Goal: Obtain resource: Obtain resource

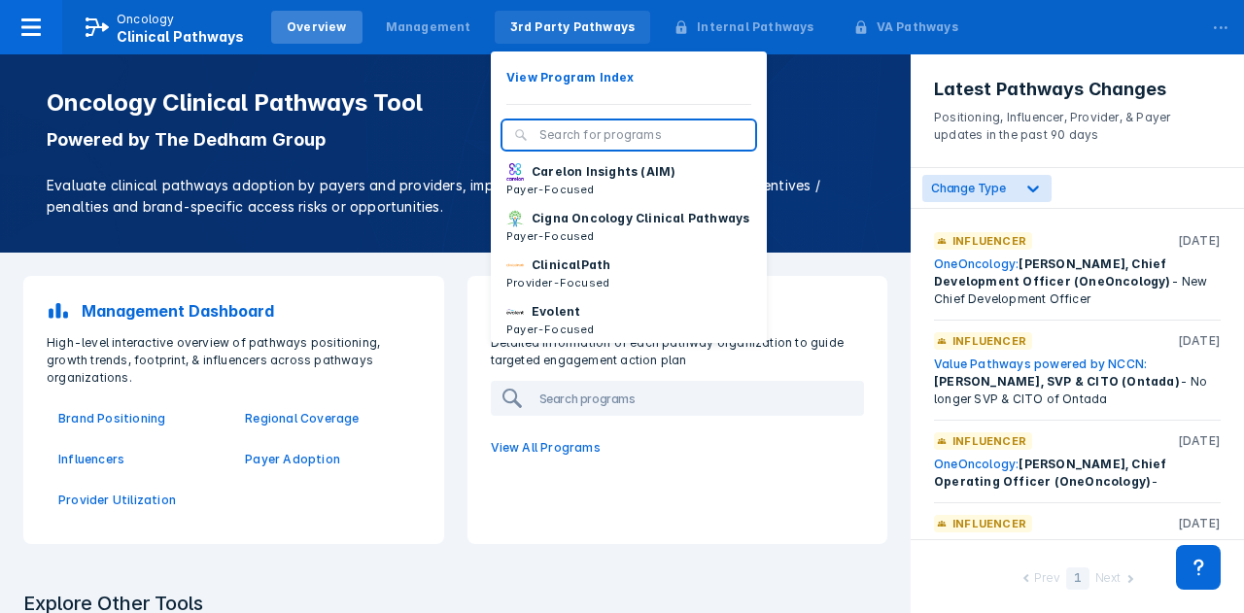
click at [540, 23] on div "3rd Party Pathways" at bounding box center [572, 26] width 125 height 17
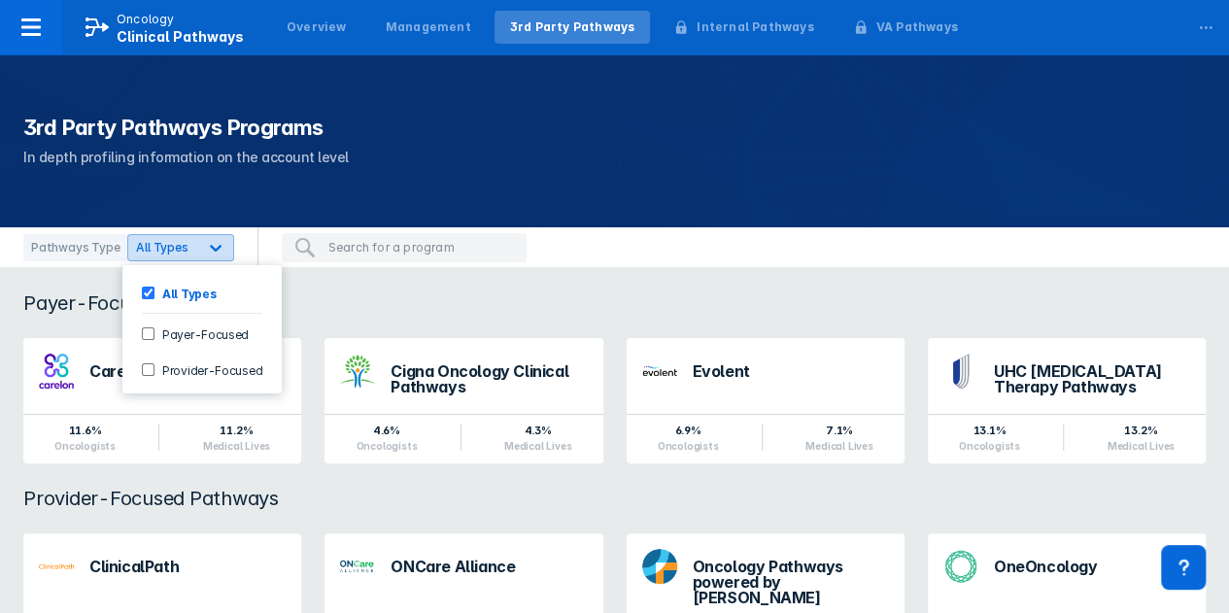
click at [208, 248] on icon at bounding box center [215, 247] width 19 height 19
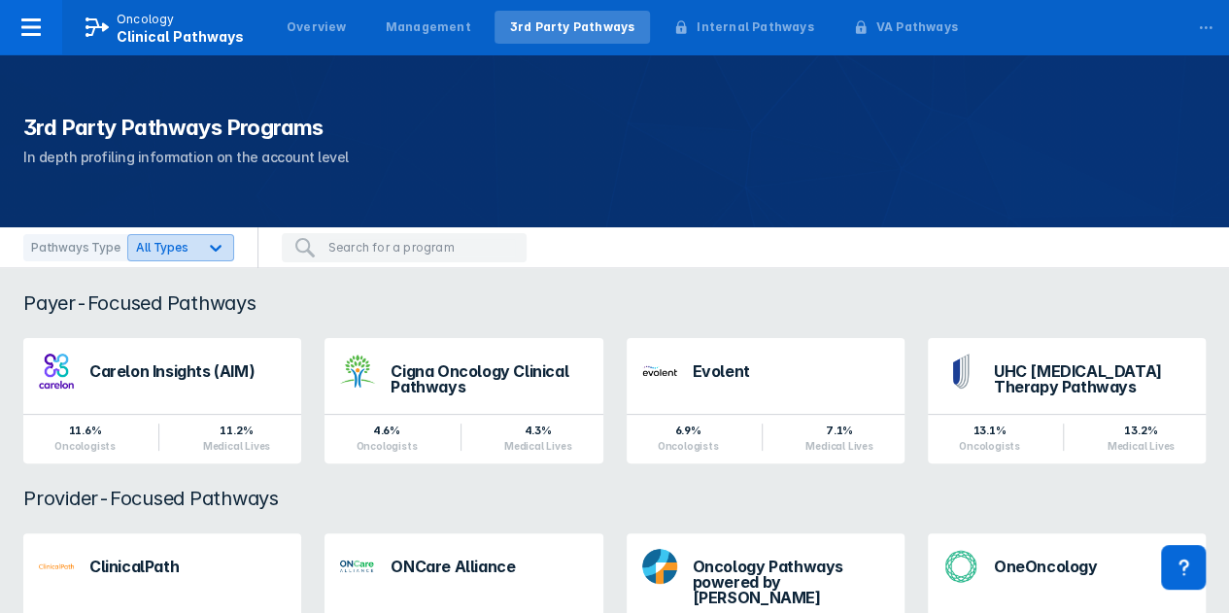
click at [208, 248] on icon at bounding box center [215, 247] width 19 height 19
click at [333, 252] on input "search" at bounding box center [421, 247] width 187 height 17
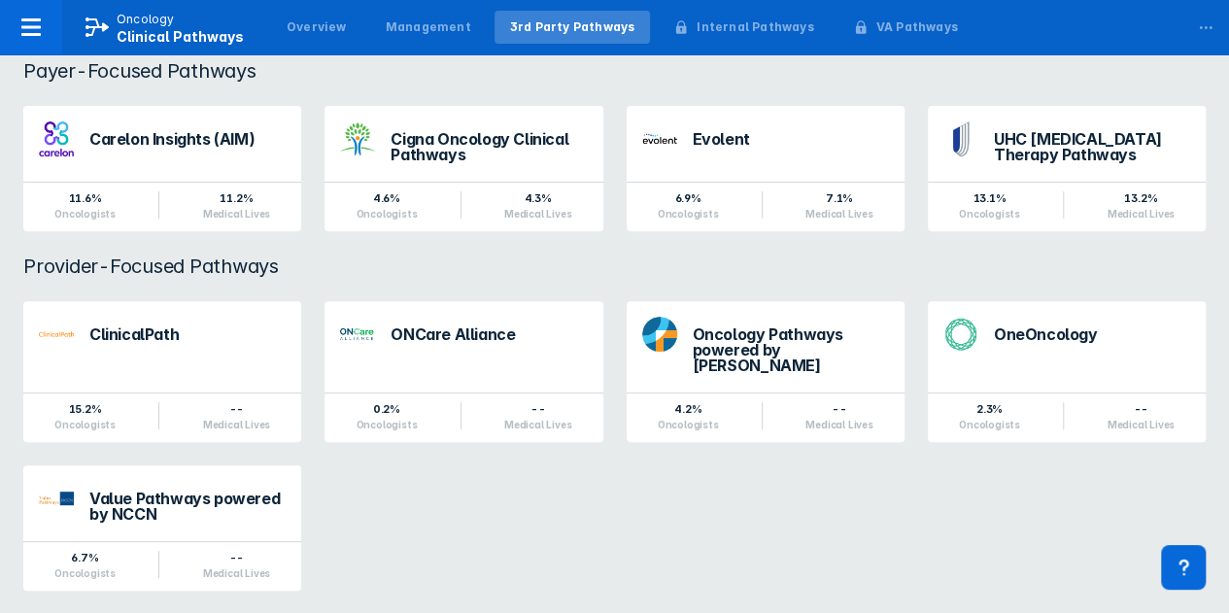
scroll to position [239, 0]
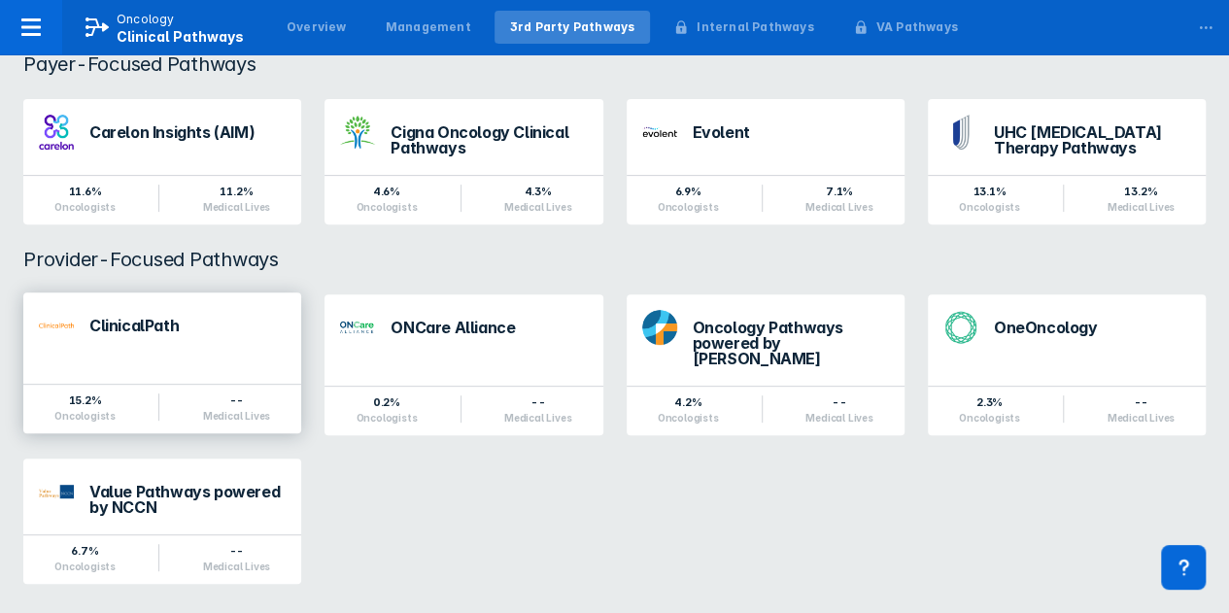
click at [147, 335] on div "ClinicalPath" at bounding box center [187, 330] width 196 height 25
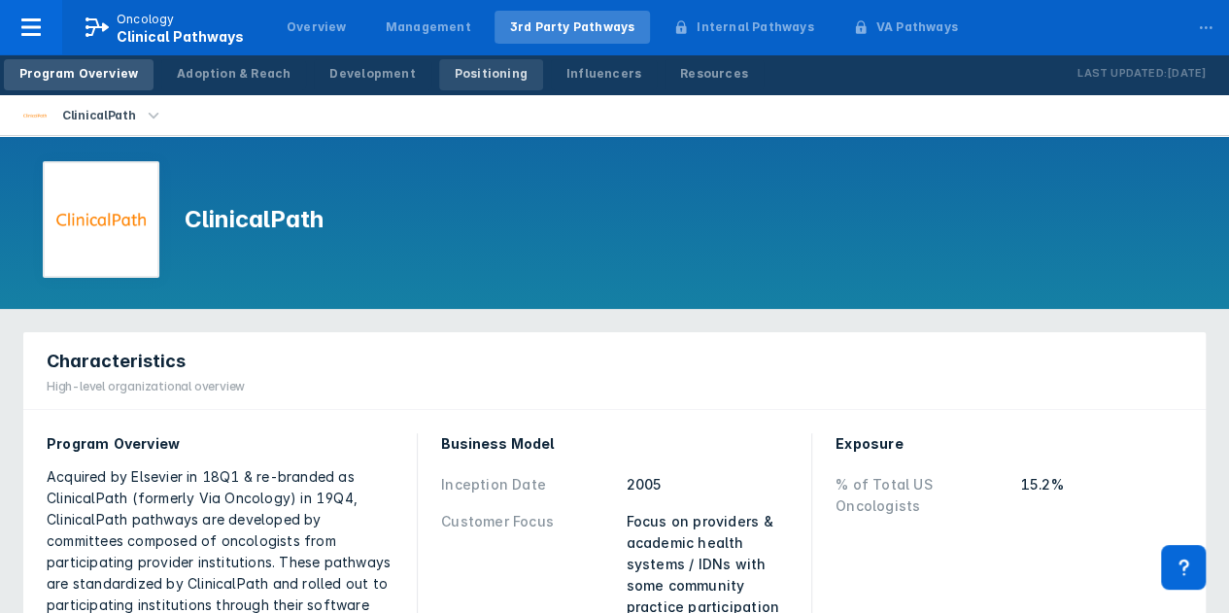
click at [468, 72] on div "Positioning" at bounding box center [491, 73] width 73 height 17
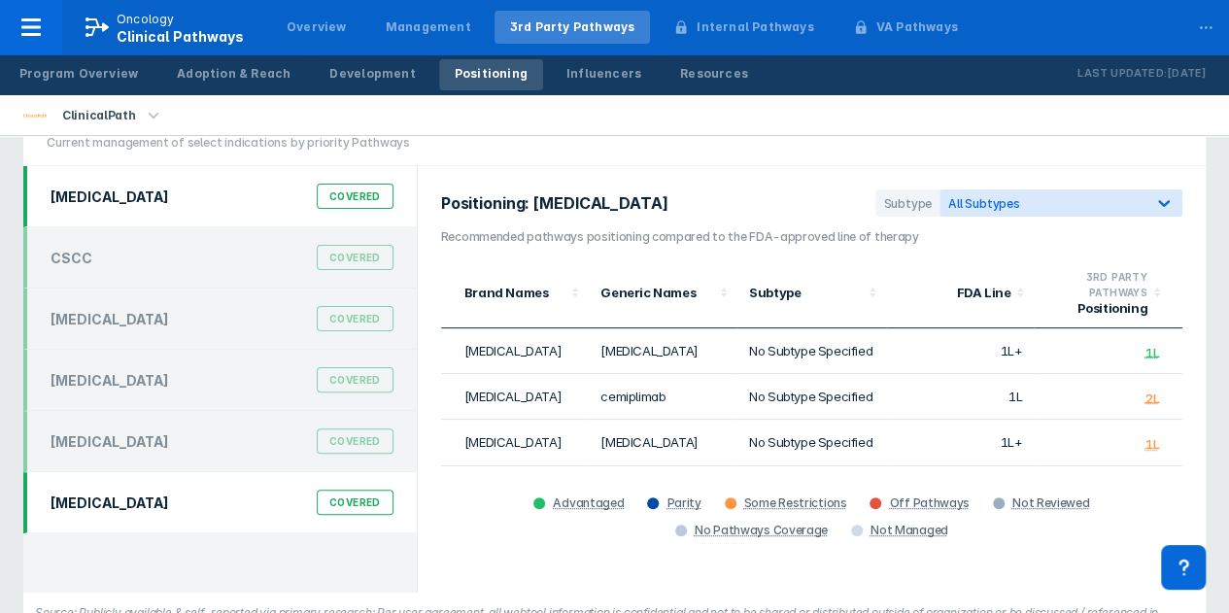
scroll to position [97, 0]
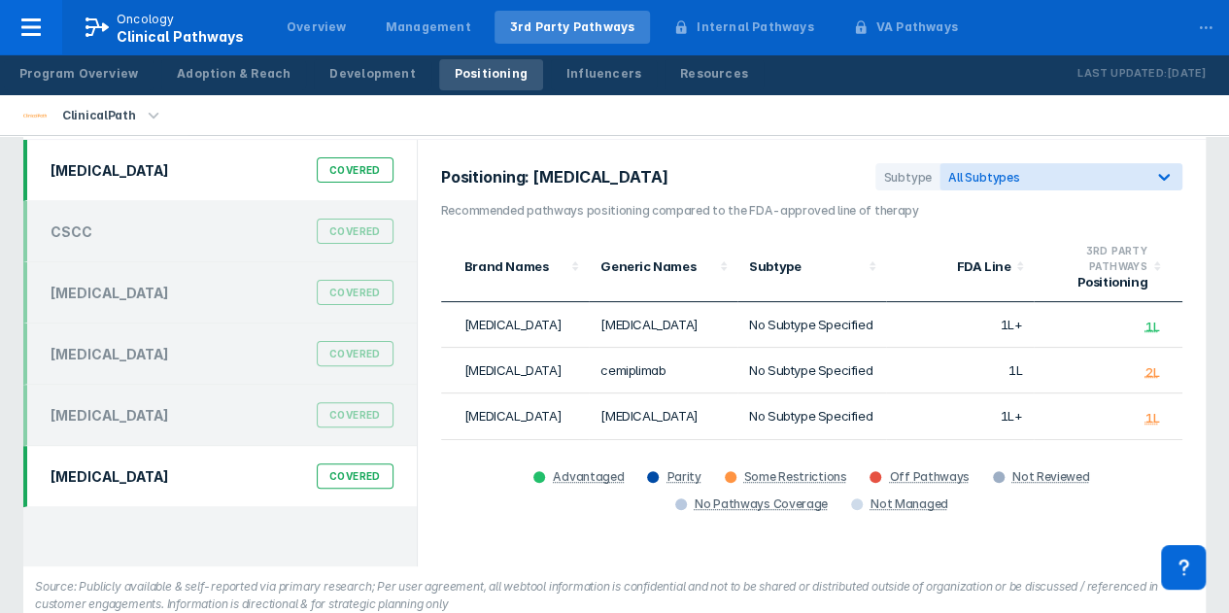
click at [123, 475] on div "NSCLC Covered" at bounding box center [222, 476] width 366 height 37
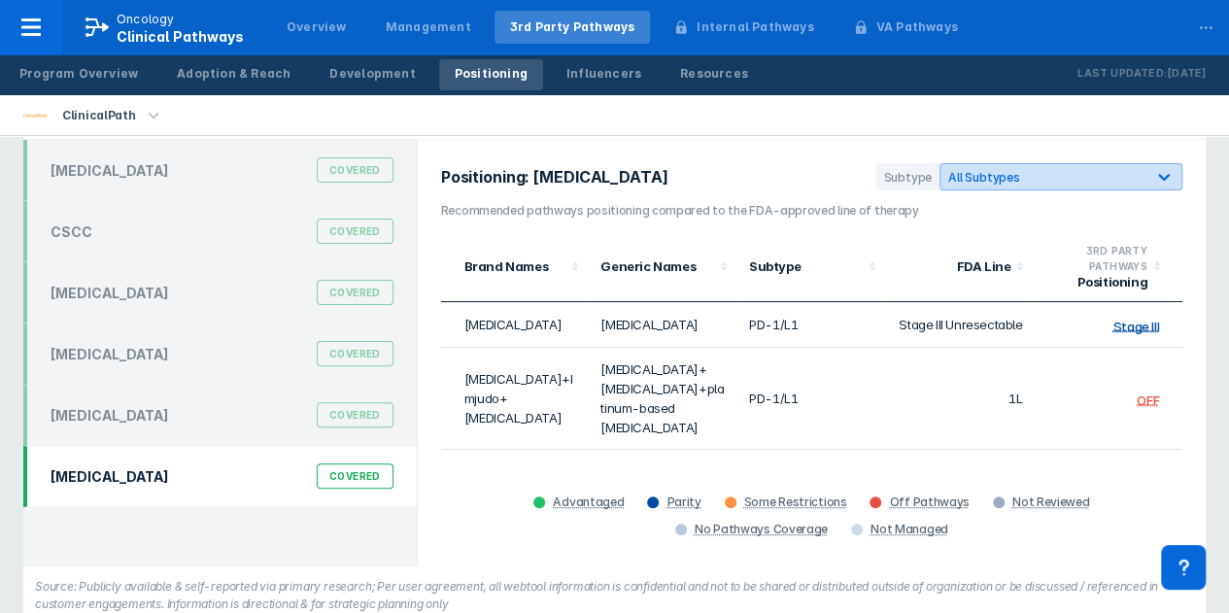
click at [1163, 177] on icon at bounding box center [1164, 177] width 12 height 7
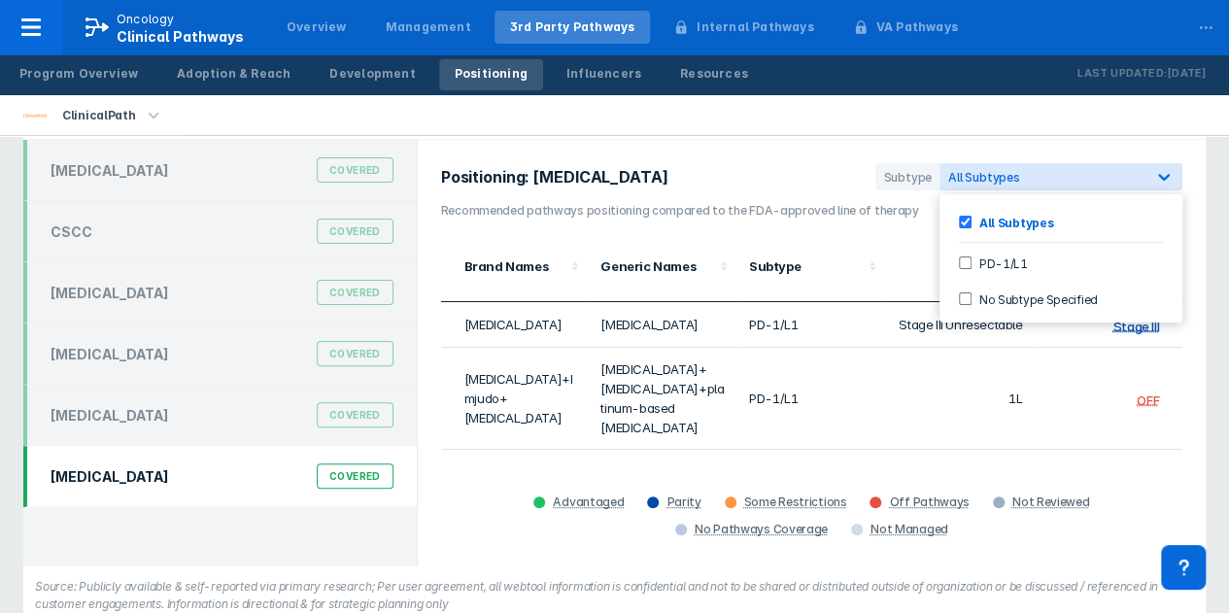
click at [962, 262] on input "PD-1/L1" at bounding box center [965, 262] width 13 height 13
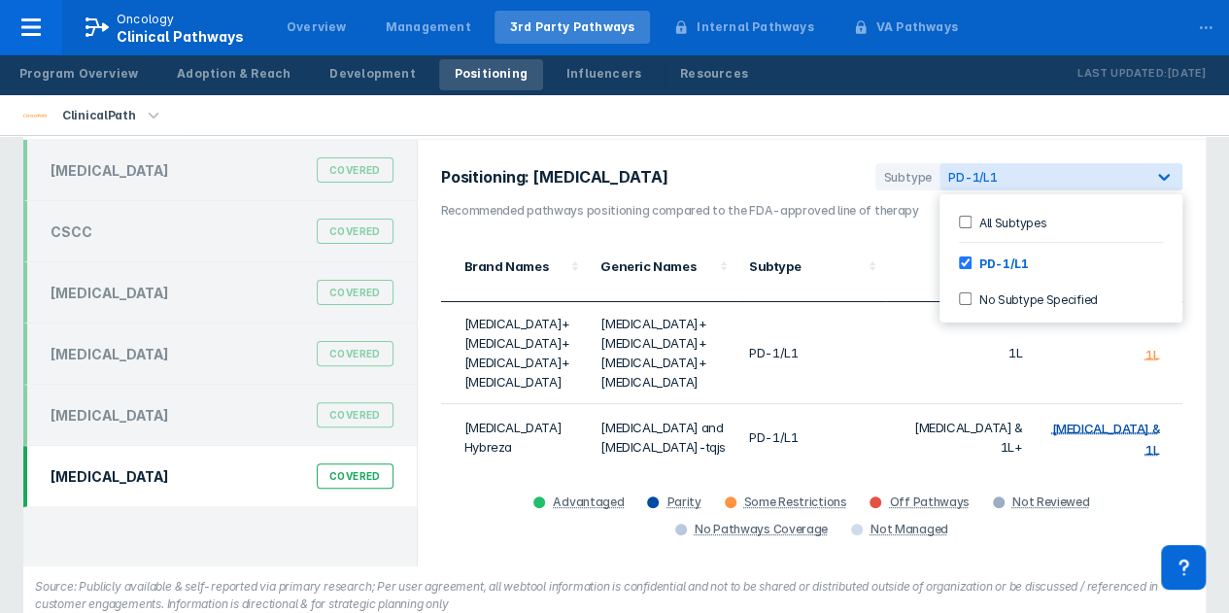
click at [1017, 123] on div "ClinicalPath" at bounding box center [614, 115] width 1229 height 41
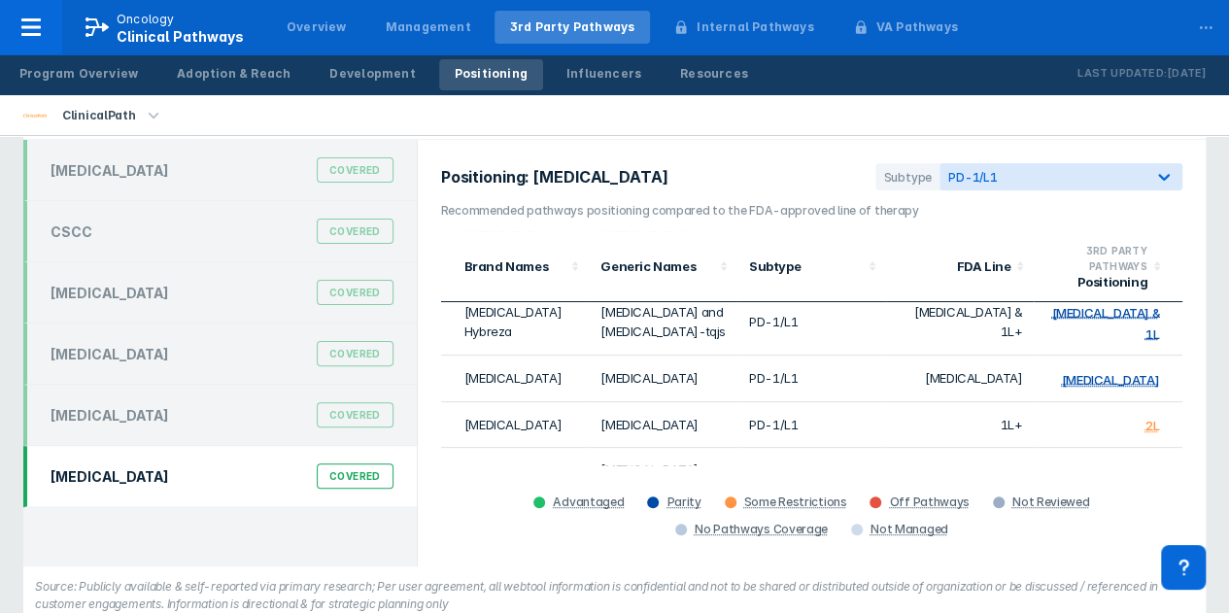
scroll to position [0, 0]
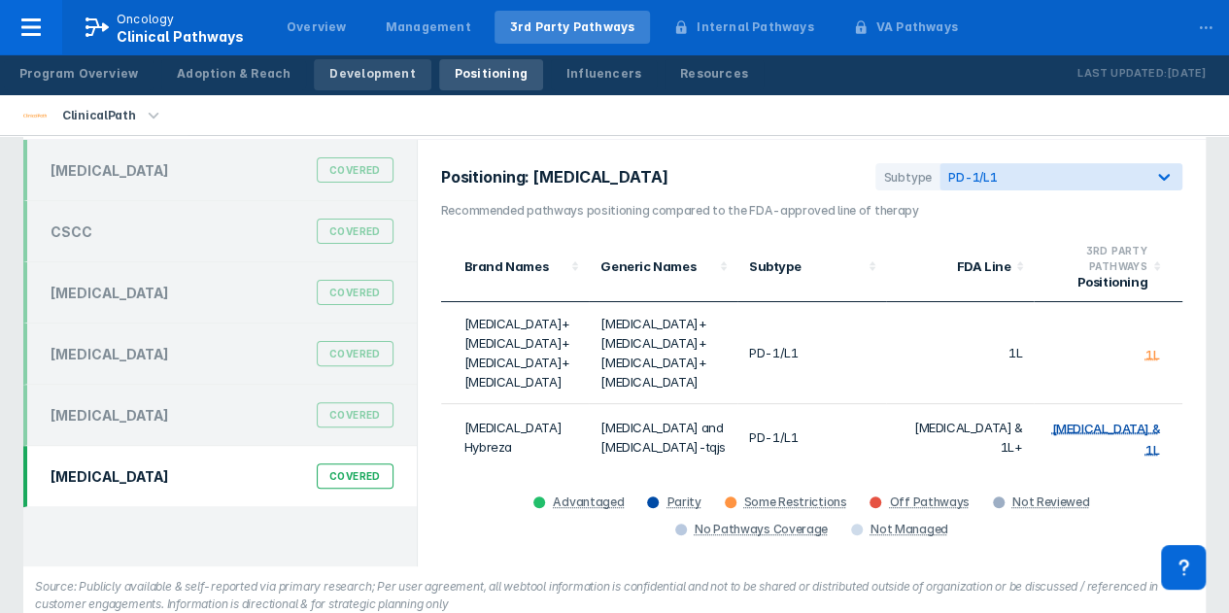
click at [343, 73] on div "Development" at bounding box center [371, 73] width 85 height 17
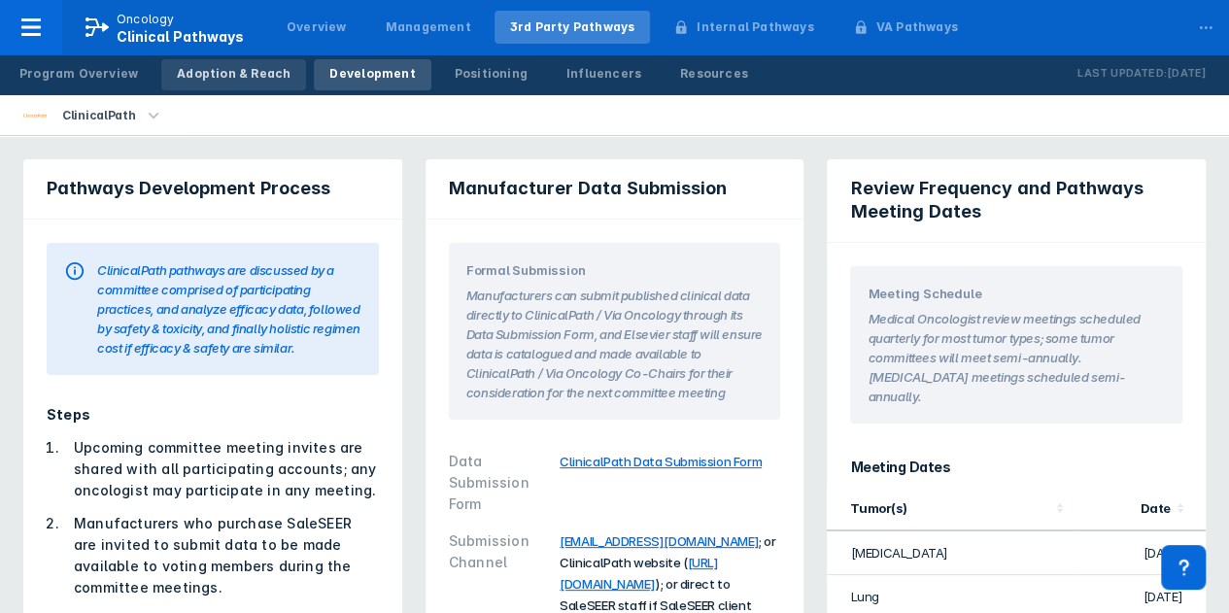
click at [223, 73] on div "Adoption & Reach" at bounding box center [234, 73] width 114 height 17
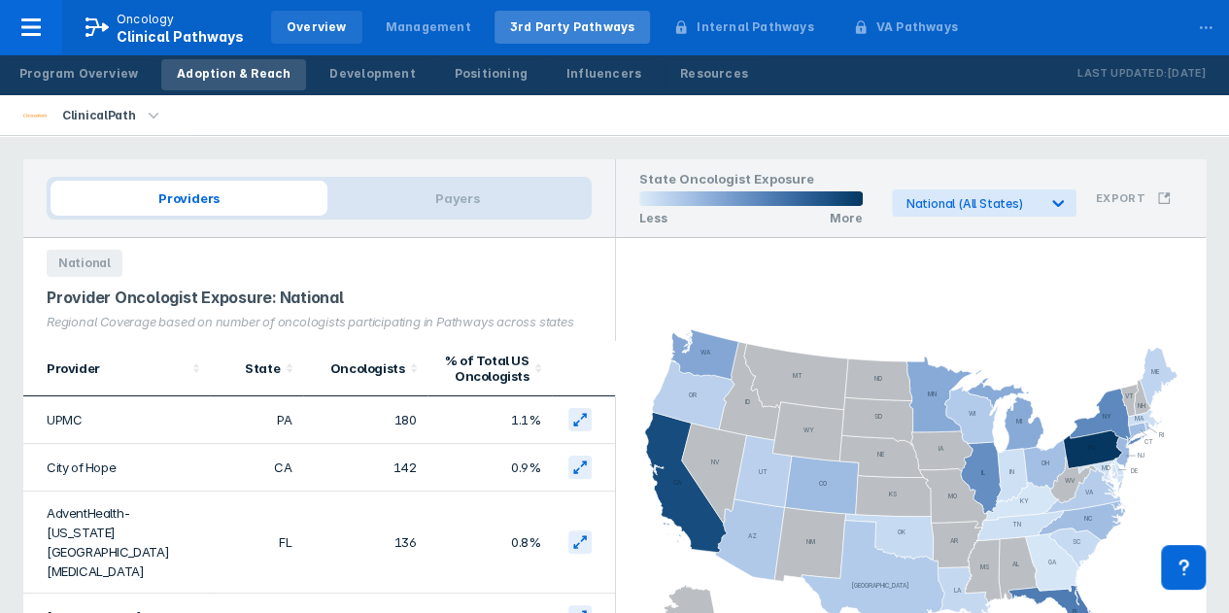
click at [323, 27] on div "Overview" at bounding box center [317, 26] width 60 height 17
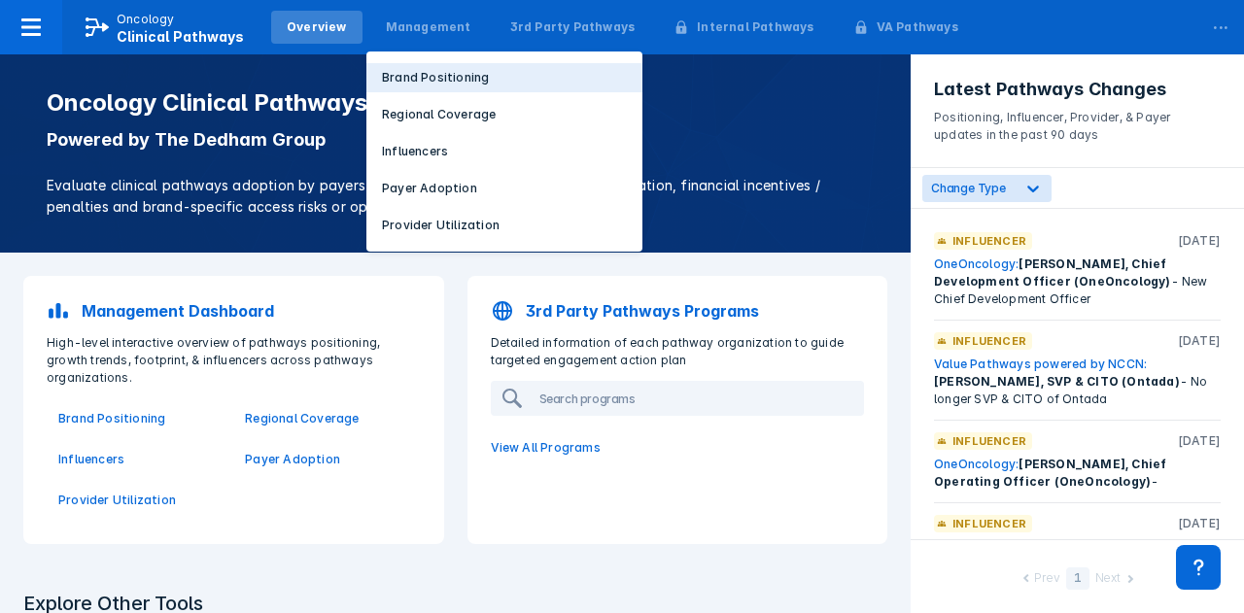
click at [399, 78] on p "Brand Positioning" at bounding box center [435, 77] width 107 height 17
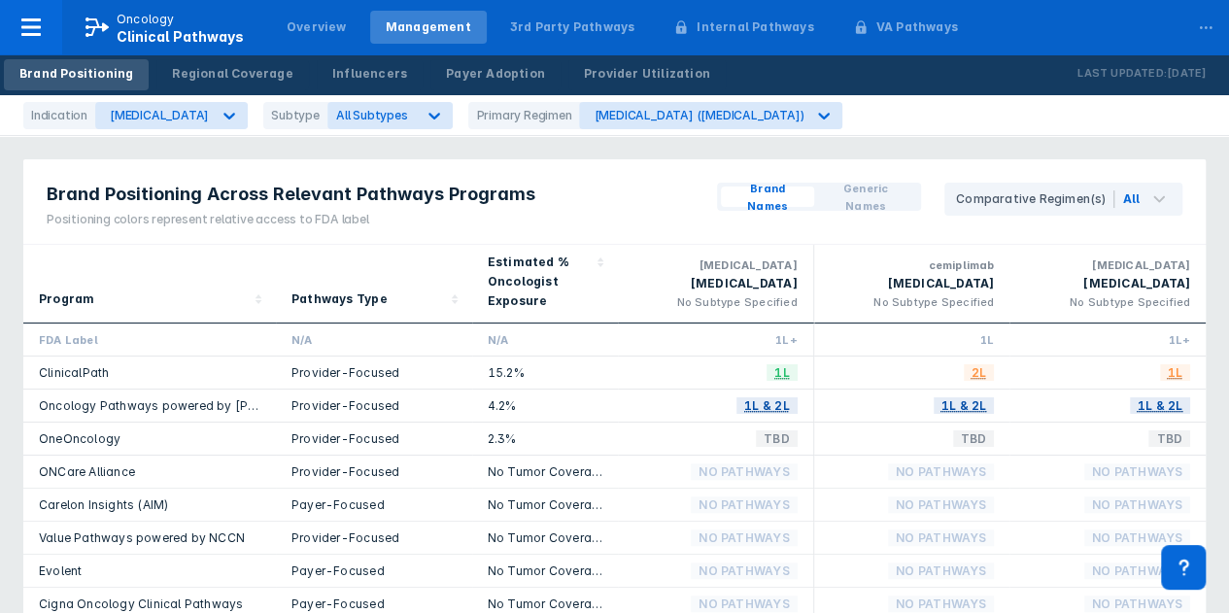
click at [861, 193] on span "Generic Names" at bounding box center [865, 197] width 87 height 35
click at [772, 197] on span "Brand Names" at bounding box center [768, 197] width 78 height 35
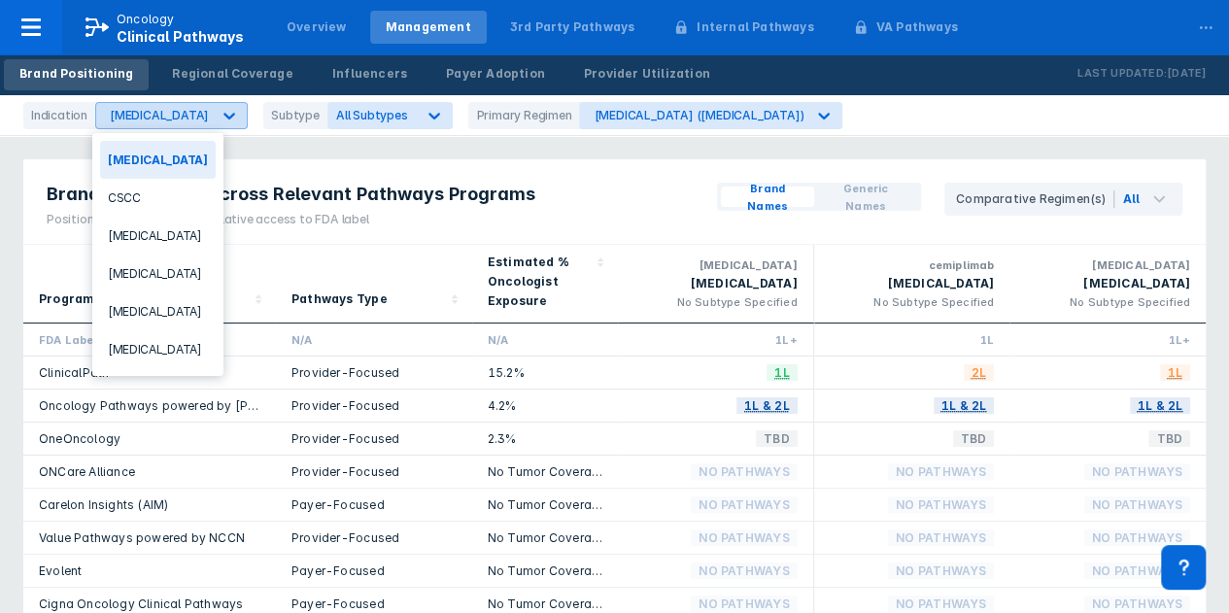
click at [239, 114] on icon at bounding box center [229, 115] width 19 height 19
click at [150, 341] on div "NSCLC" at bounding box center [158, 349] width 116 height 38
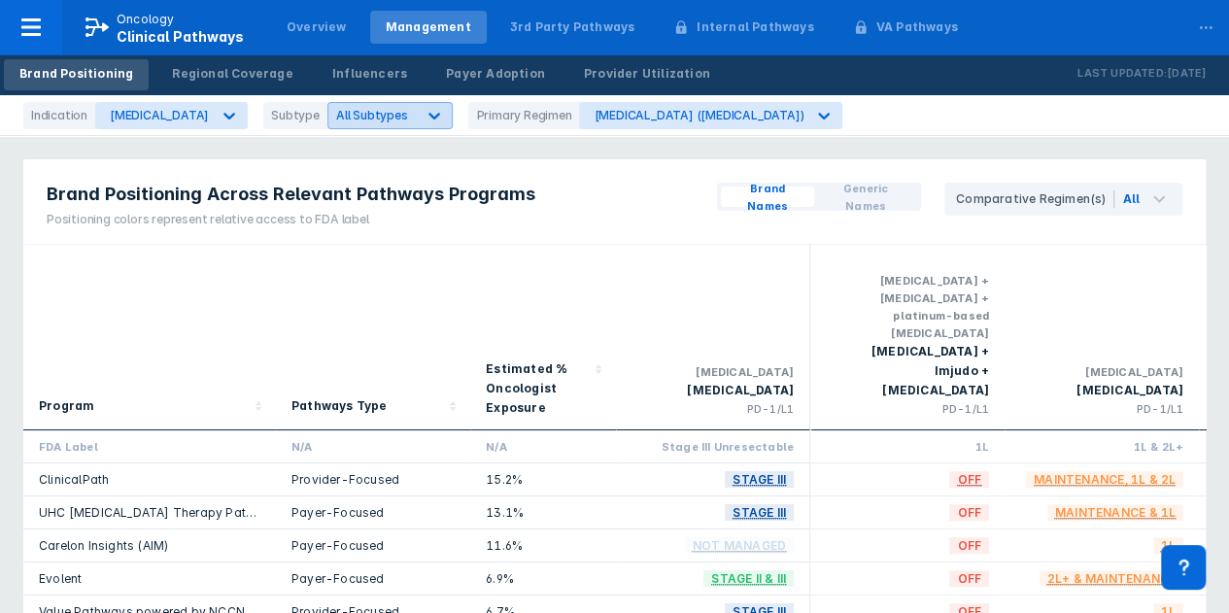
click at [429, 116] on icon at bounding box center [435, 116] width 12 height 7
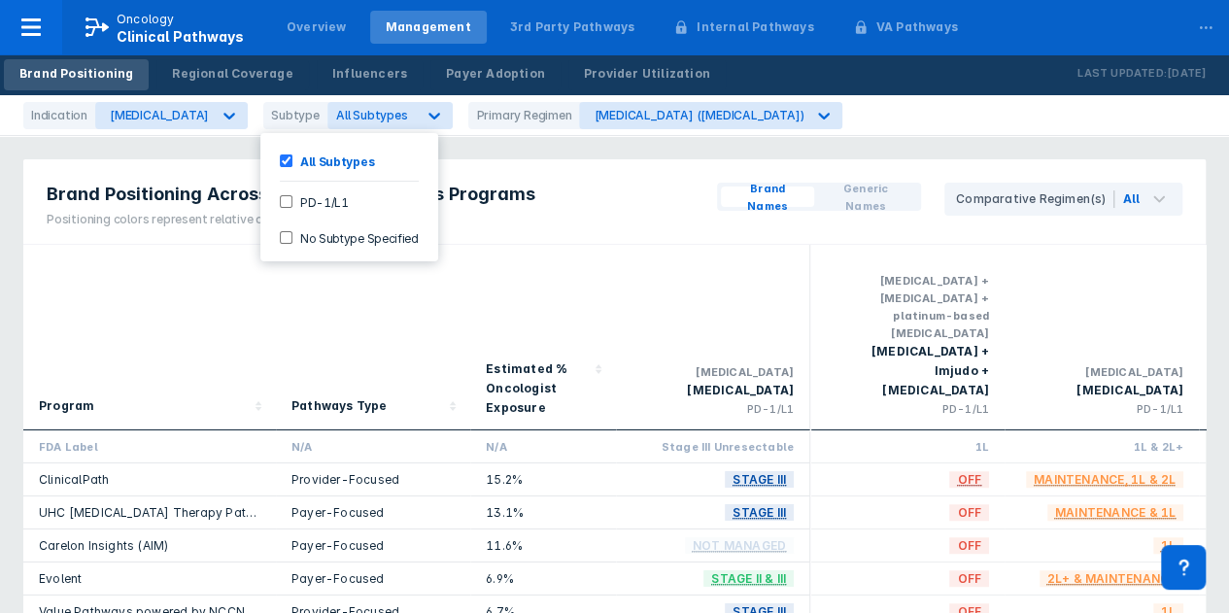
click at [285, 201] on input "PD-1/L1" at bounding box center [286, 201] width 13 height 13
click at [792, 112] on icon at bounding box center [801, 115] width 19 height 19
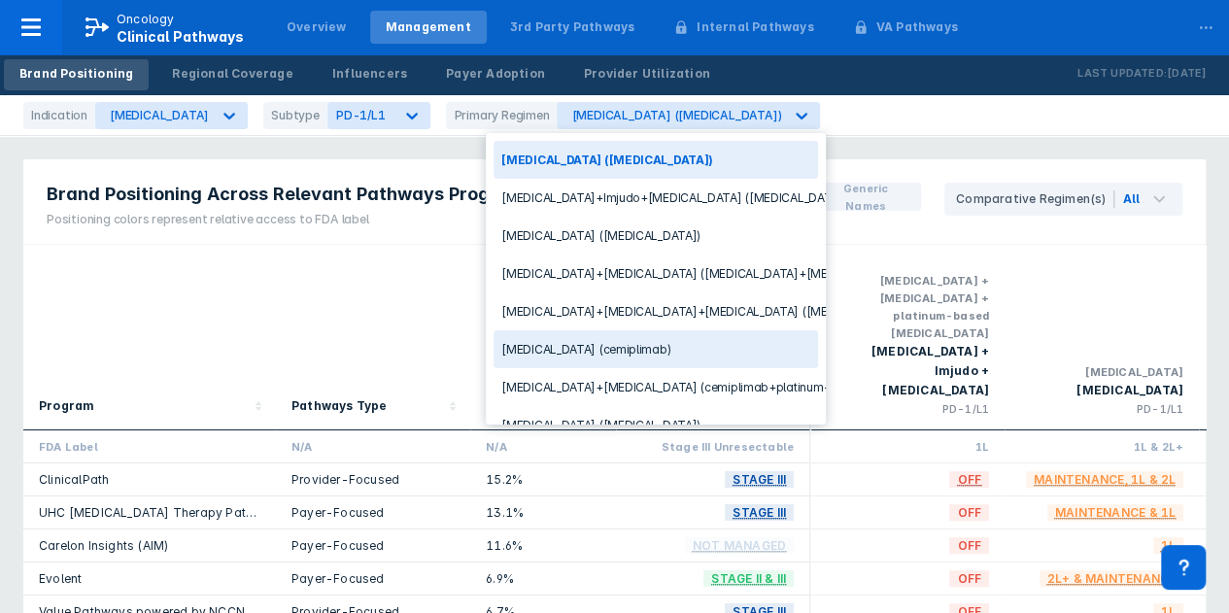
click at [523, 340] on div "Libtayo (cemiplimab)" at bounding box center [656, 349] width 324 height 38
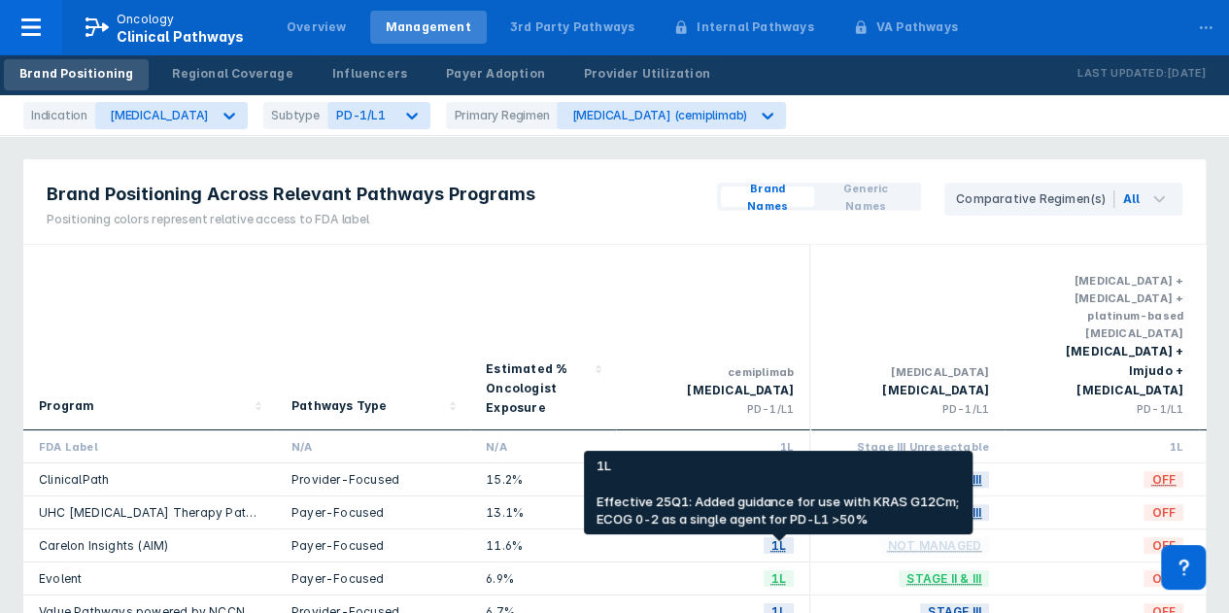
click at [774, 600] on span "1L" at bounding box center [779, 611] width 30 height 22
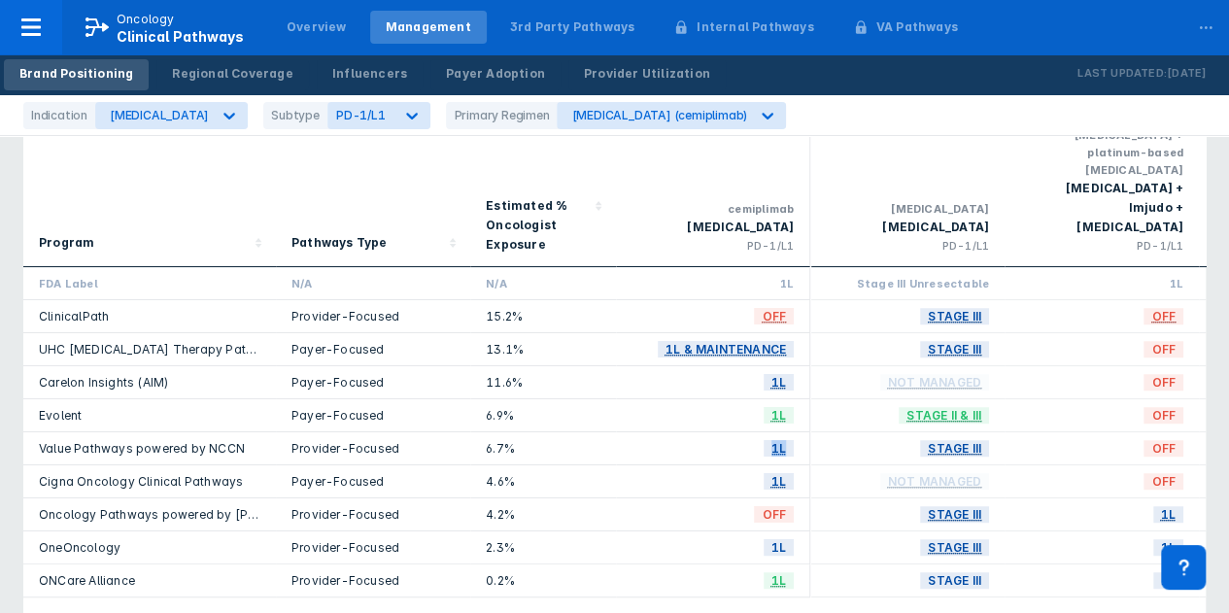
scroll to position [194, 0]
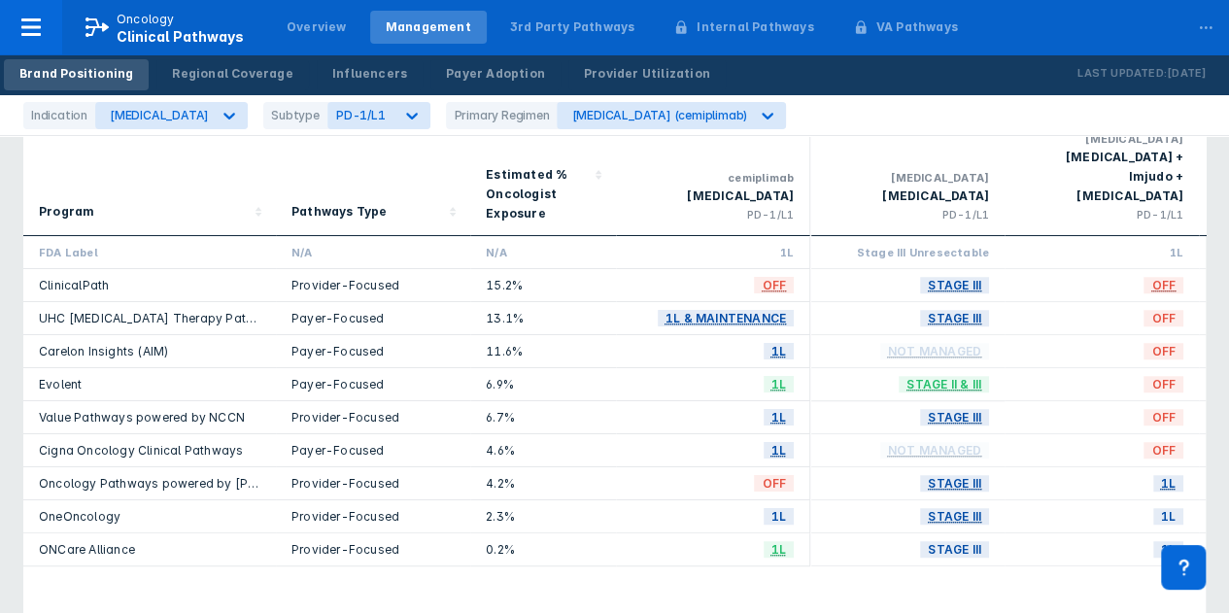
click at [851, 376] on div "Stage II & III" at bounding box center [907, 384] width 163 height 17
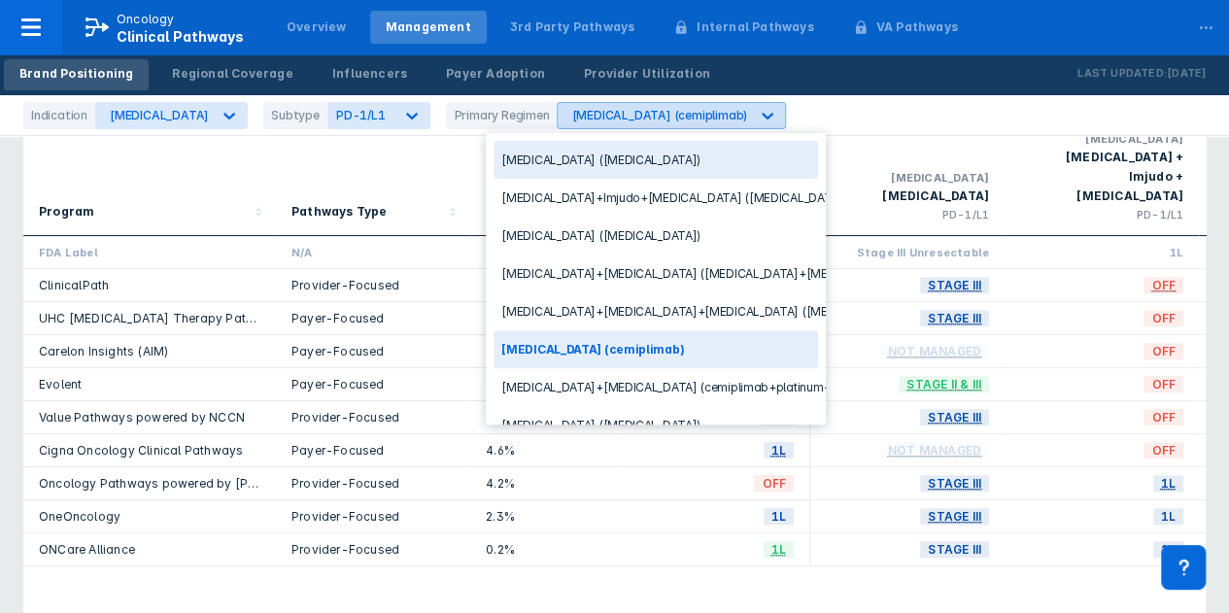
click at [758, 112] on icon at bounding box center [767, 115] width 19 height 19
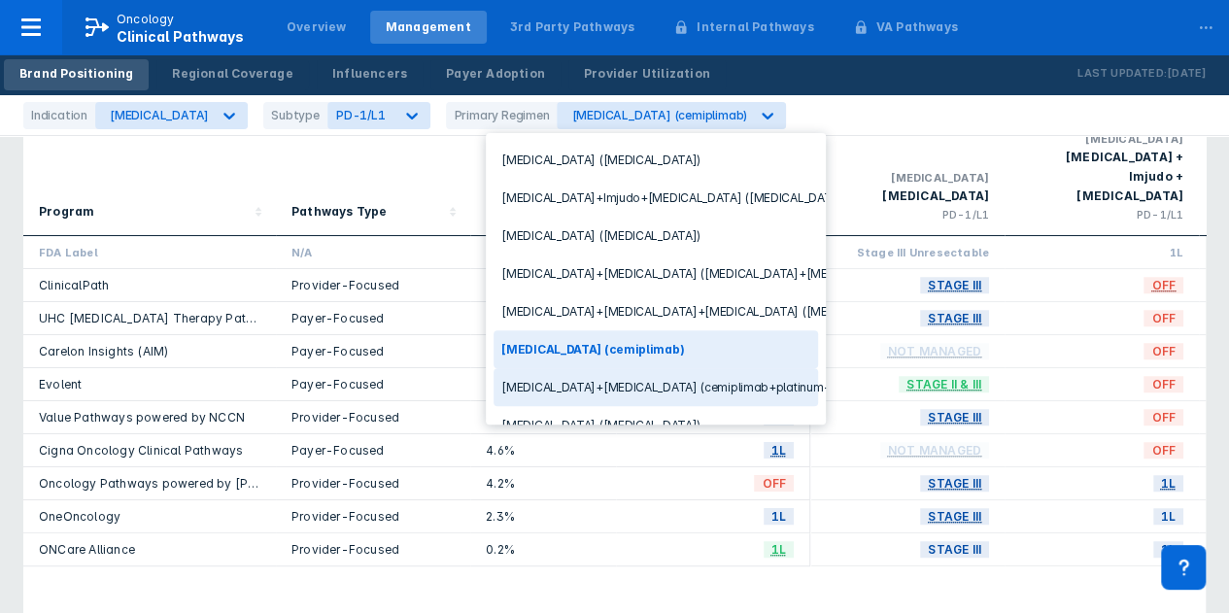
click at [584, 378] on div "Libtayo+chemotherapy (cemiplimab+platinum-based chemotherapy)" at bounding box center [656, 387] width 324 height 38
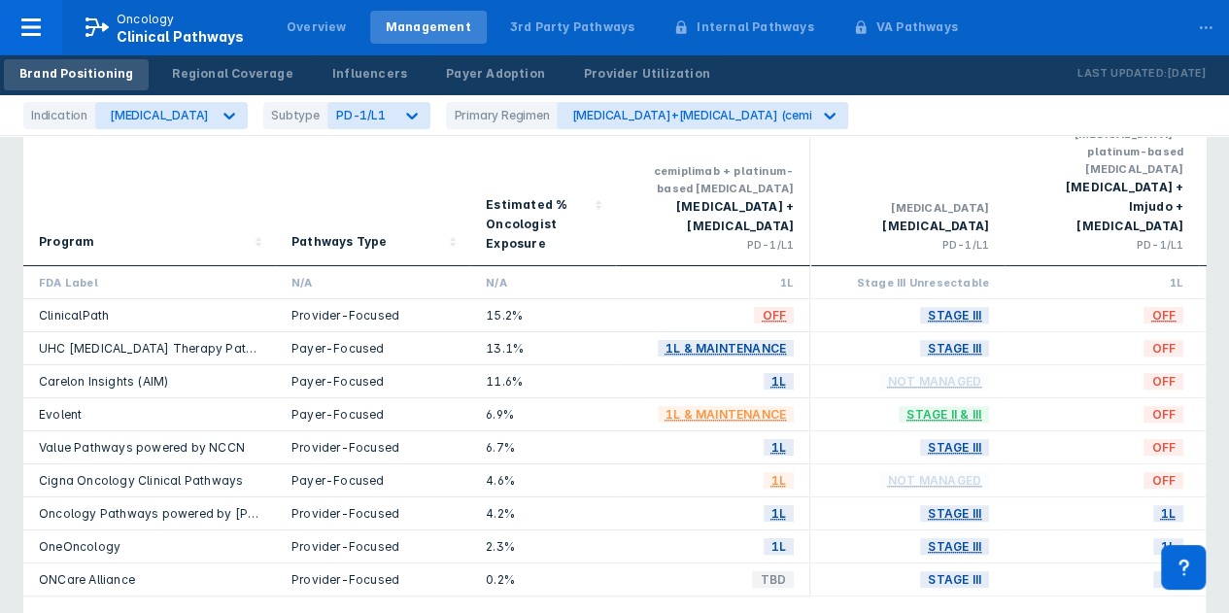
scroll to position [194, 0]
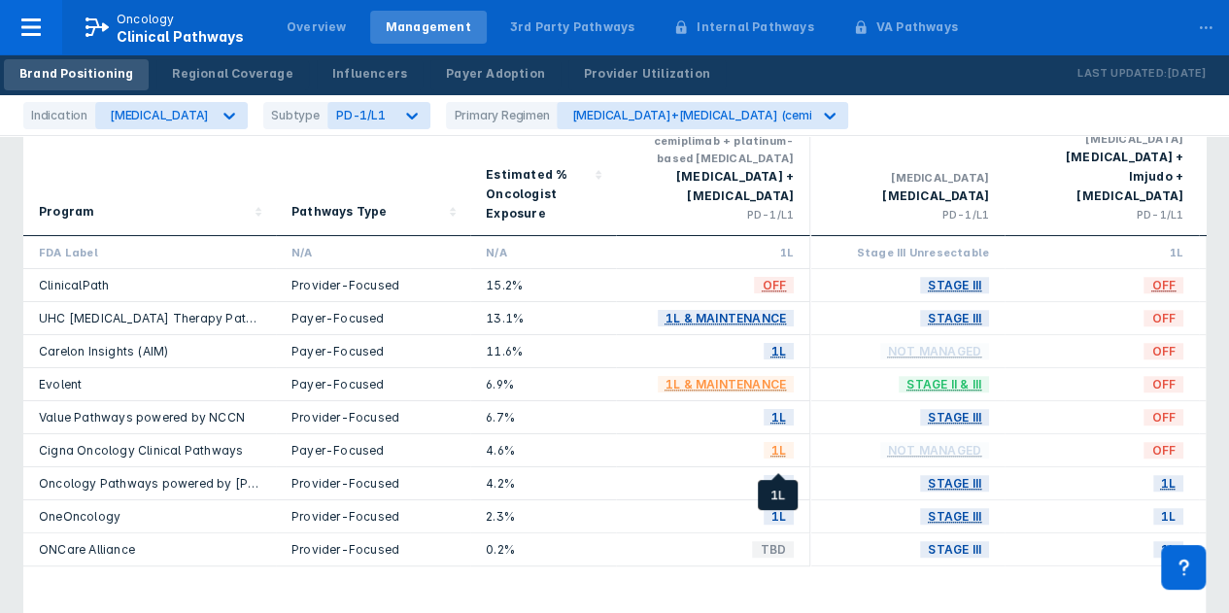
click at [778, 505] on span "1L" at bounding box center [779, 516] width 30 height 22
click at [783, 505] on span "1L" at bounding box center [779, 516] width 30 height 22
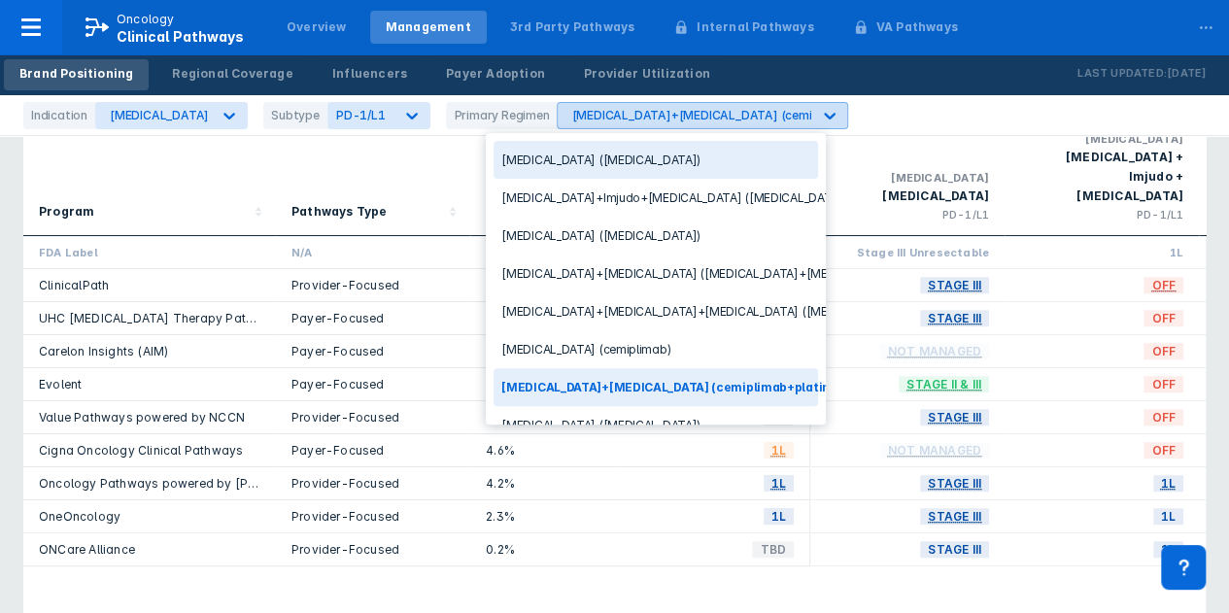
click at [820, 113] on icon at bounding box center [829, 115] width 19 height 19
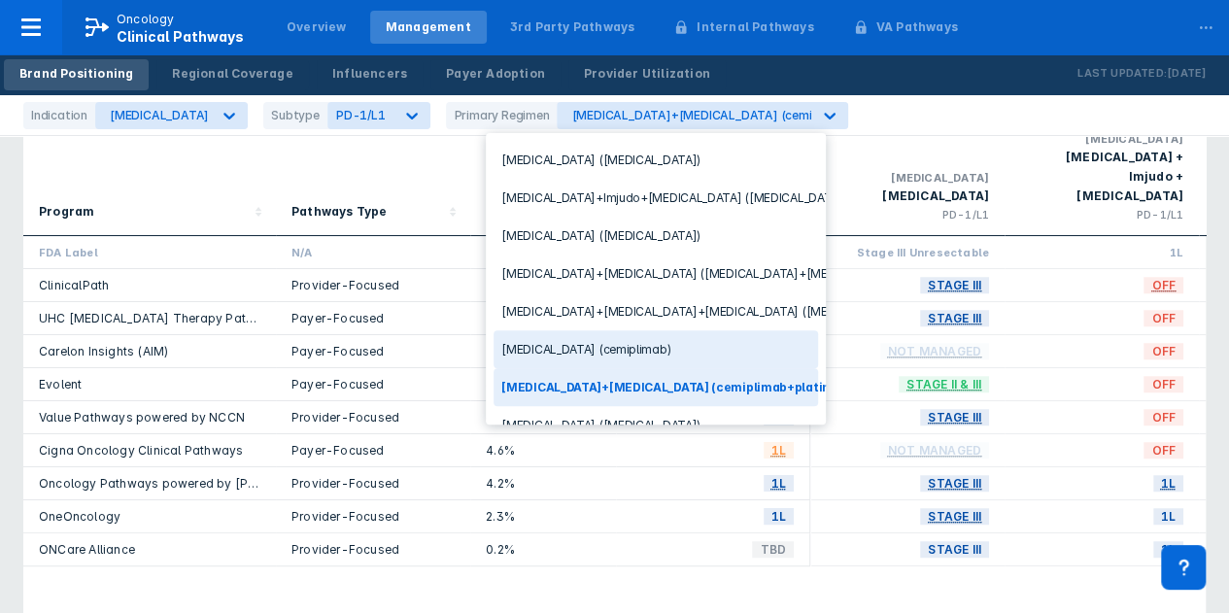
click at [542, 341] on div "Libtayo (cemiplimab)" at bounding box center [656, 349] width 324 height 38
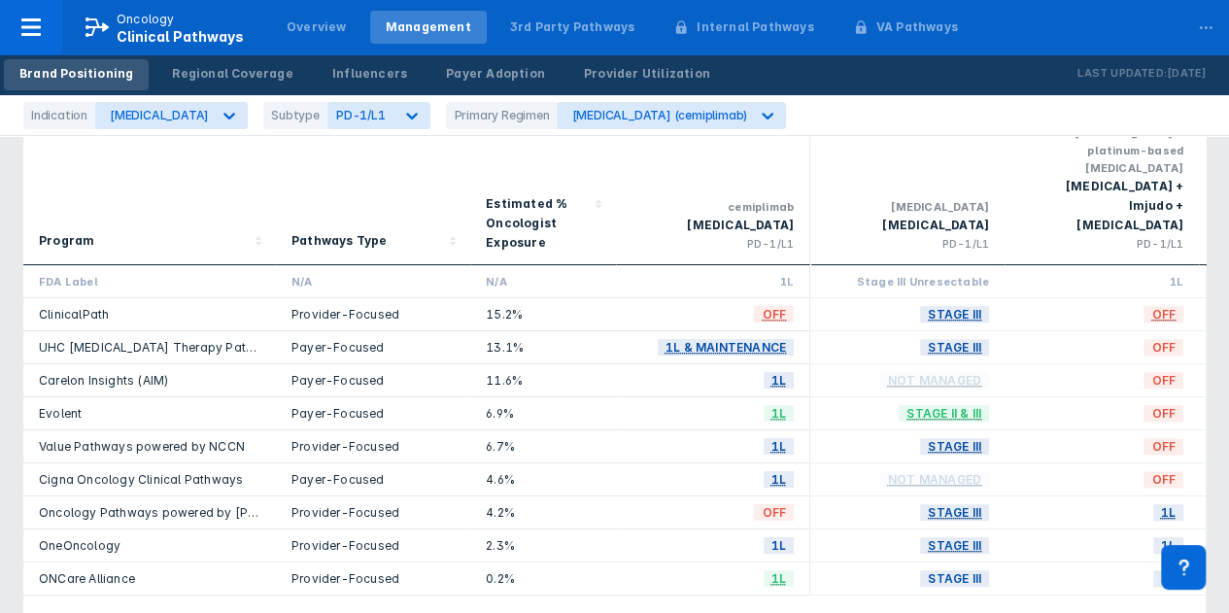
scroll to position [194, 0]
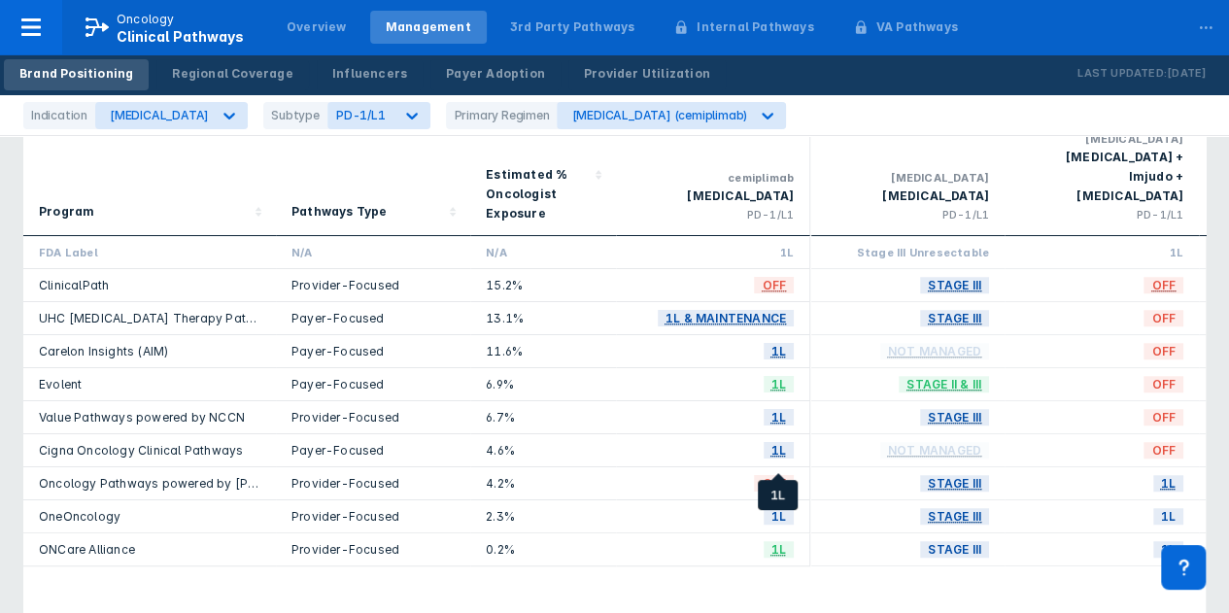
click at [778, 505] on span "1L" at bounding box center [779, 516] width 30 height 22
click at [758, 119] on icon at bounding box center [767, 115] width 19 height 19
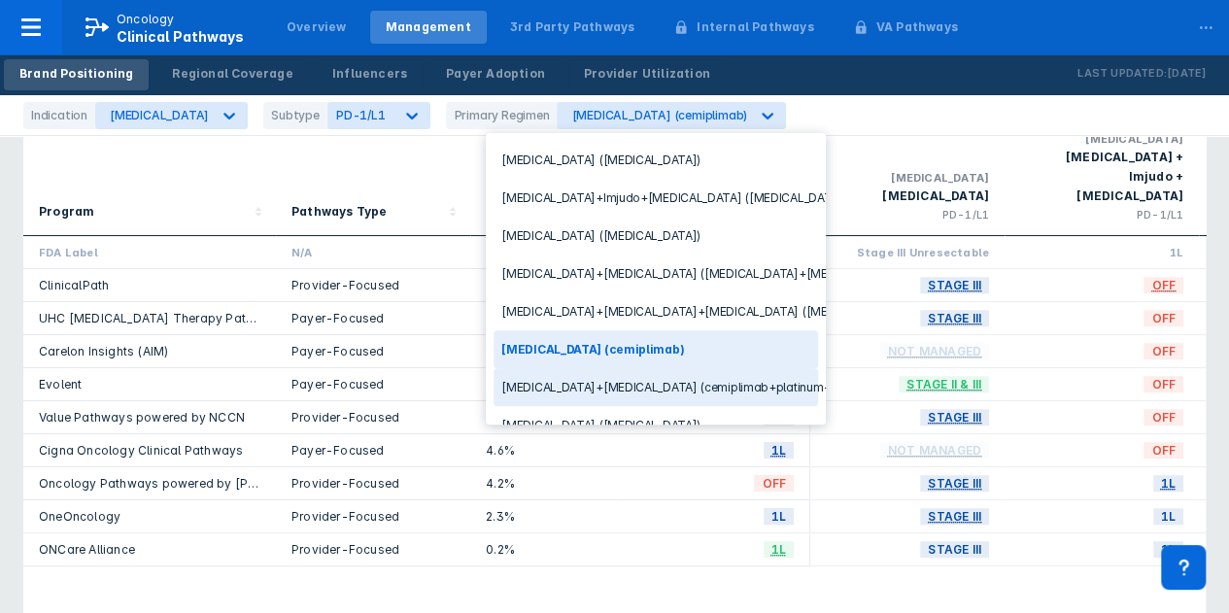
click at [567, 378] on div "Libtayo+chemotherapy (cemiplimab+platinum-based chemotherapy)" at bounding box center [656, 387] width 324 height 38
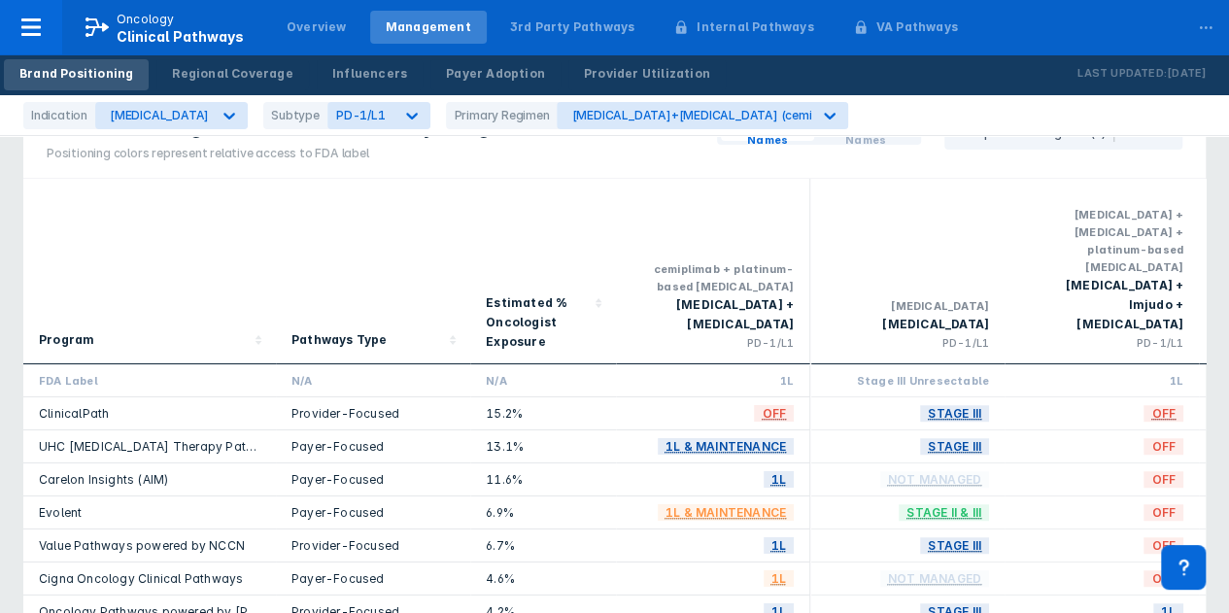
scroll to position [97, 0]
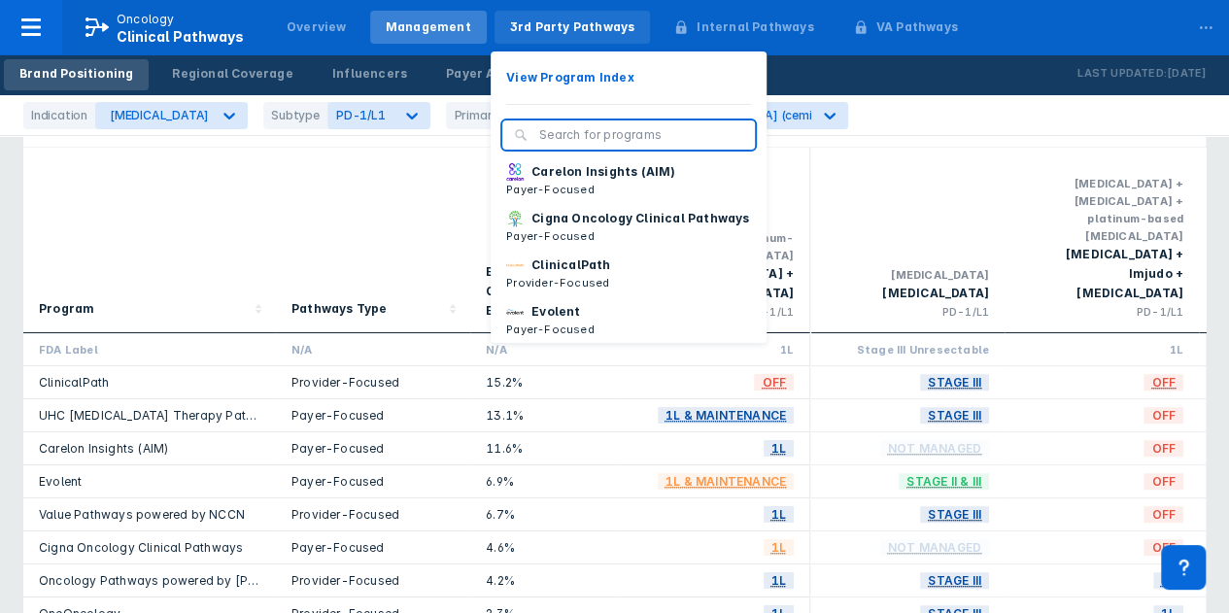
click at [553, 25] on div "3rd Party Pathways" at bounding box center [572, 26] width 125 height 17
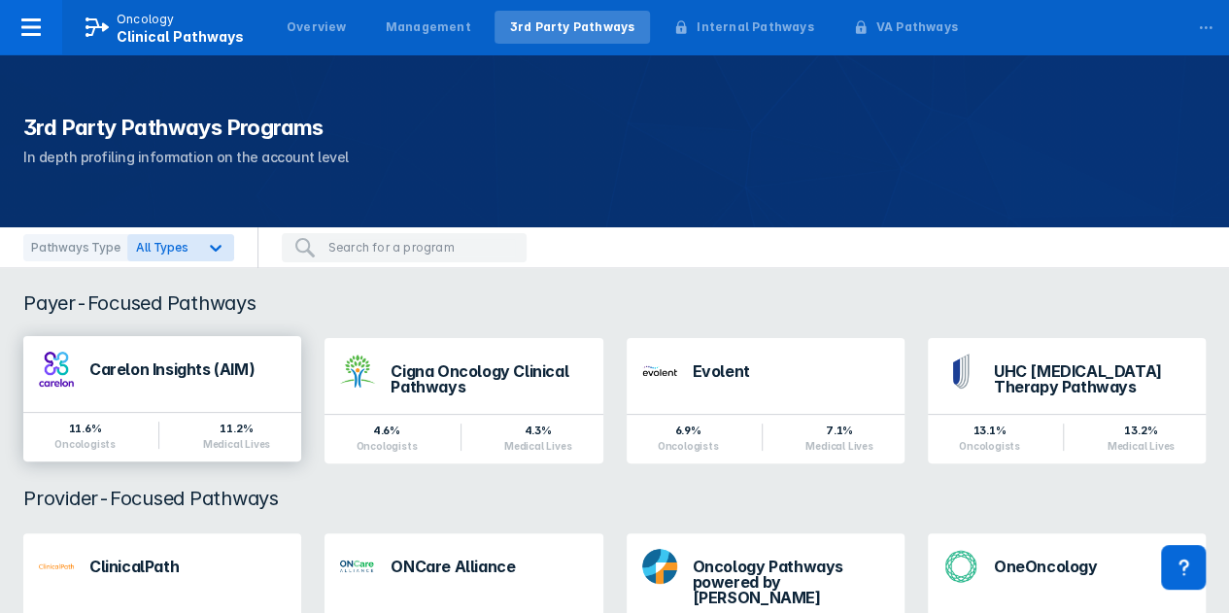
click at [152, 374] on div "Carelon Insights (AIM)" at bounding box center [187, 369] width 196 height 16
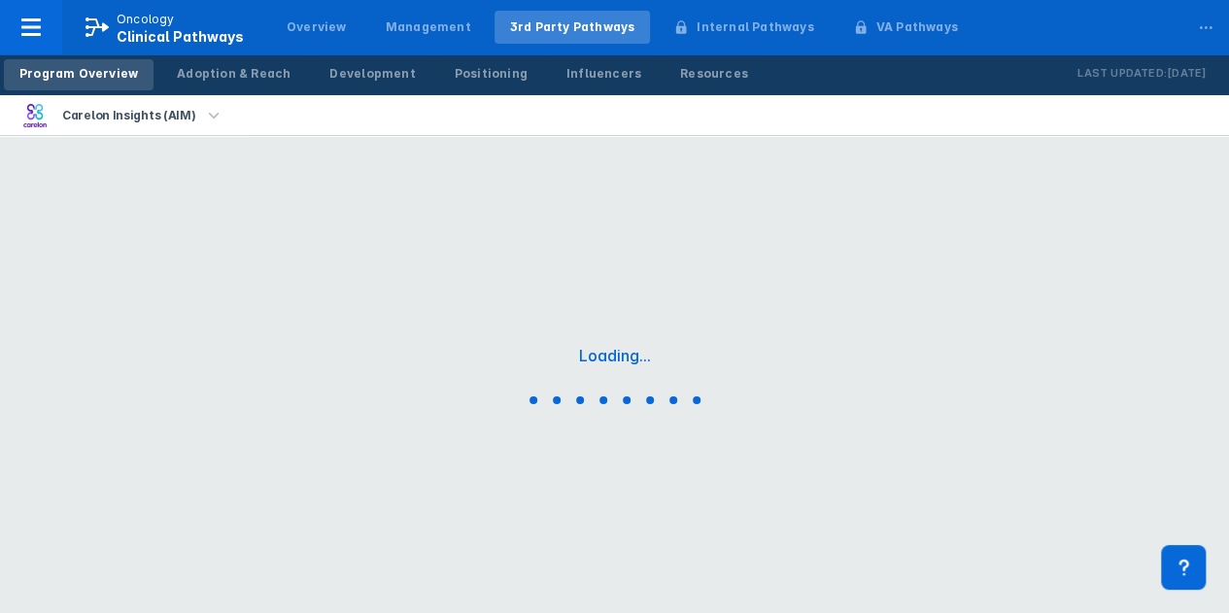
click at [152, 374] on div "Loading..." at bounding box center [614, 379] width 1229 height 486
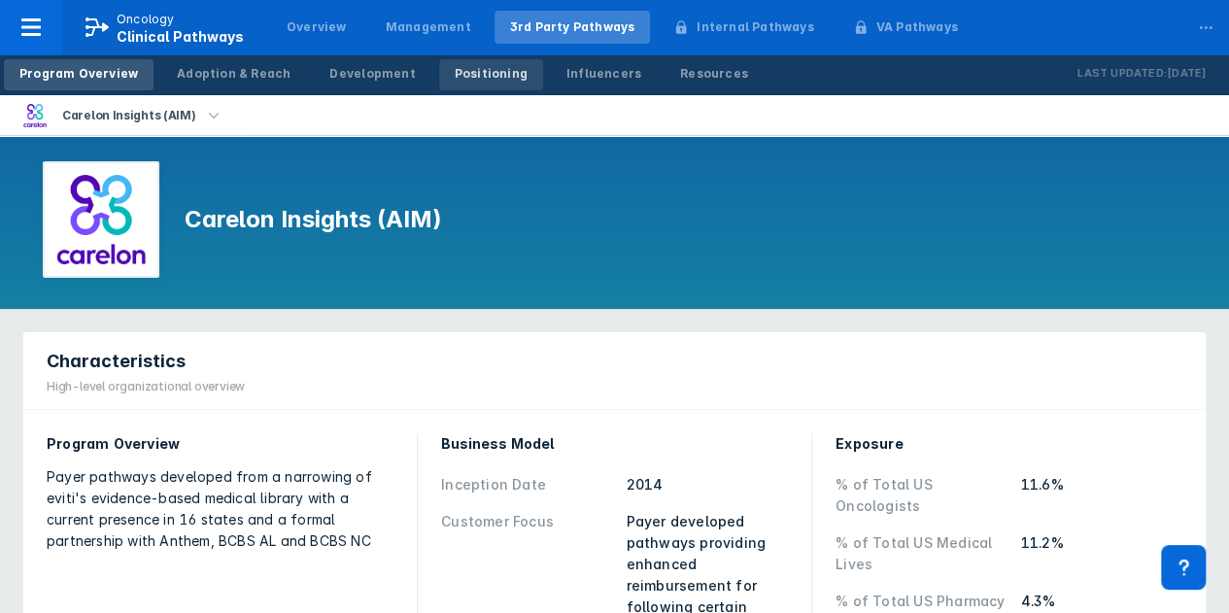
click at [468, 70] on div "Positioning" at bounding box center [491, 73] width 73 height 17
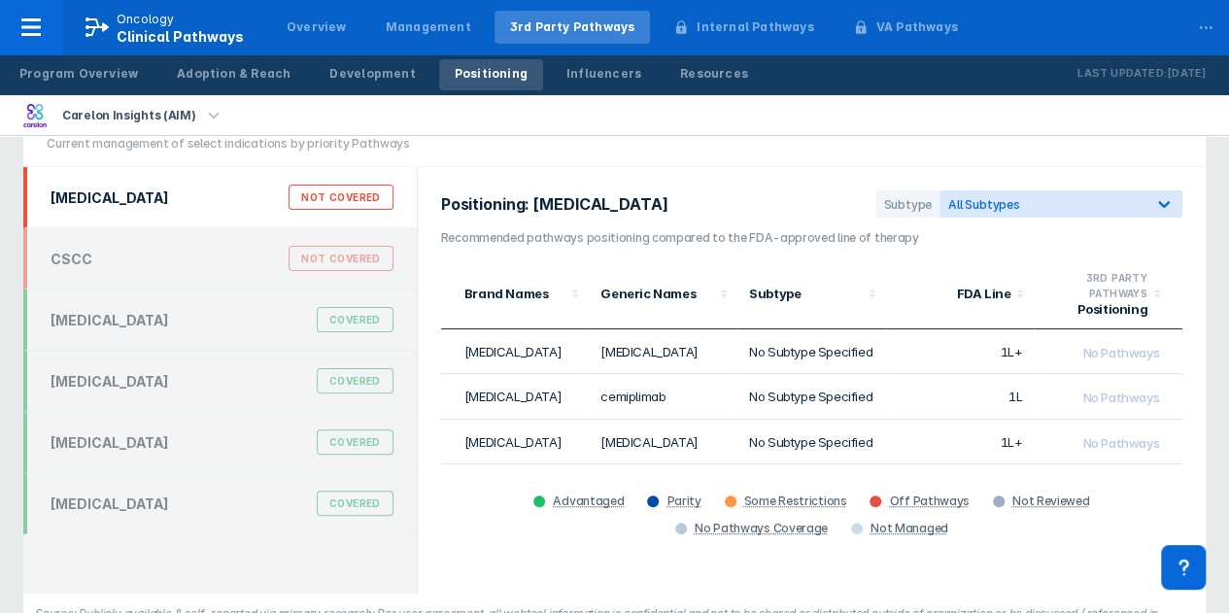
scroll to position [97, 0]
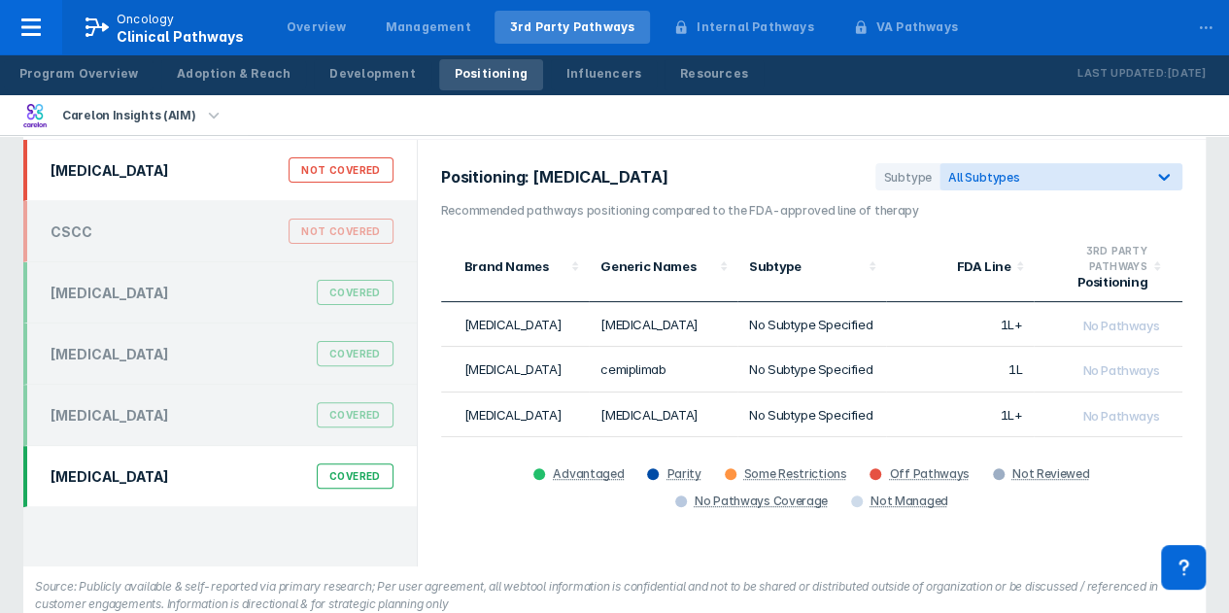
drag, startPoint x: 406, startPoint y: 480, endPoint x: 375, endPoint y: 471, distance: 32.3
click at [391, 477] on div "NSCLC Covered" at bounding box center [219, 476] width 393 height 61
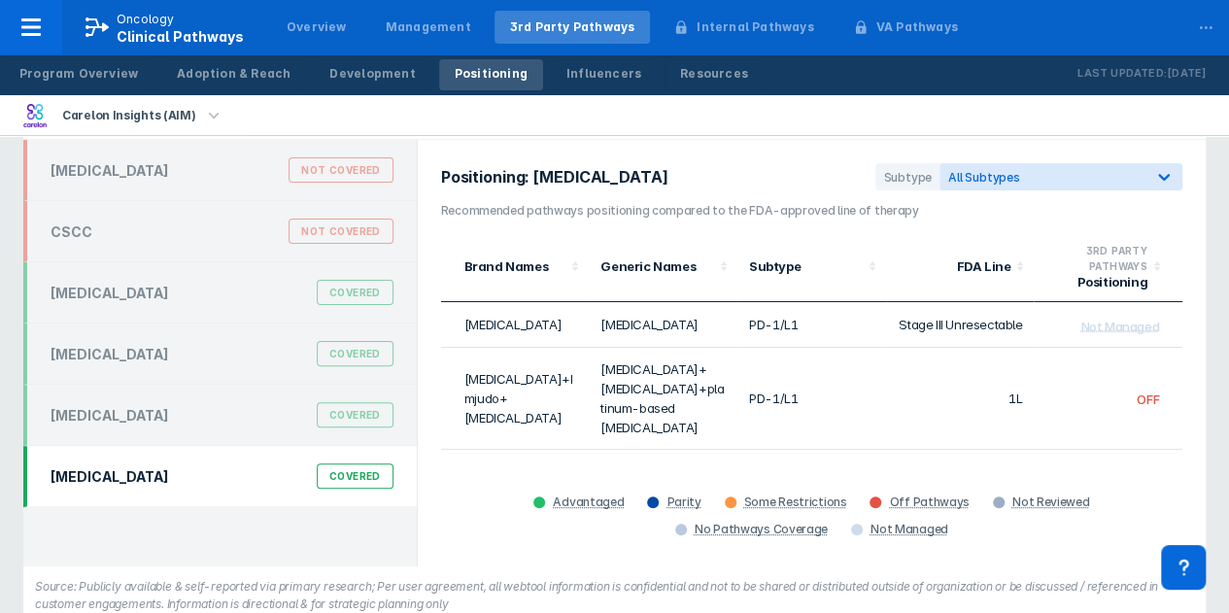
click at [375, 471] on div "Covered" at bounding box center [355, 475] width 77 height 25
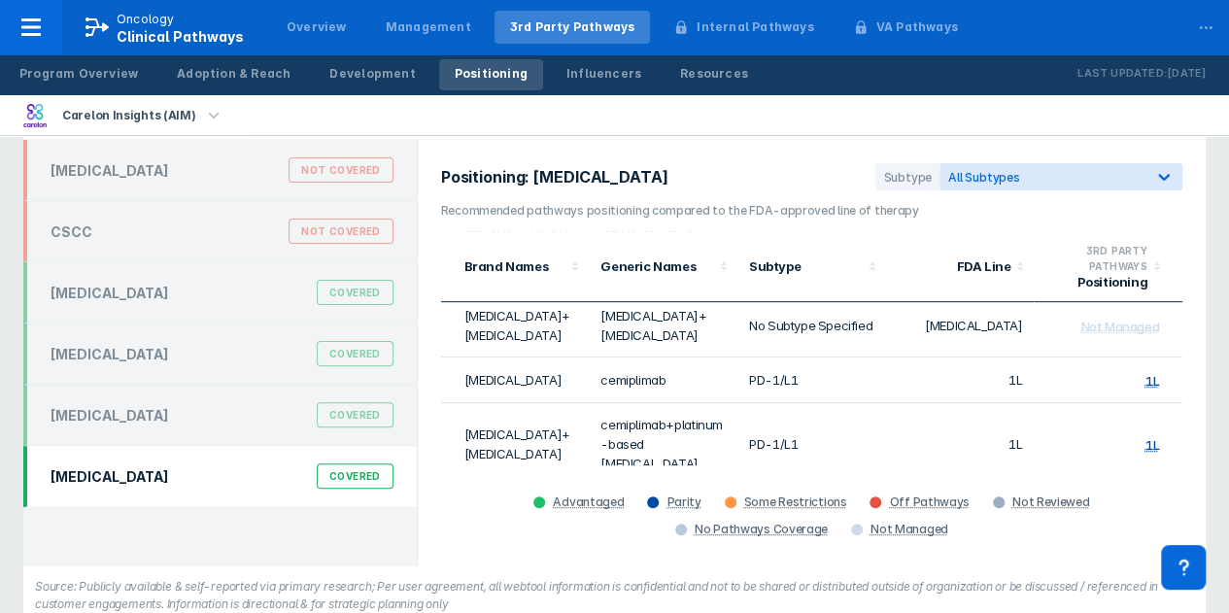
scroll to position [486, 0]
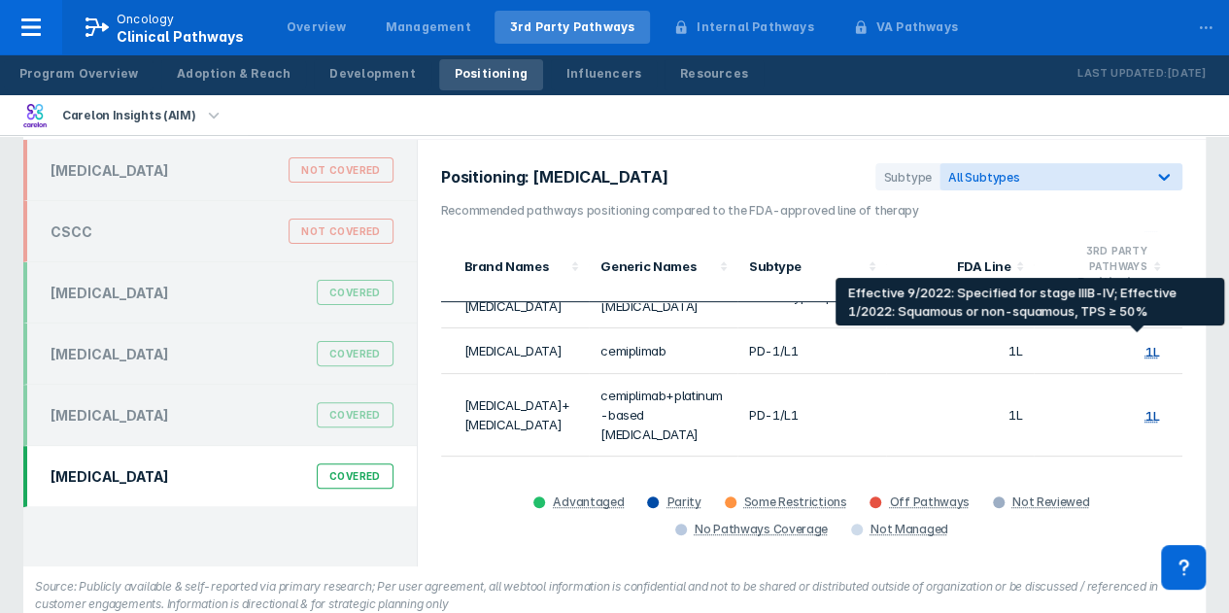
click at [1145, 344] on div "1L" at bounding box center [1152, 352] width 14 height 16
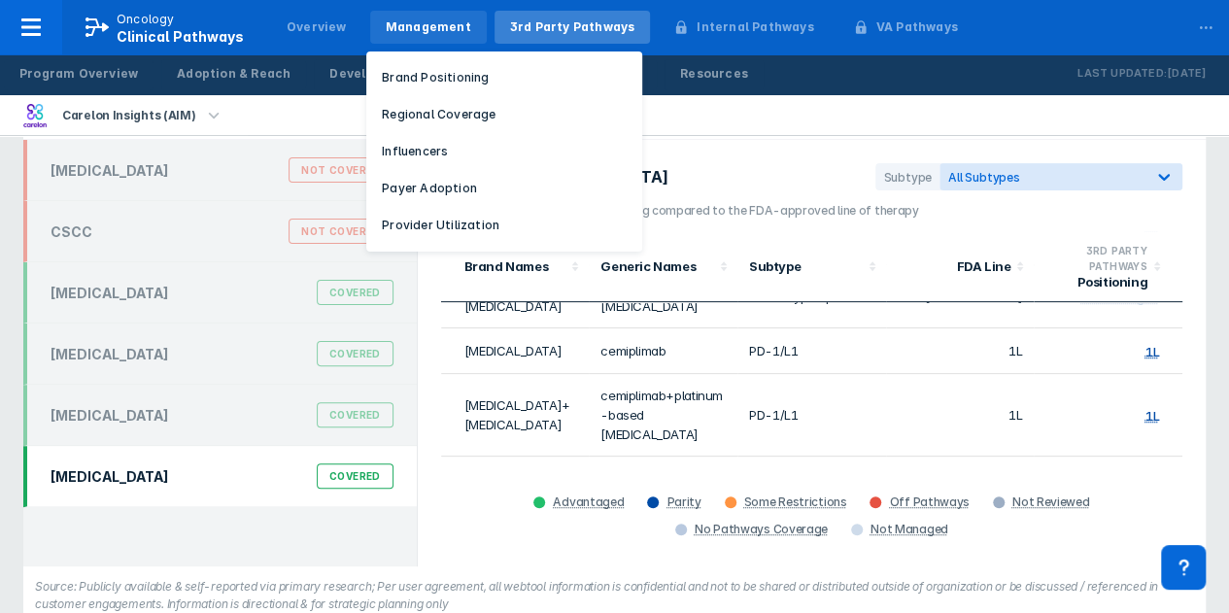
click at [431, 31] on div "Management" at bounding box center [428, 26] width 85 height 17
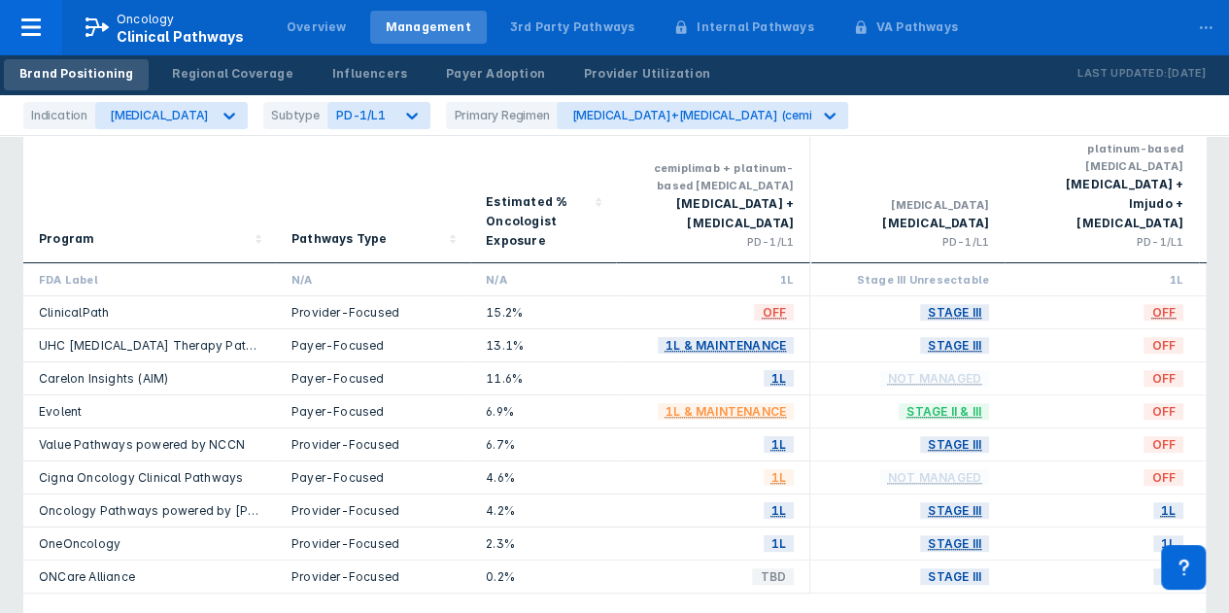
scroll to position [194, 0]
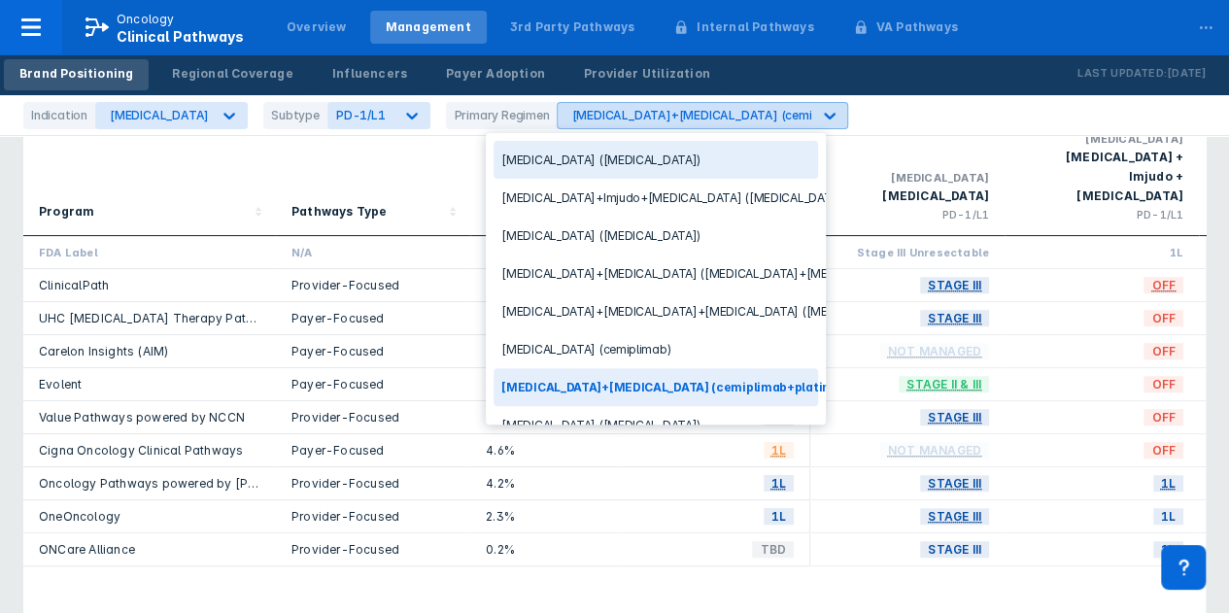
click at [825, 116] on icon at bounding box center [831, 116] width 12 height 7
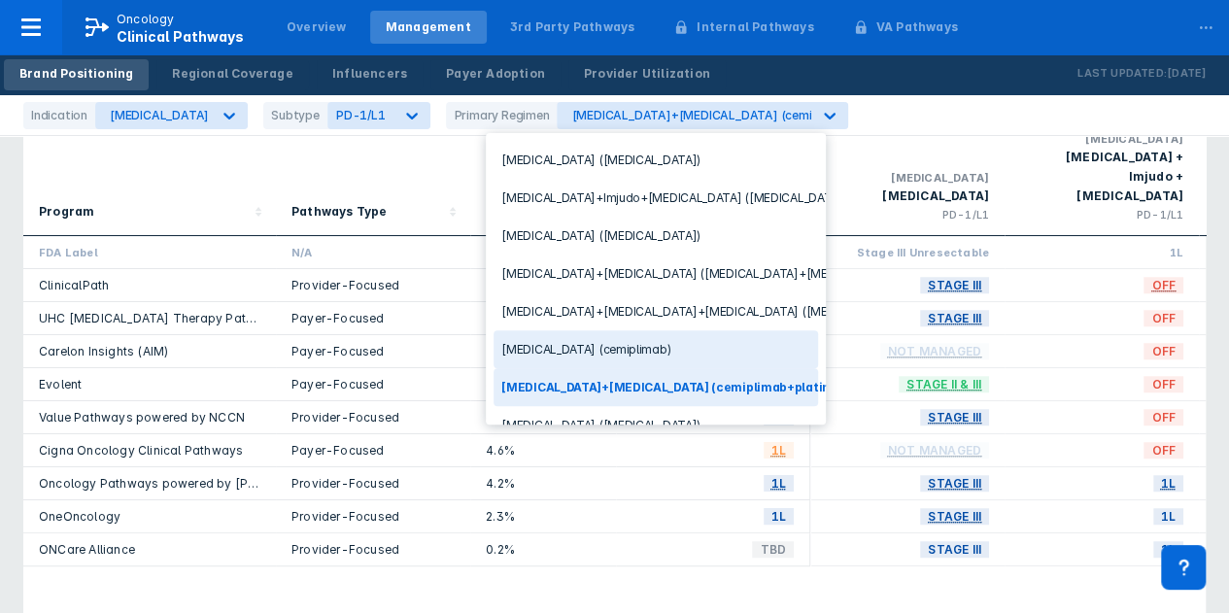
click at [534, 343] on div "Libtayo (cemiplimab)" at bounding box center [656, 349] width 324 height 38
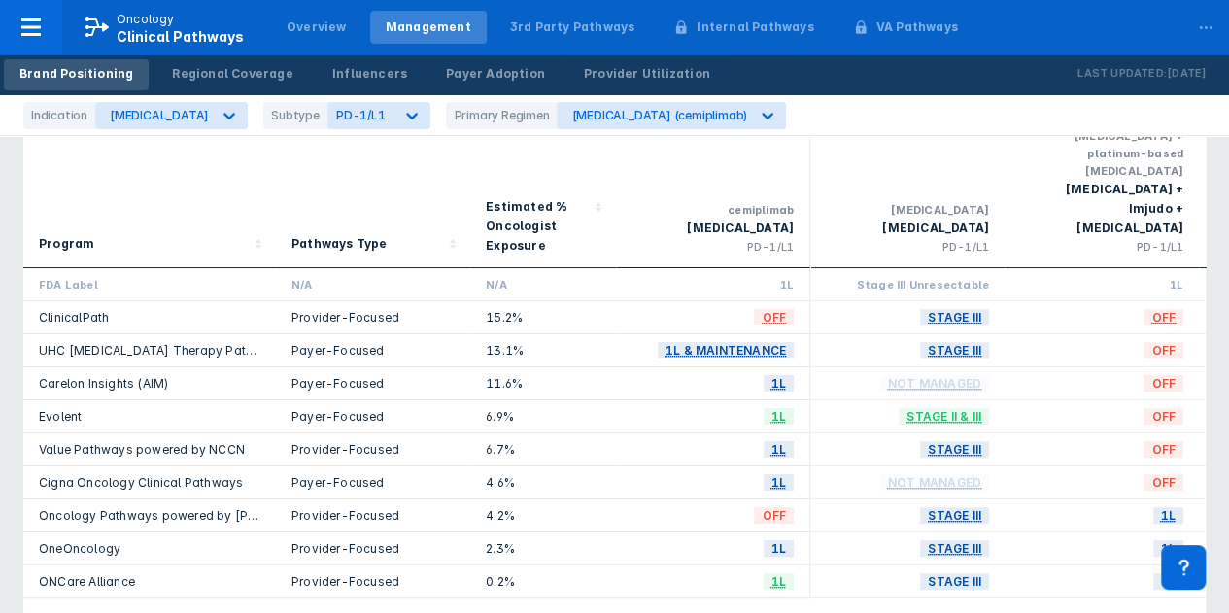
scroll to position [194, 0]
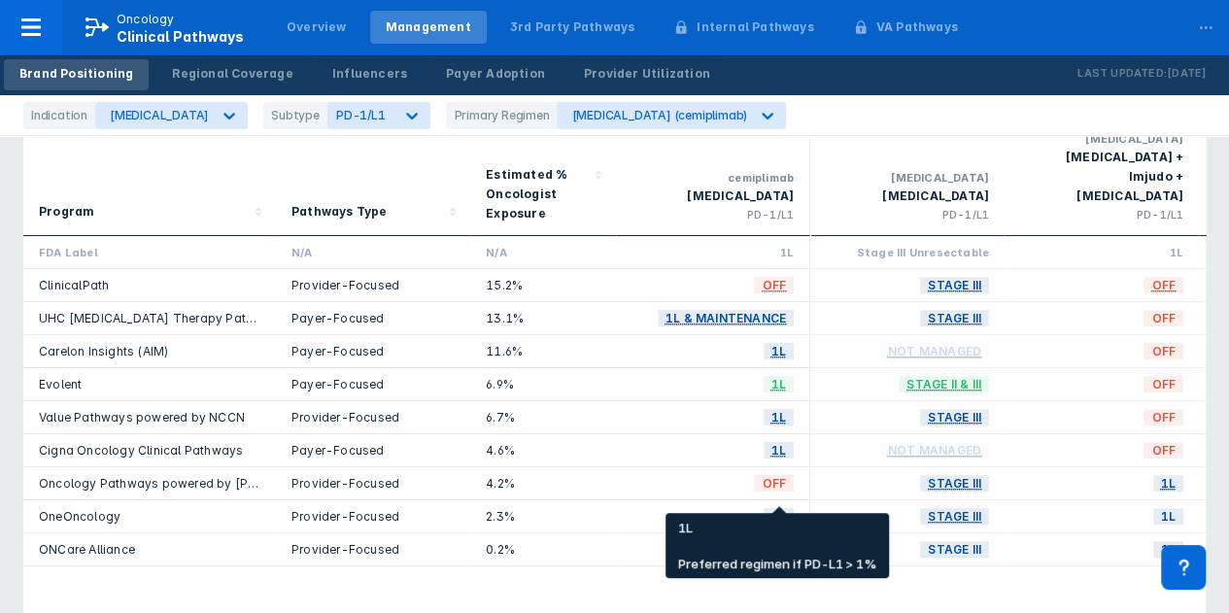
click at [776, 538] on span "1L" at bounding box center [779, 549] width 30 height 22
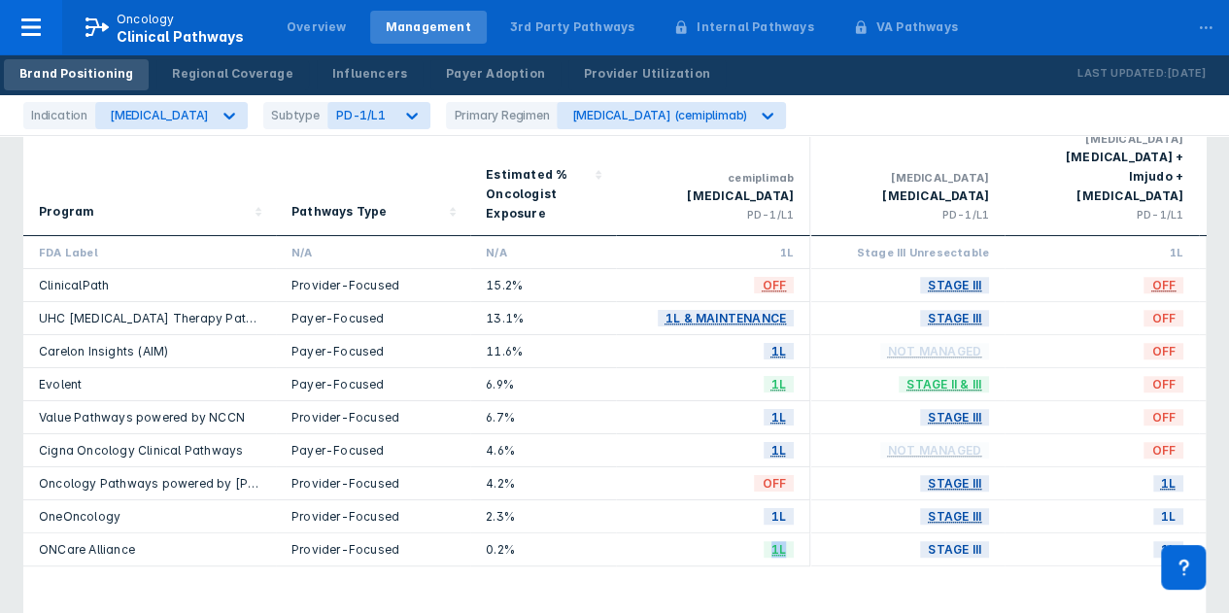
click at [86, 542] on link "ONCare Alliance" at bounding box center [87, 549] width 96 height 15
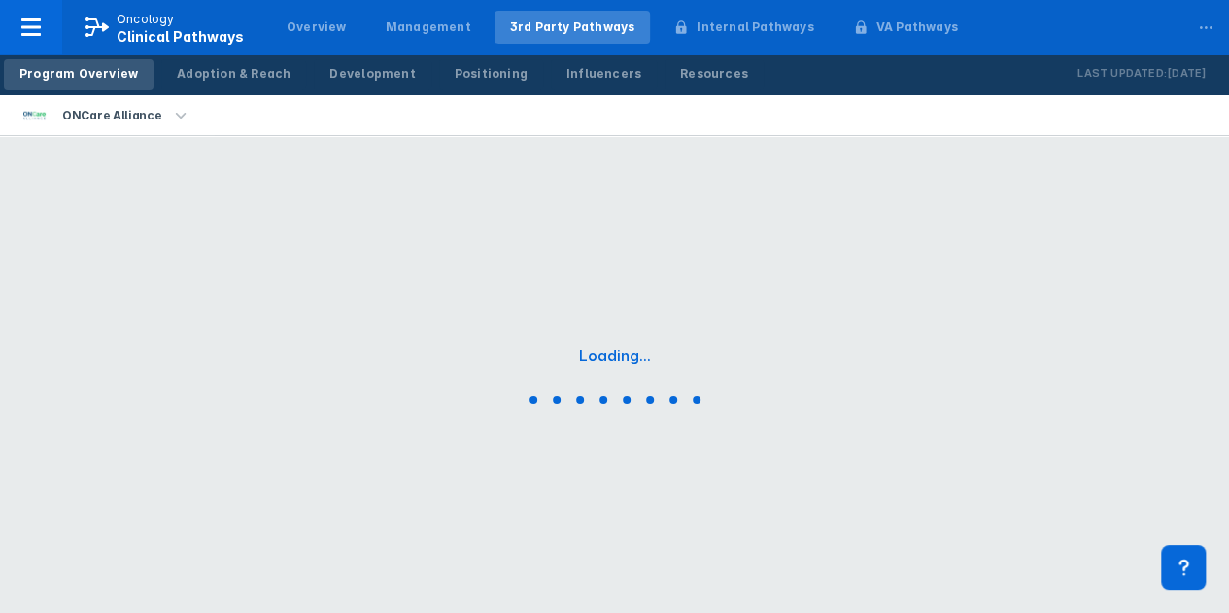
click at [86, 495] on div "Loading..." at bounding box center [614, 379] width 1229 height 486
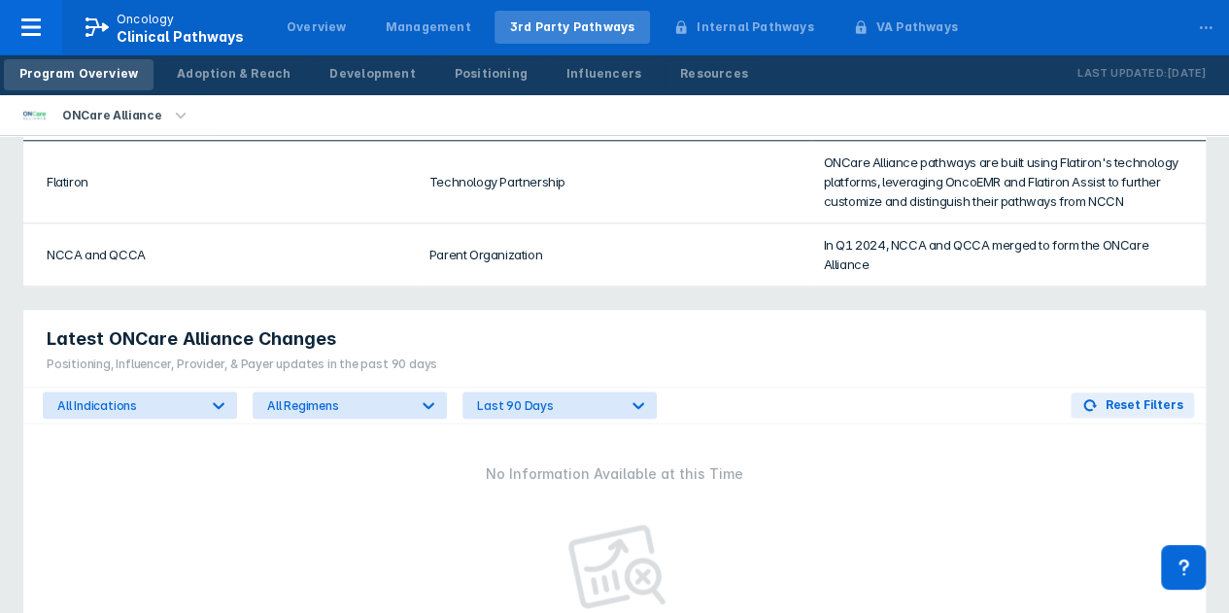
scroll to position [1069, 0]
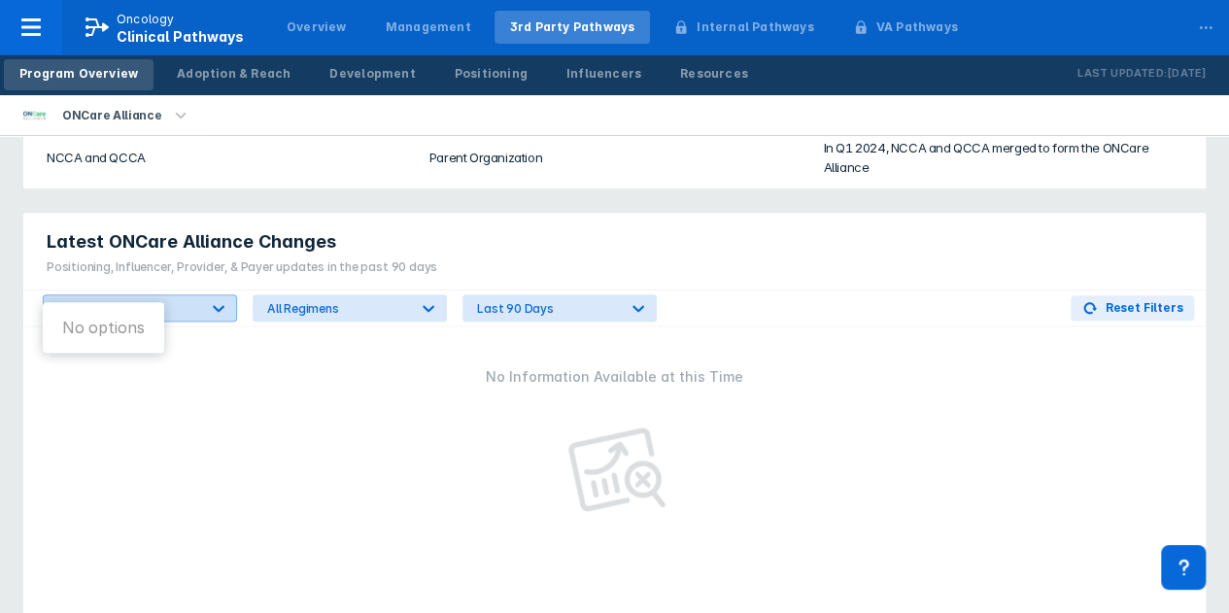
click at [219, 298] on icon at bounding box center [218, 307] width 19 height 19
click at [222, 298] on icon at bounding box center [218, 307] width 19 height 19
click at [222, 305] on icon at bounding box center [219, 308] width 12 height 7
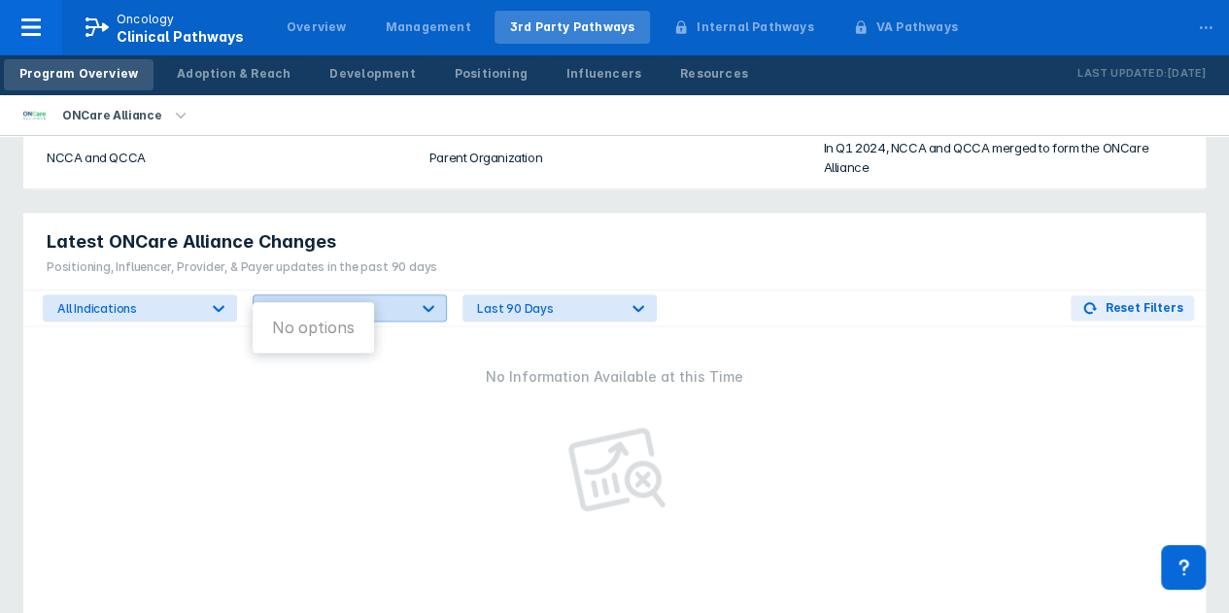
click at [429, 305] on icon at bounding box center [429, 308] width 12 height 7
click at [427, 305] on icon at bounding box center [429, 308] width 12 height 7
click at [1127, 299] on span "Reset Filters" at bounding box center [1144, 307] width 77 height 17
click at [432, 305] on icon at bounding box center [429, 308] width 12 height 7
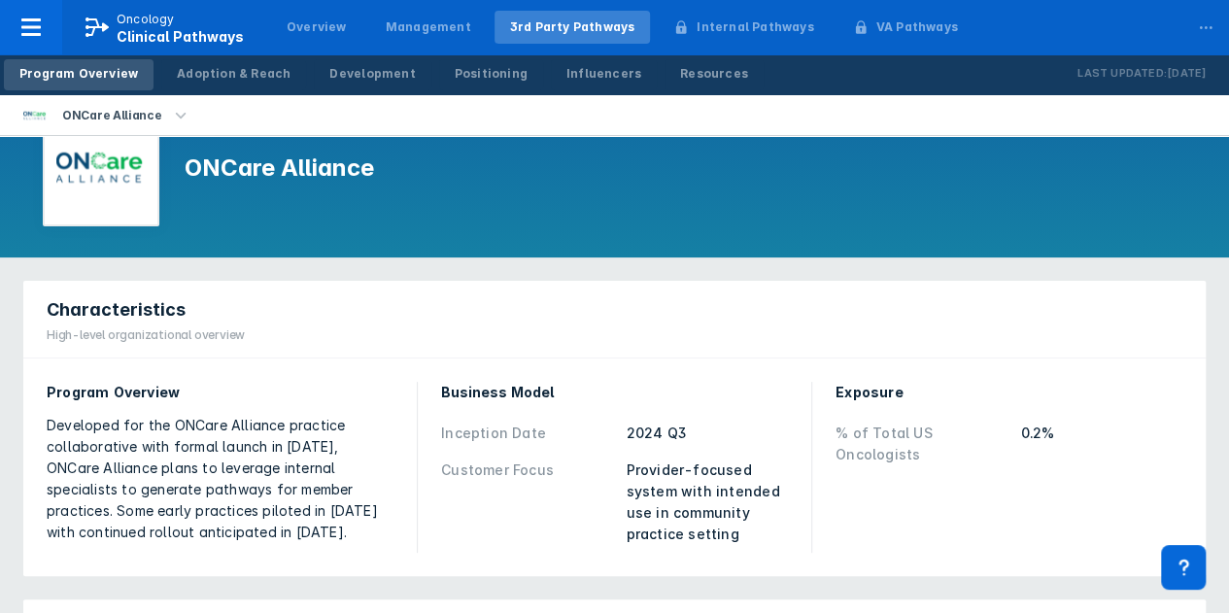
scroll to position [0, 0]
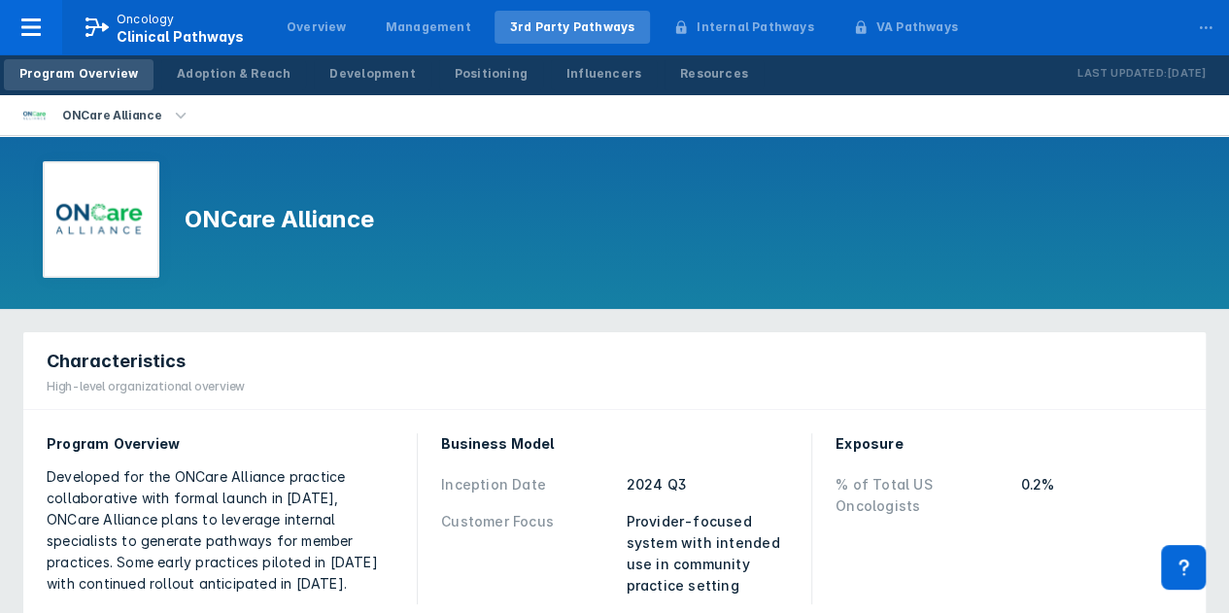
click at [176, 114] on icon "button" at bounding box center [180, 115] width 11 height 6
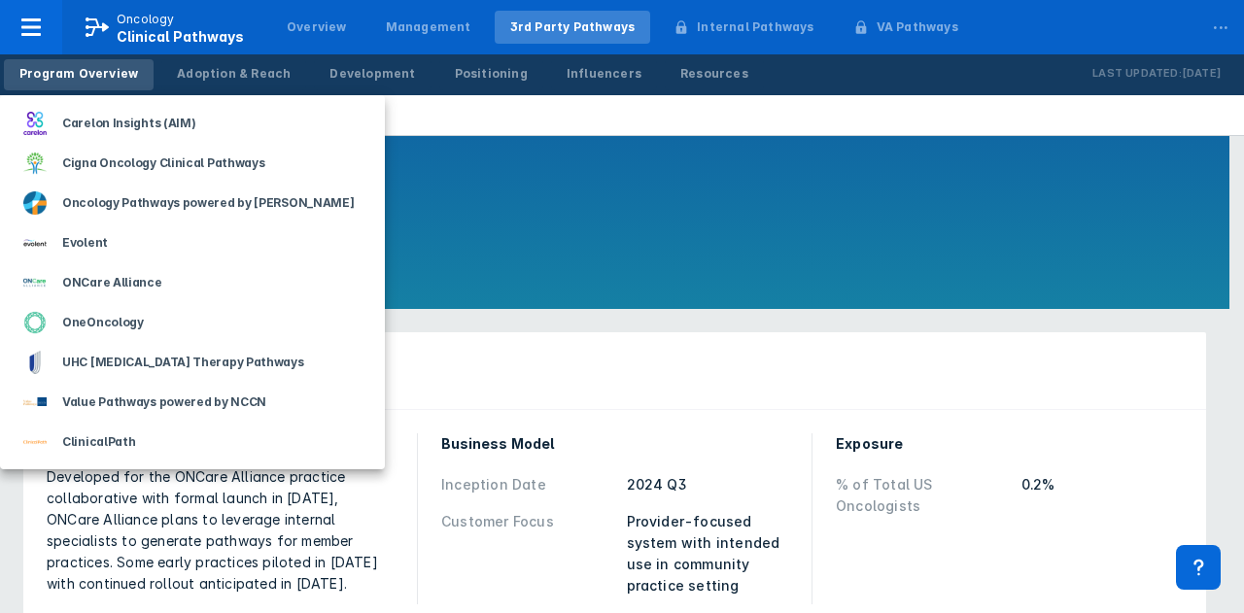
click at [515, 116] on div at bounding box center [622, 306] width 1244 height 613
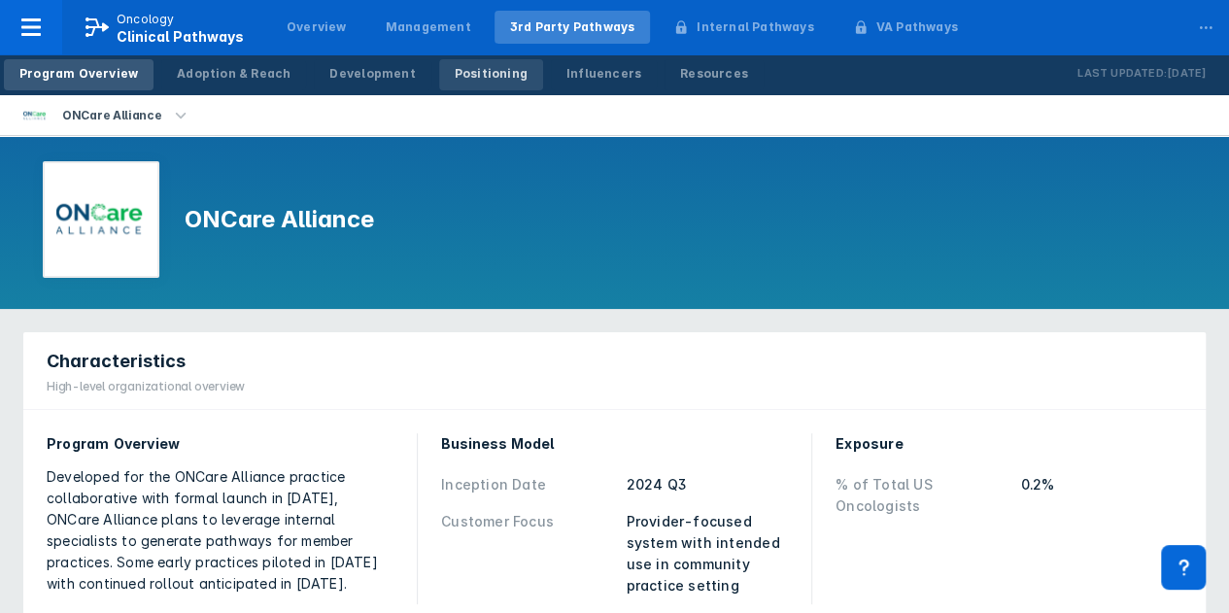
click at [464, 73] on div "Positioning" at bounding box center [491, 73] width 73 height 17
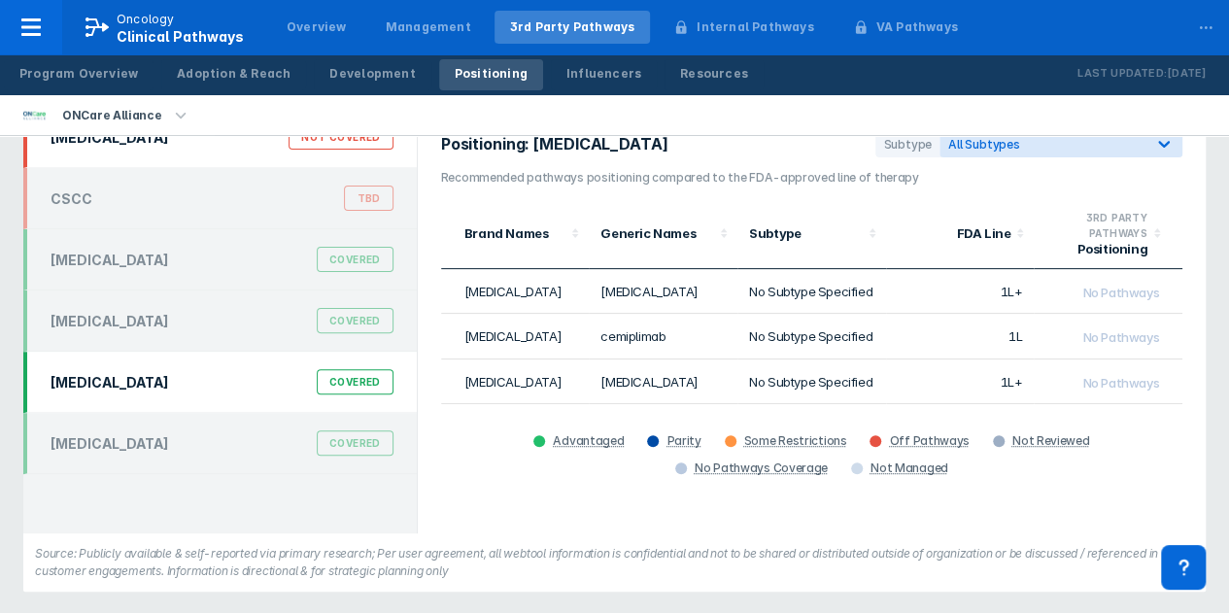
scroll to position [131, 0]
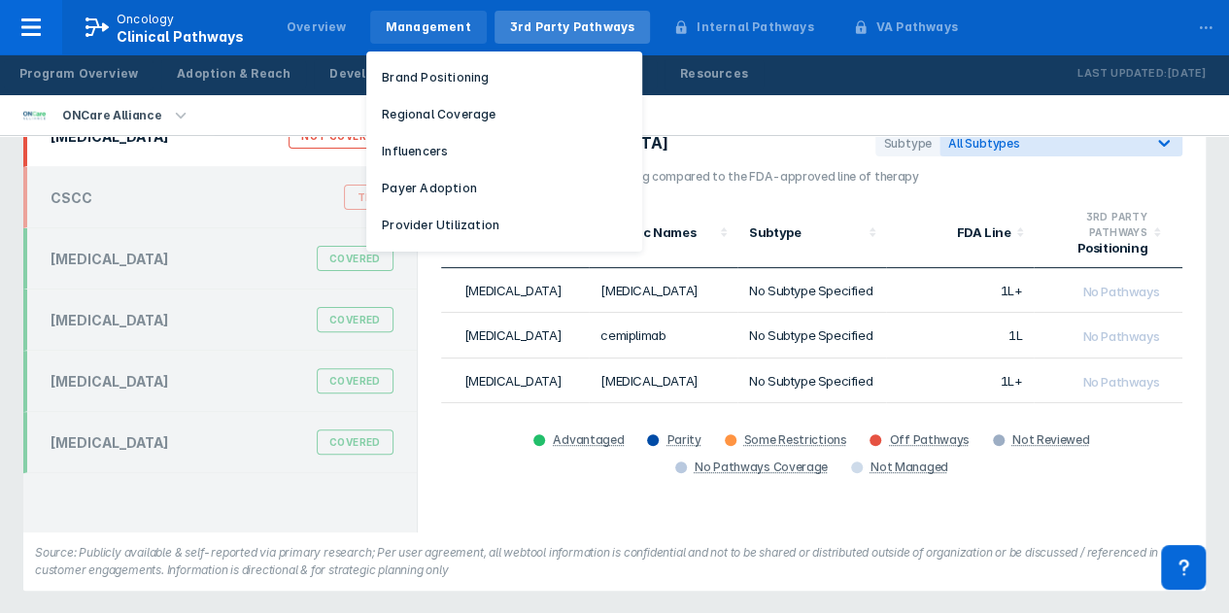
click at [416, 28] on div "Management" at bounding box center [428, 26] width 85 height 17
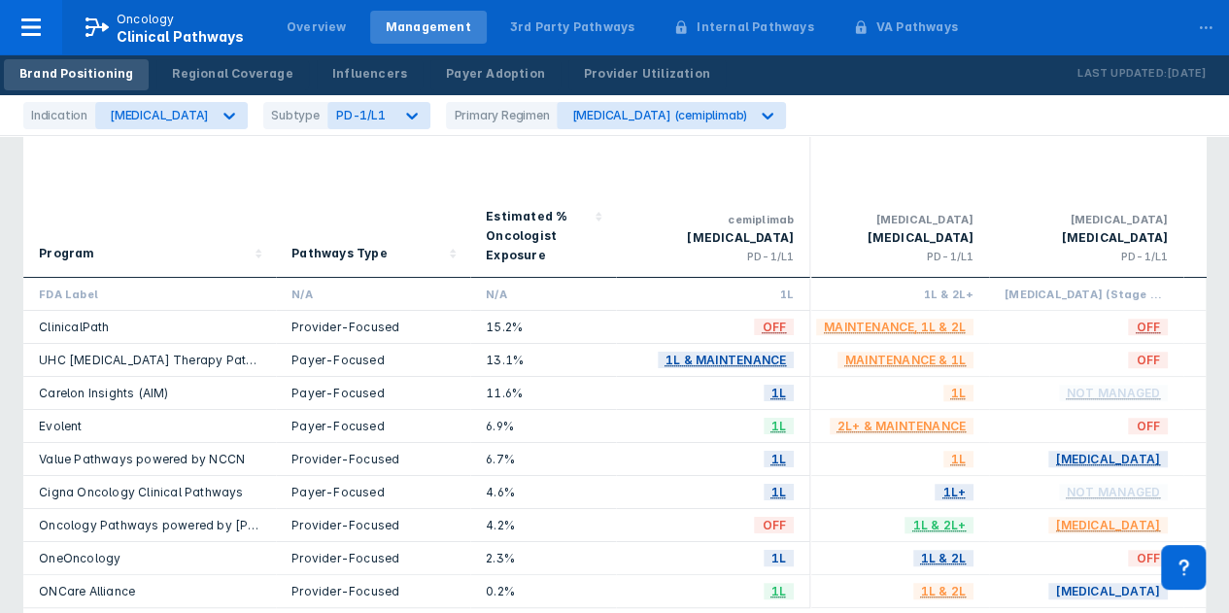
scroll to position [0, 402]
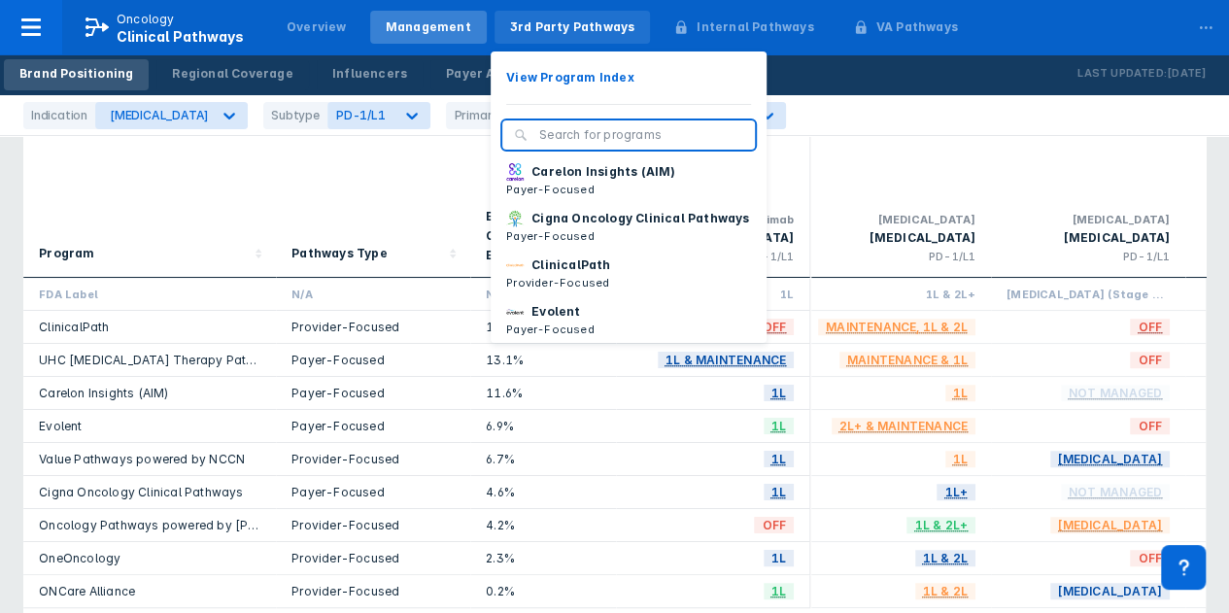
click at [571, 32] on div "3rd Party Pathways" at bounding box center [572, 26] width 125 height 17
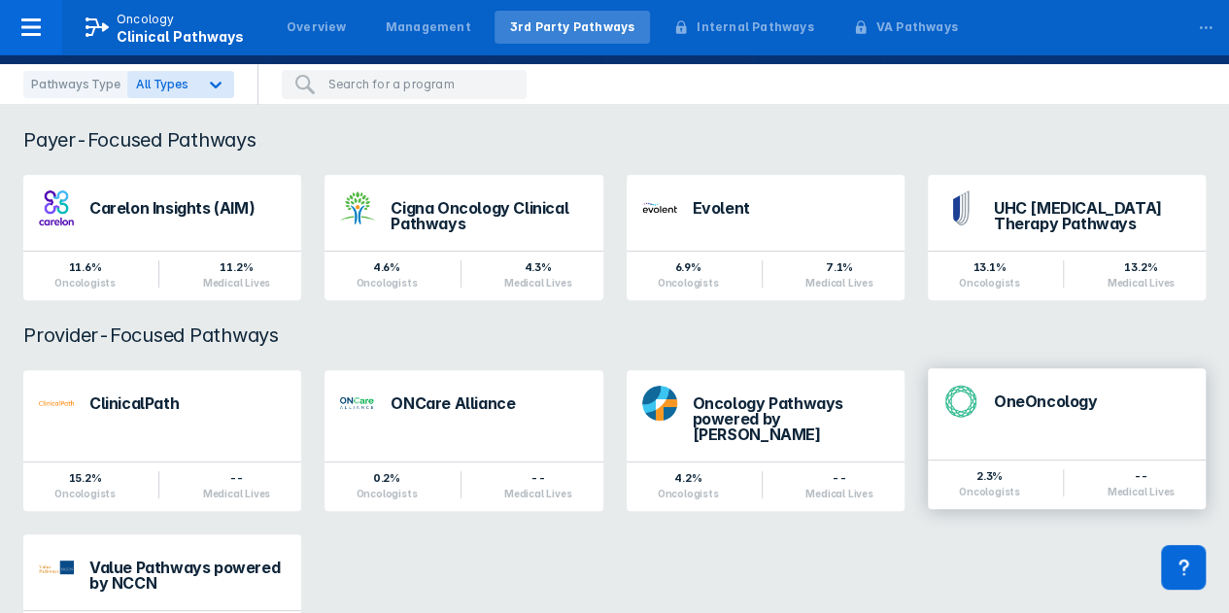
scroll to position [194, 0]
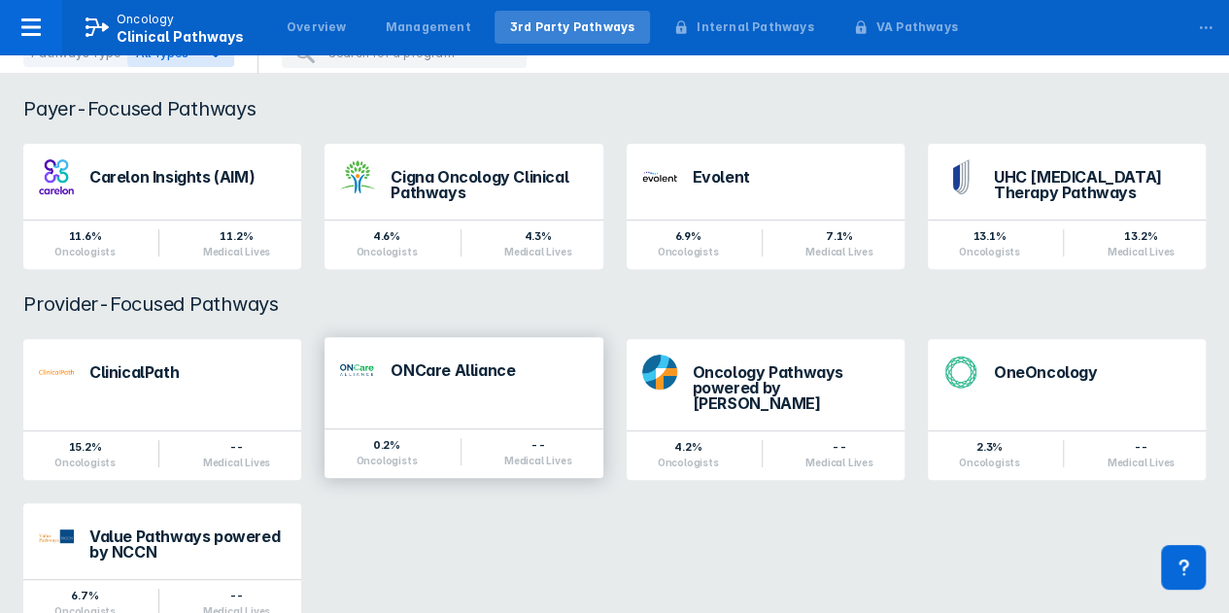
click at [431, 370] on div "ONCare Alliance" at bounding box center [489, 370] width 196 height 16
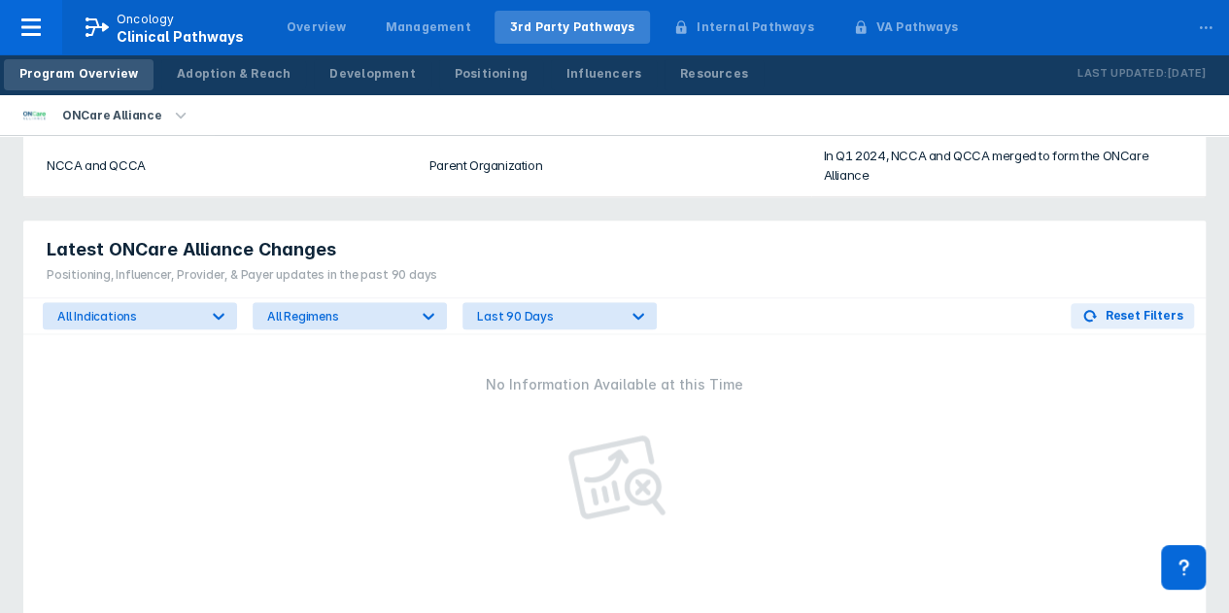
scroll to position [1069, 0]
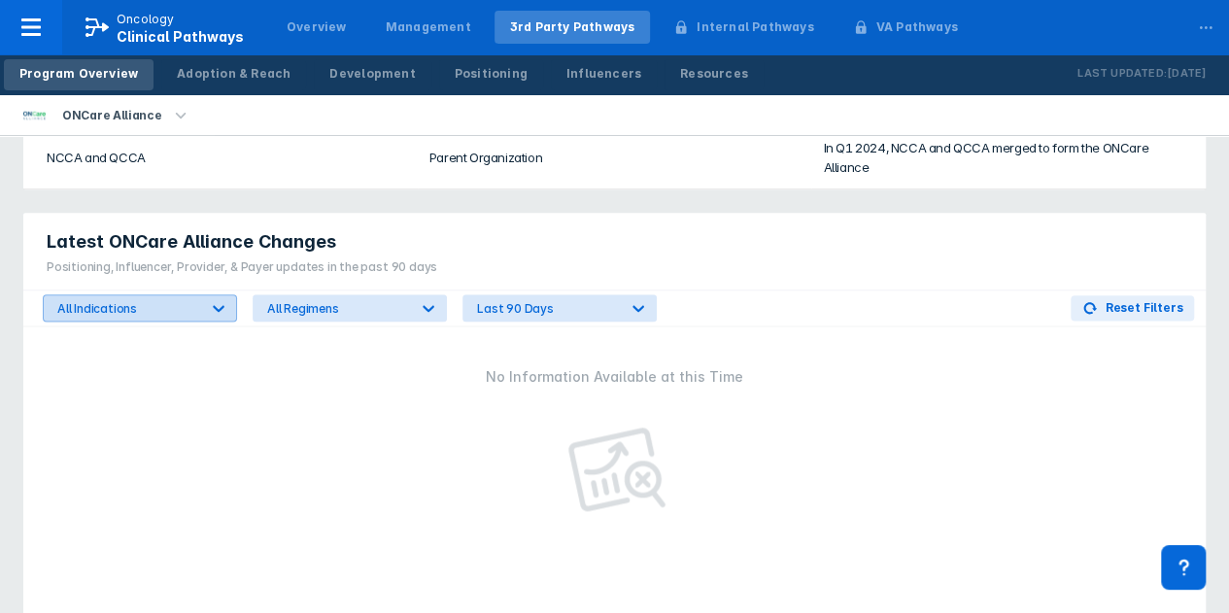
click at [219, 298] on icon at bounding box center [218, 307] width 19 height 19
click at [218, 298] on icon at bounding box center [218, 307] width 19 height 19
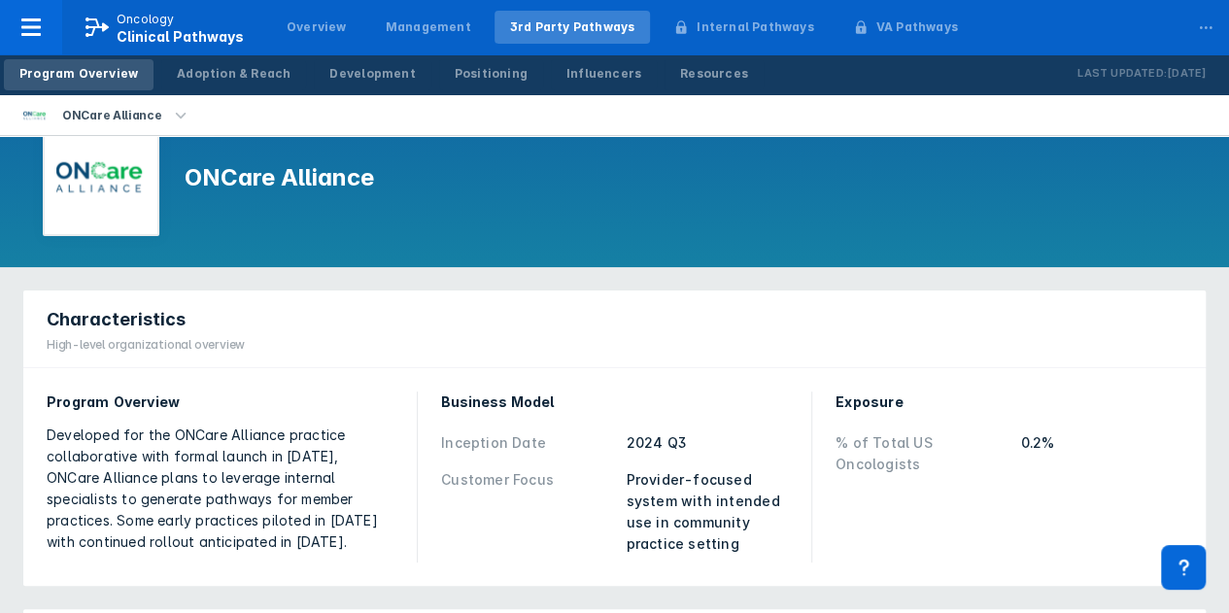
scroll to position [0, 0]
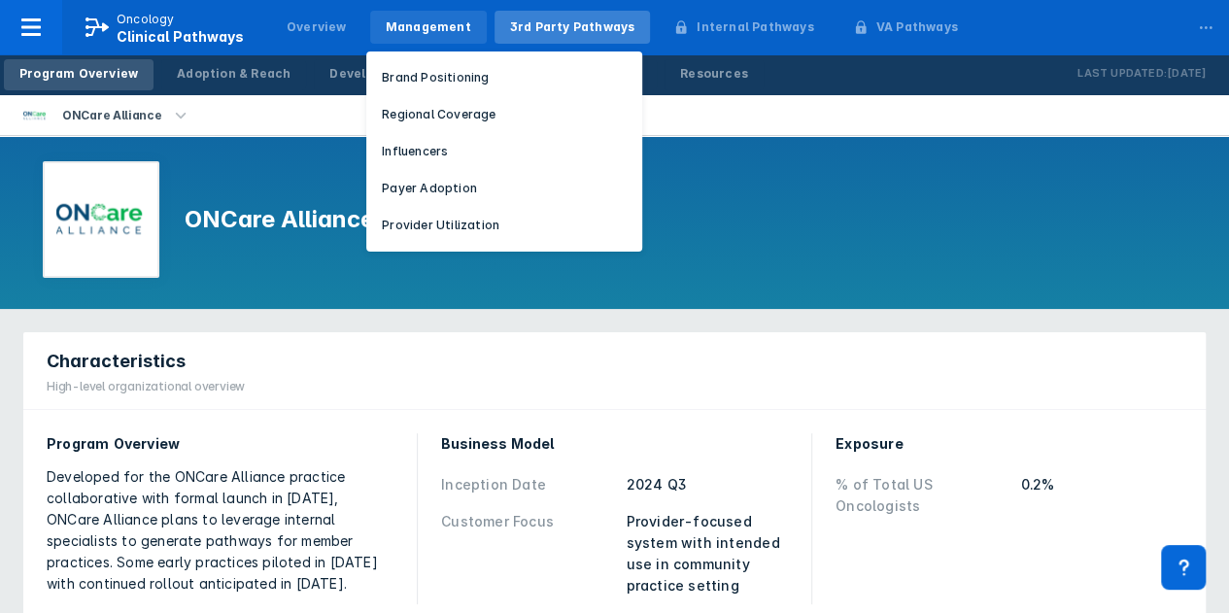
click at [416, 30] on div "Management" at bounding box center [428, 26] width 85 height 17
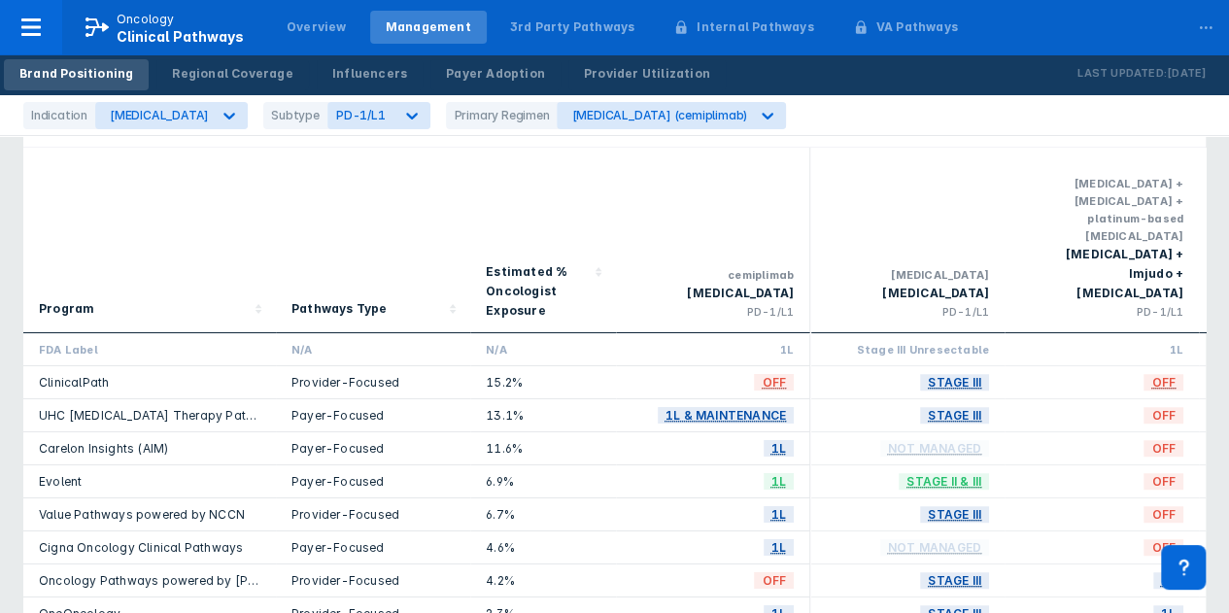
scroll to position [194, 0]
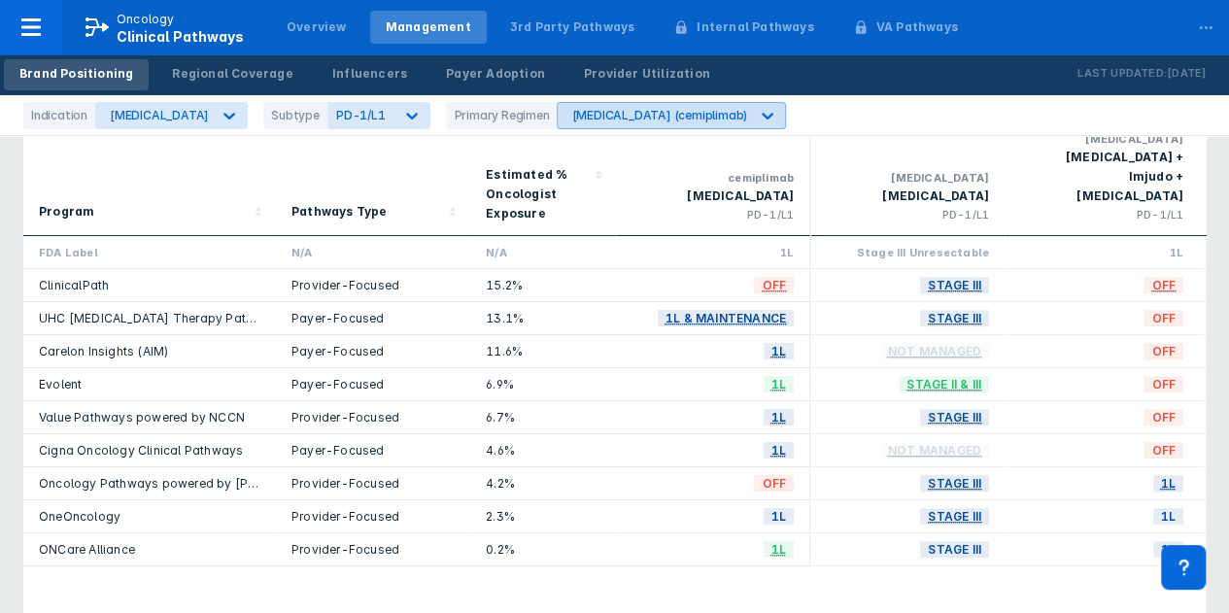
click at [758, 114] on icon at bounding box center [767, 115] width 19 height 19
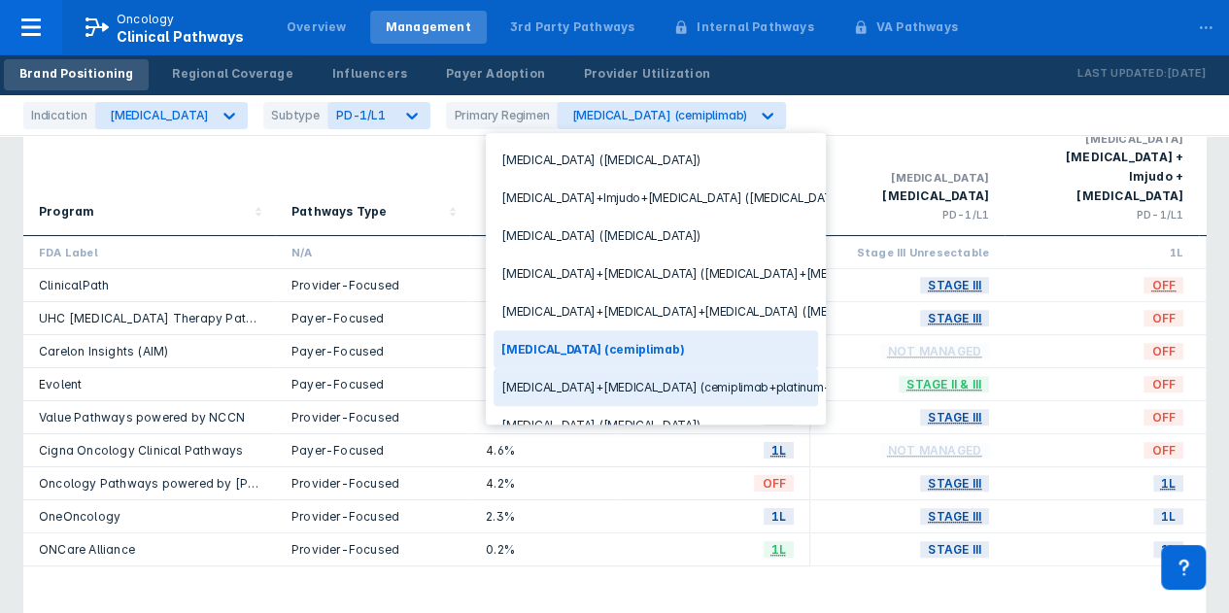
click at [563, 377] on div "Libtayo+chemotherapy (cemiplimab+platinum-based chemotherapy)" at bounding box center [656, 387] width 324 height 38
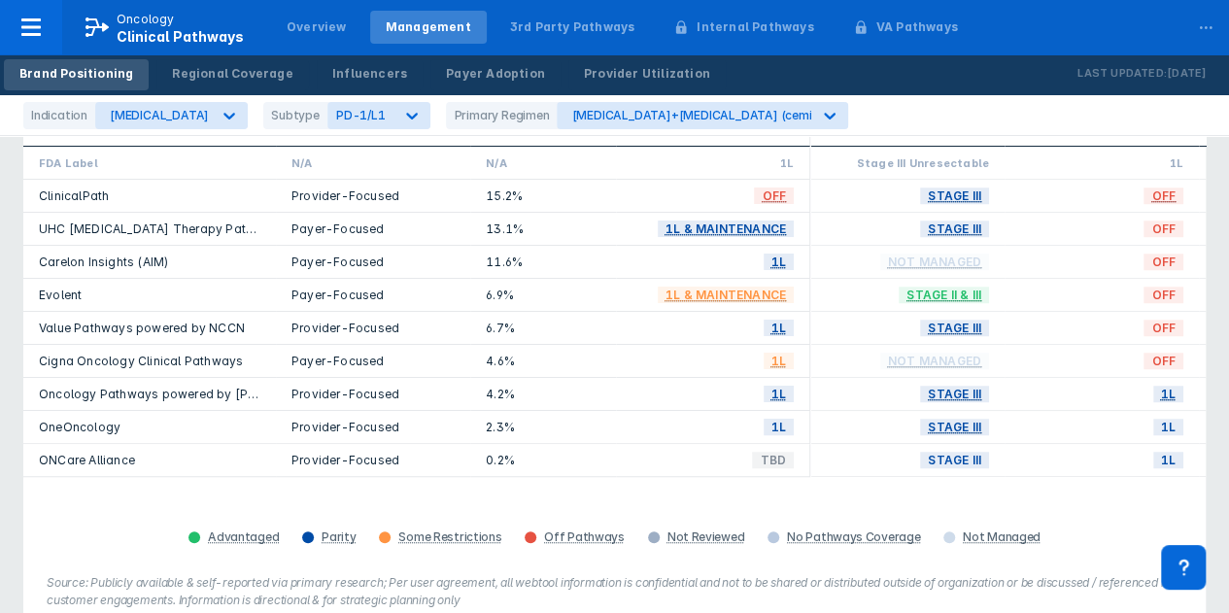
scroll to position [291, 0]
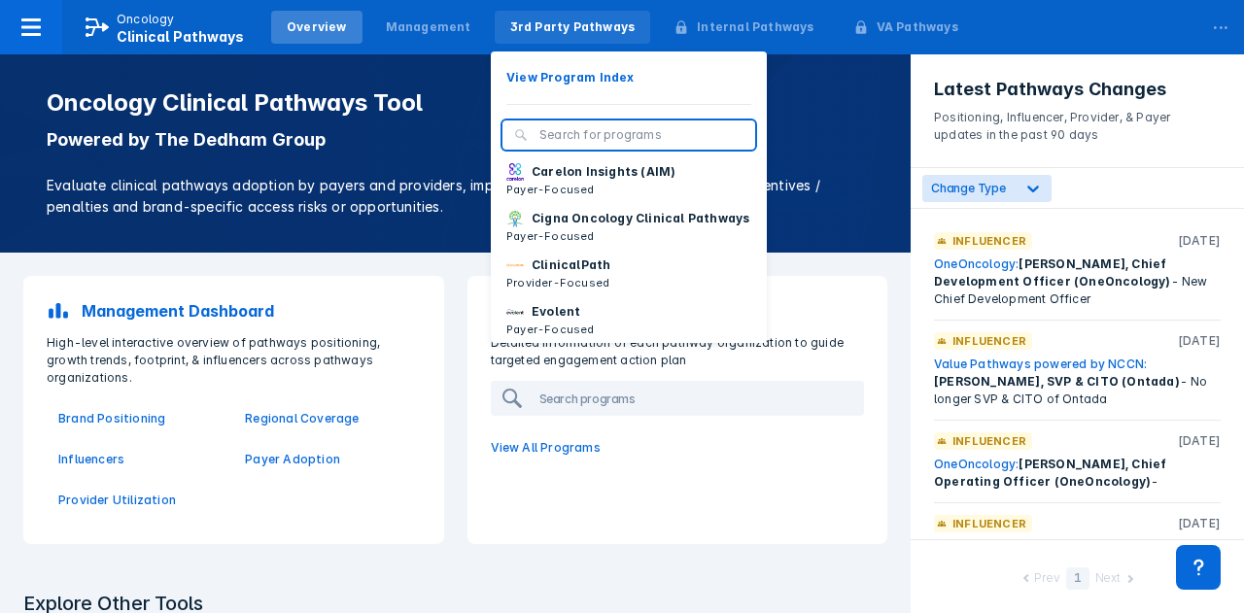
click at [535, 26] on div "3rd Party Pathways" at bounding box center [572, 26] width 125 height 17
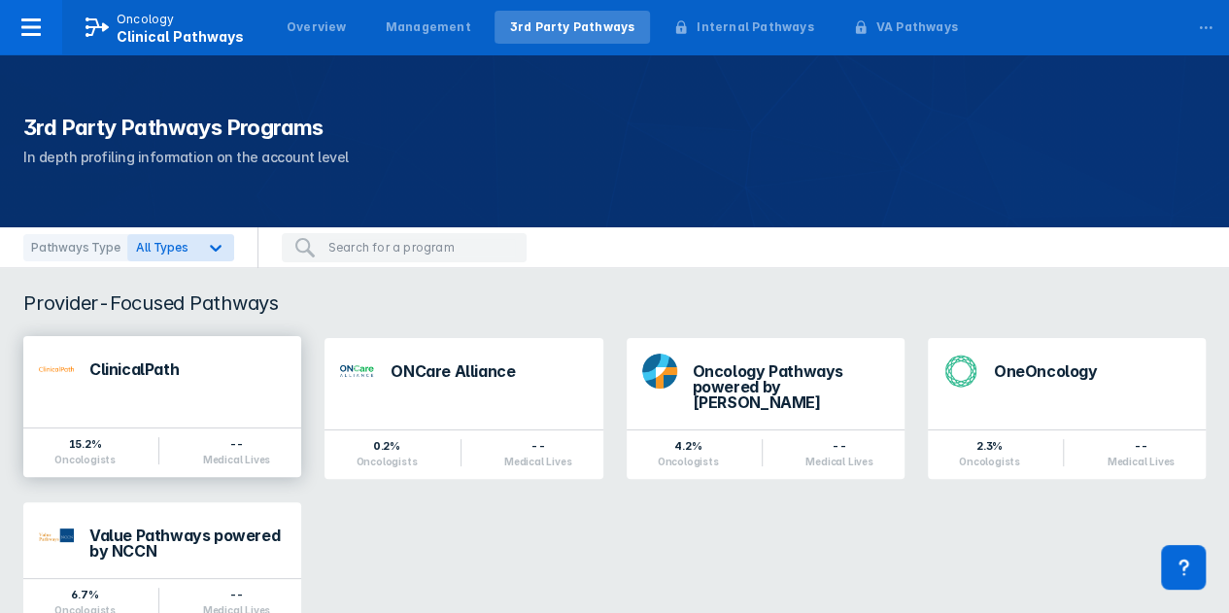
click at [119, 368] on div "ClinicalPath" at bounding box center [187, 369] width 196 height 16
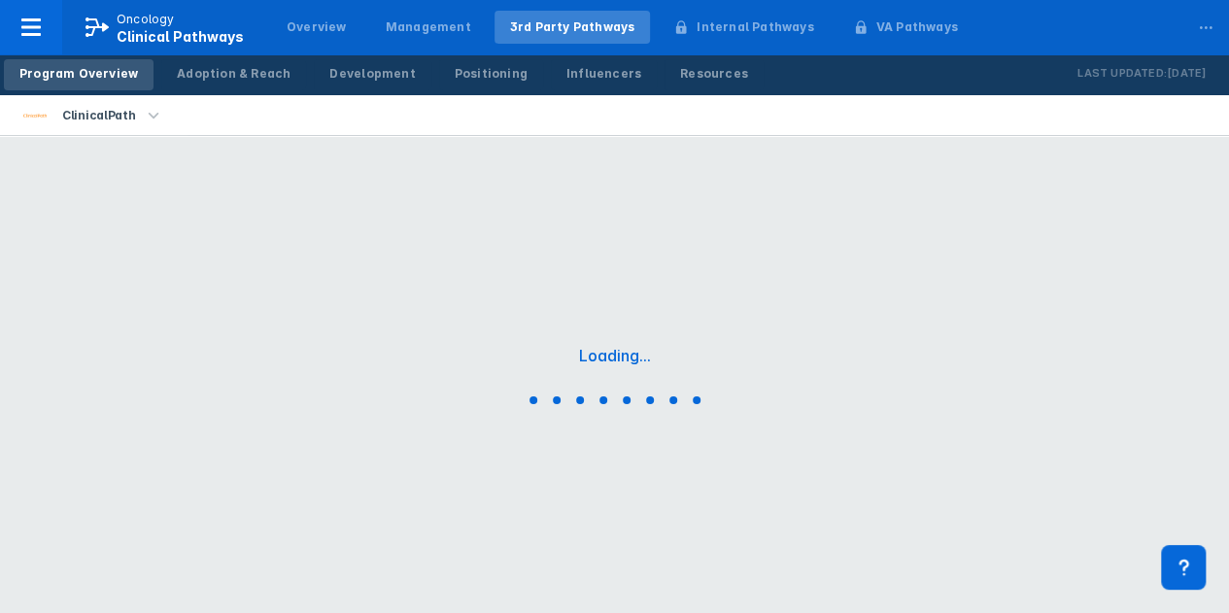
click at [119, 368] on div "Loading..." at bounding box center [614, 379] width 1229 height 486
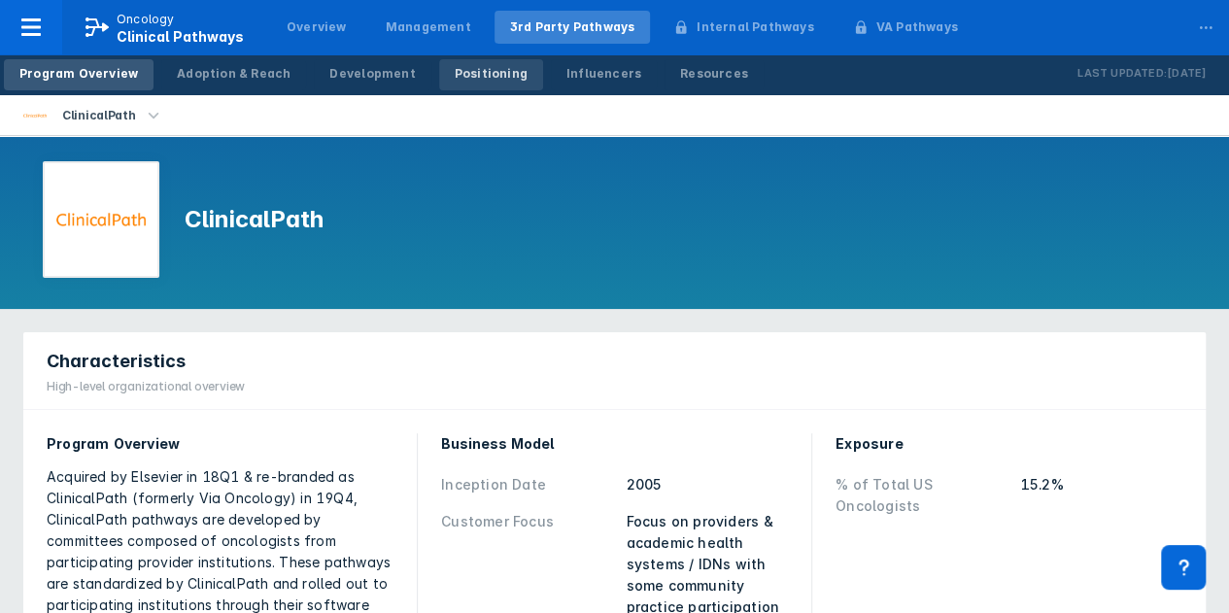
click at [462, 74] on div "Positioning" at bounding box center [491, 73] width 73 height 17
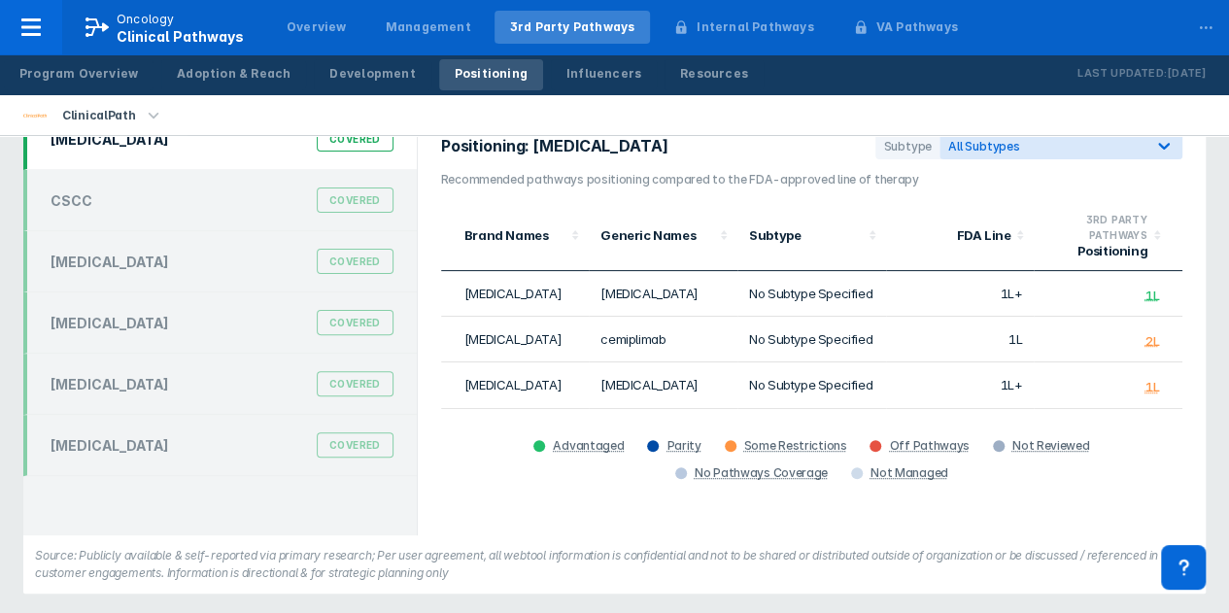
scroll to position [131, 0]
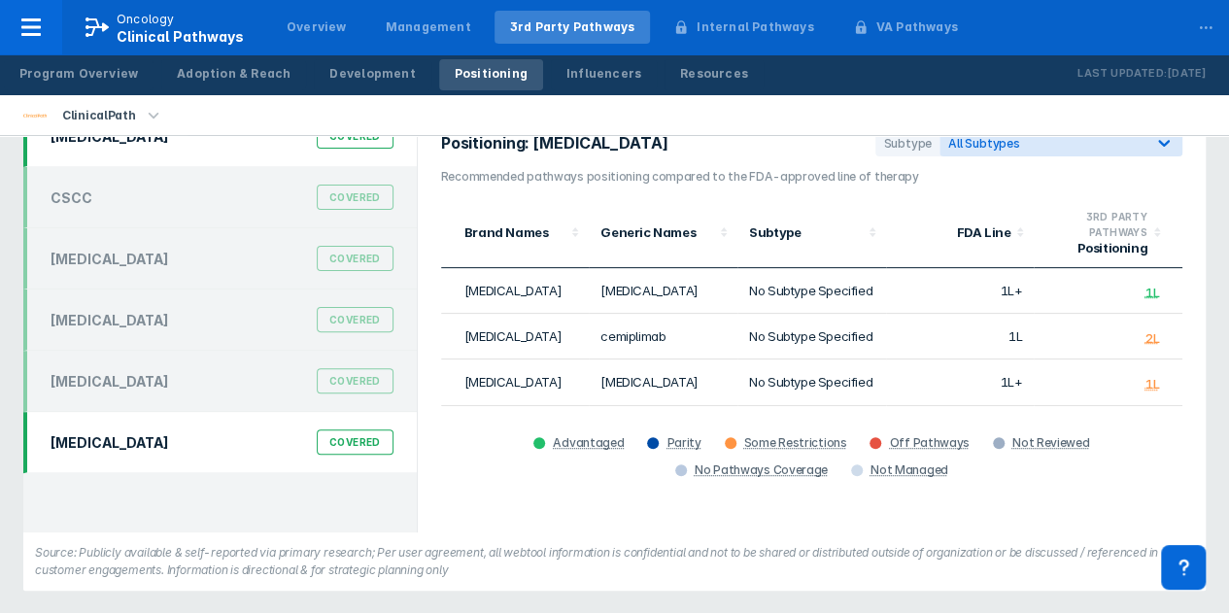
click at [352, 437] on div "Covered" at bounding box center [355, 441] width 77 height 25
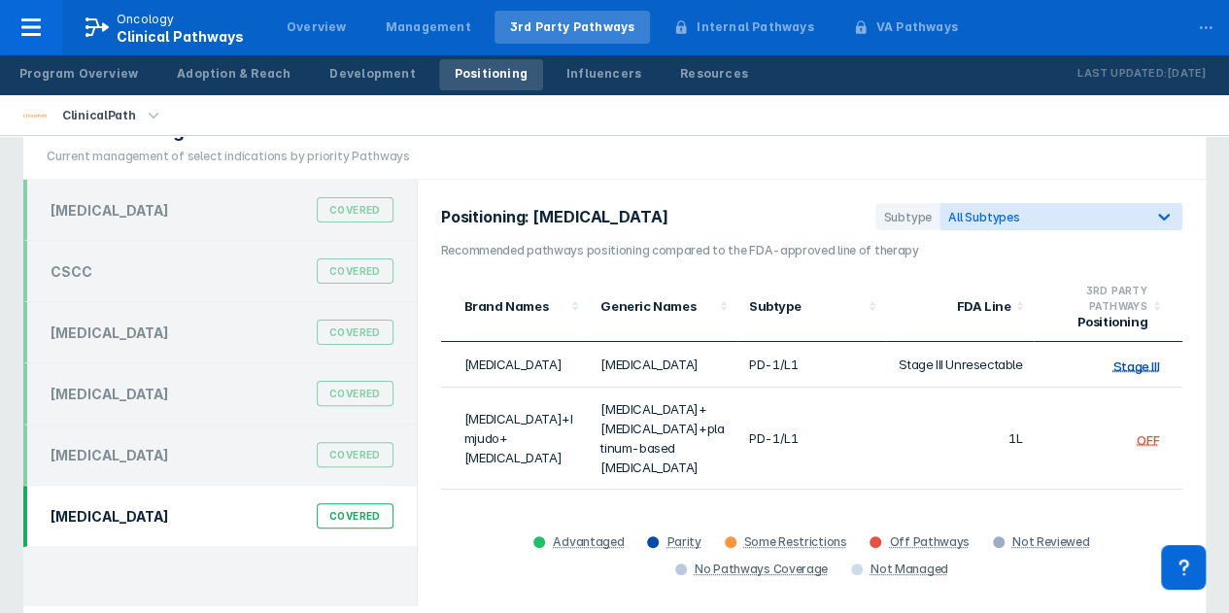
scroll to position [0, 0]
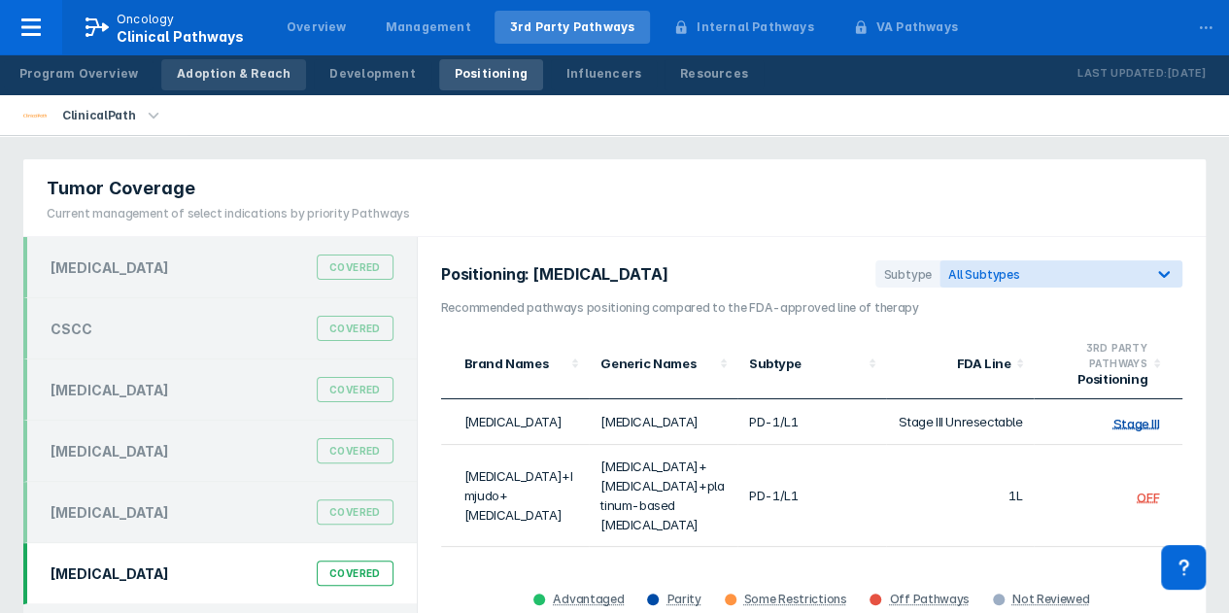
click at [229, 73] on div "Adoption & Reach" at bounding box center [234, 73] width 114 height 17
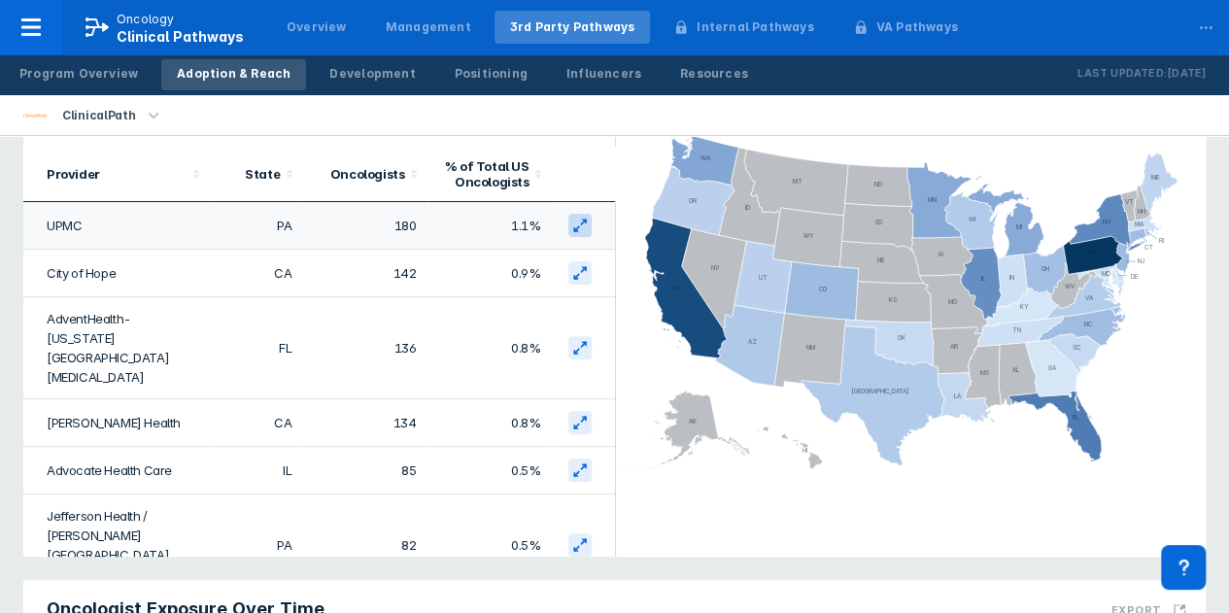
click at [572, 226] on icon at bounding box center [580, 226] width 16 height 16
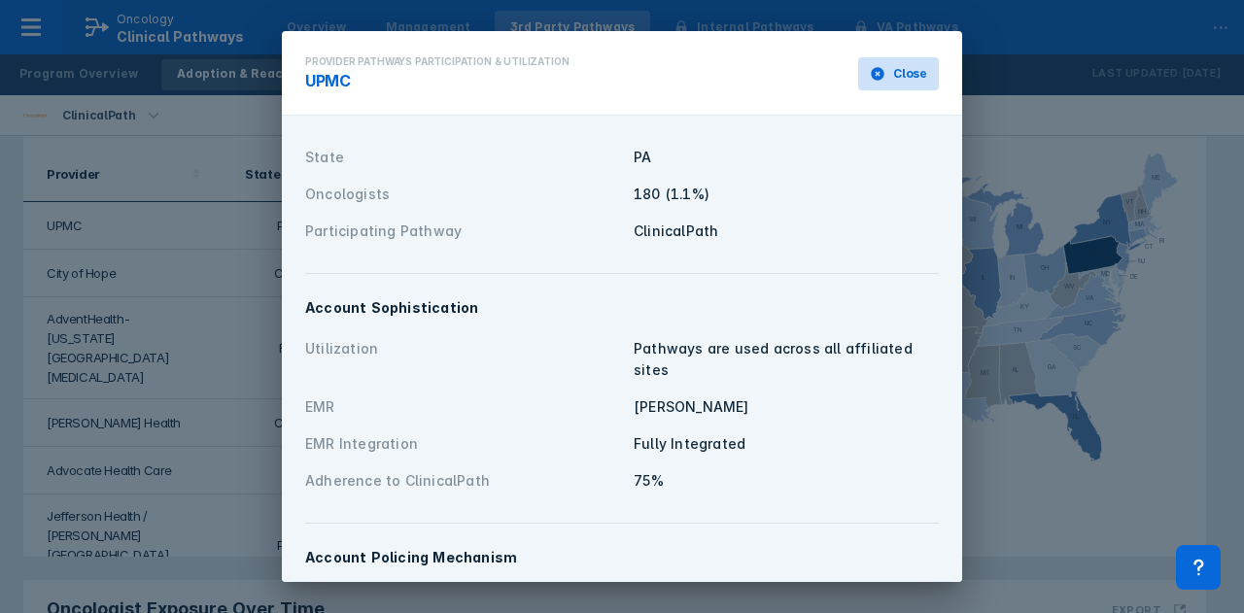
click at [870, 73] on icon at bounding box center [878, 74] width 16 height 16
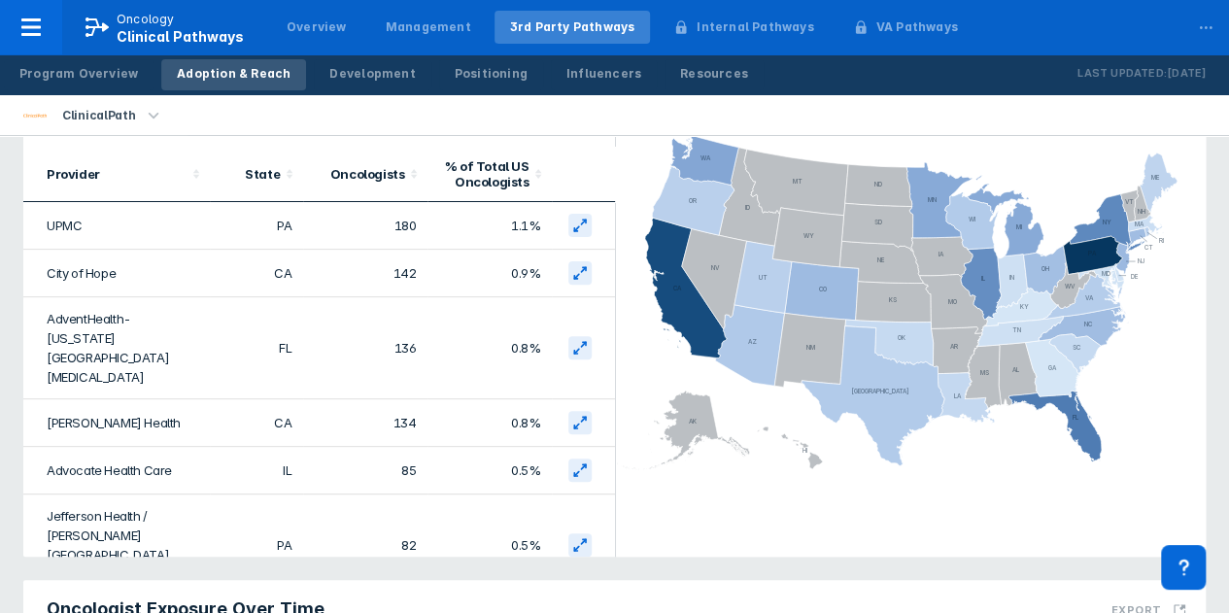
click at [151, 117] on icon "button" at bounding box center [153, 115] width 21 height 21
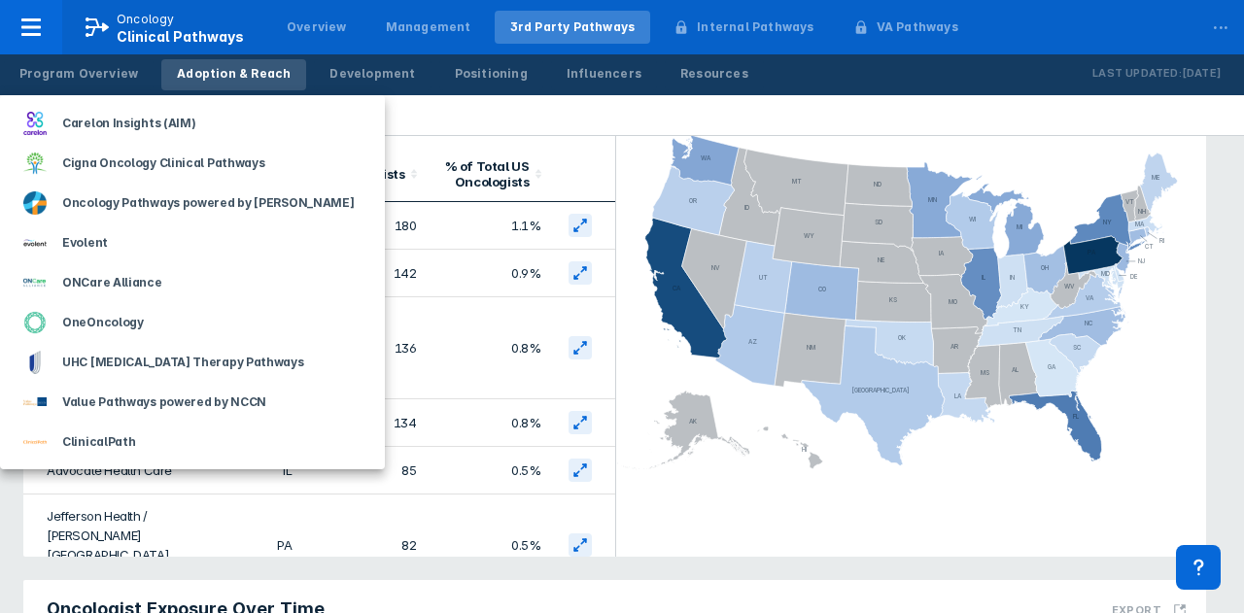
click at [466, 110] on div at bounding box center [622, 306] width 1244 height 613
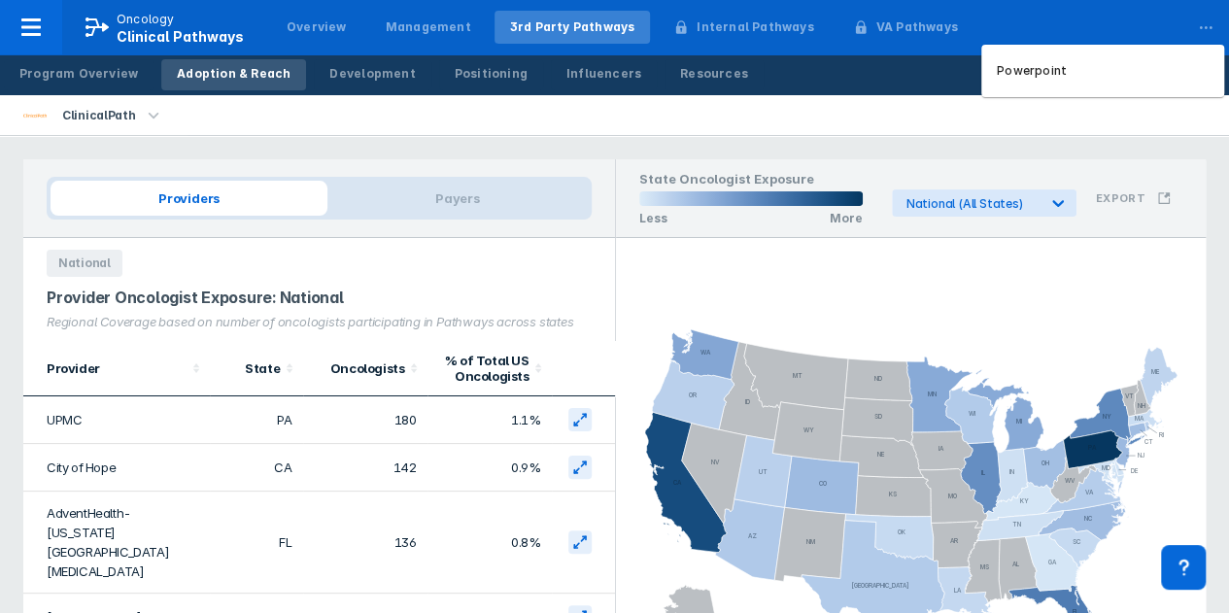
click at [1210, 23] on div "..." at bounding box center [1205, 23] width 39 height 41
click at [1039, 68] on p "Powerpoint" at bounding box center [1032, 70] width 70 height 17
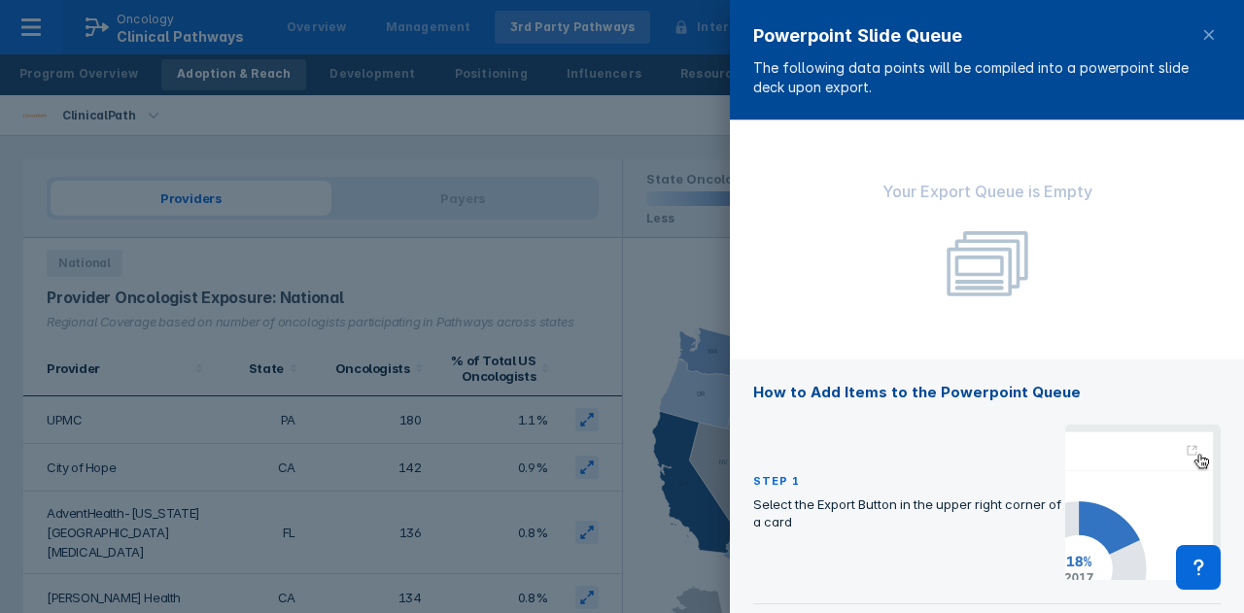
click at [1209, 30] on icon at bounding box center [1209, 35] width 16 height 16
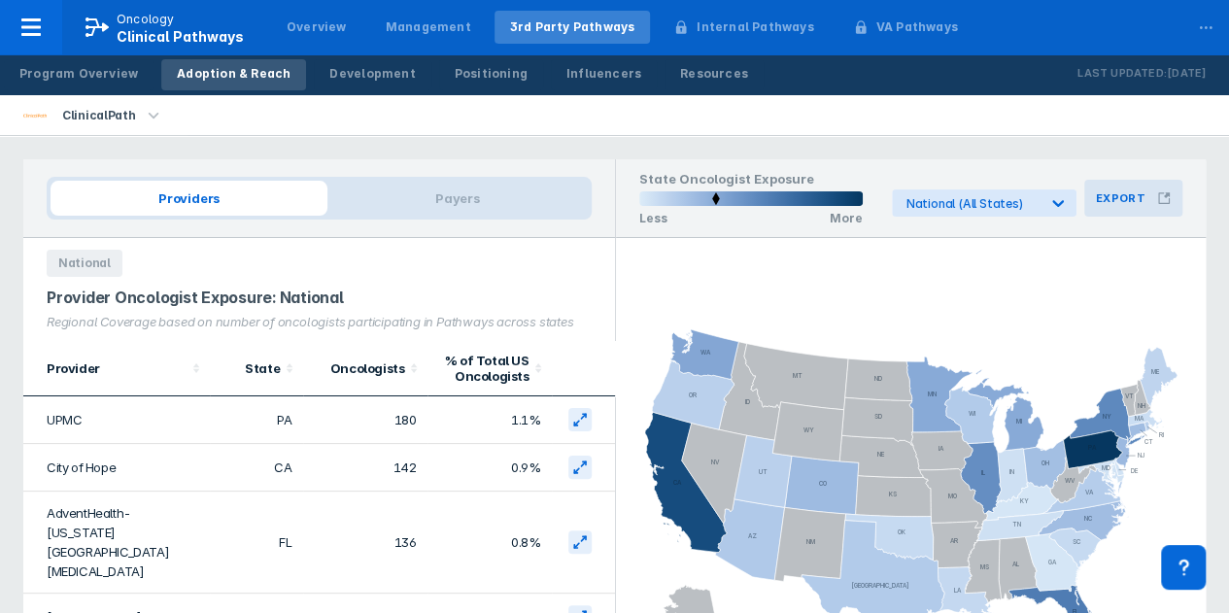
click at [1164, 195] on icon at bounding box center [1164, 198] width 14 height 14
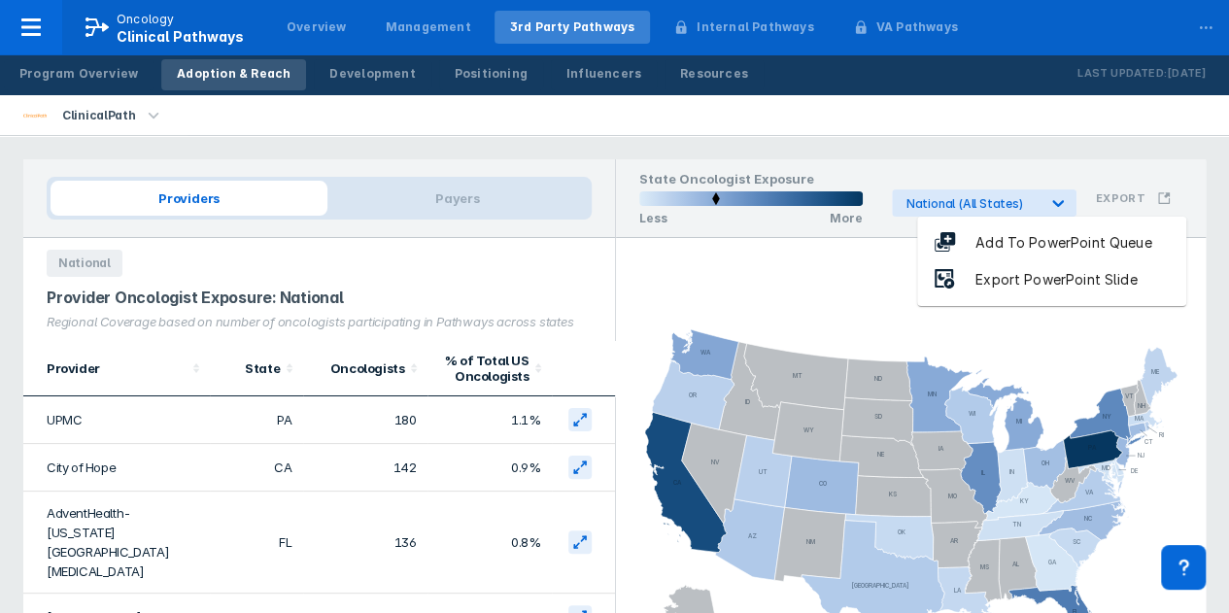
click at [1043, 275] on div "Export PowerPoint Slide" at bounding box center [1056, 280] width 200 height 22
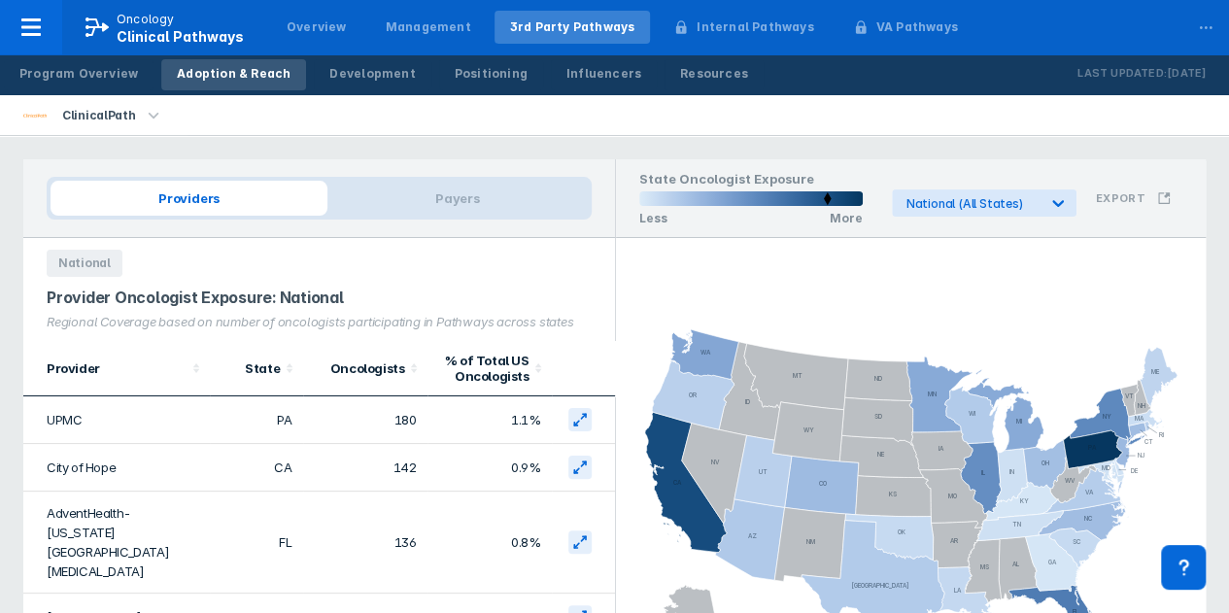
click at [152, 118] on icon "button" at bounding box center [153, 115] width 21 height 21
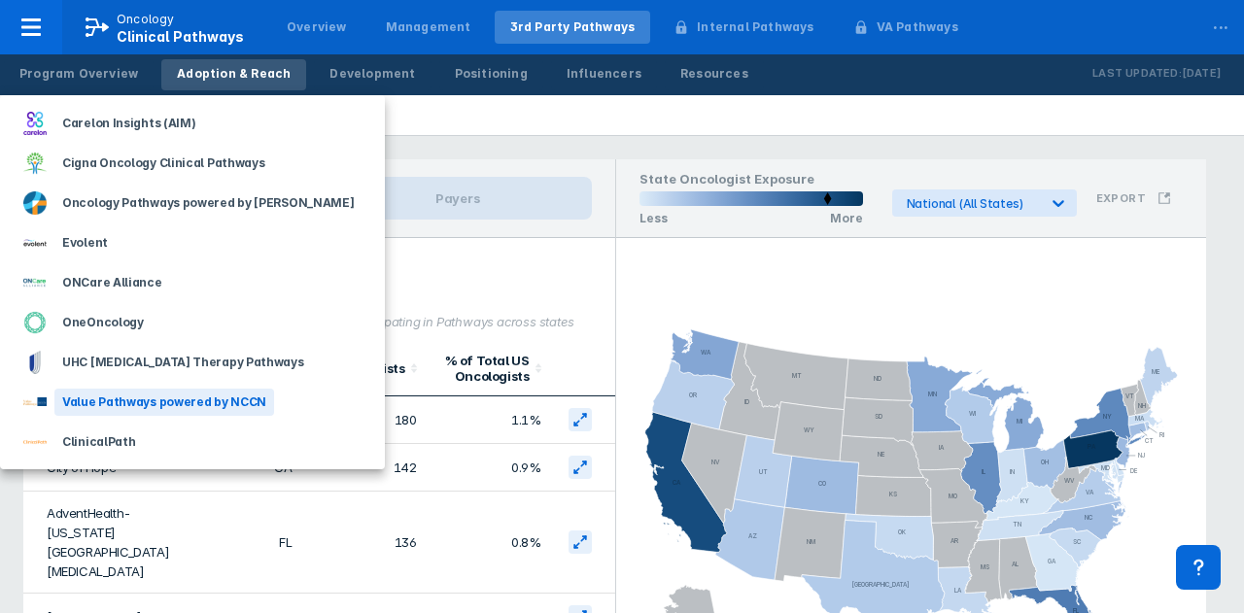
click at [128, 398] on div "Value Pathways powered by NCCN" at bounding box center [164, 402] width 220 height 27
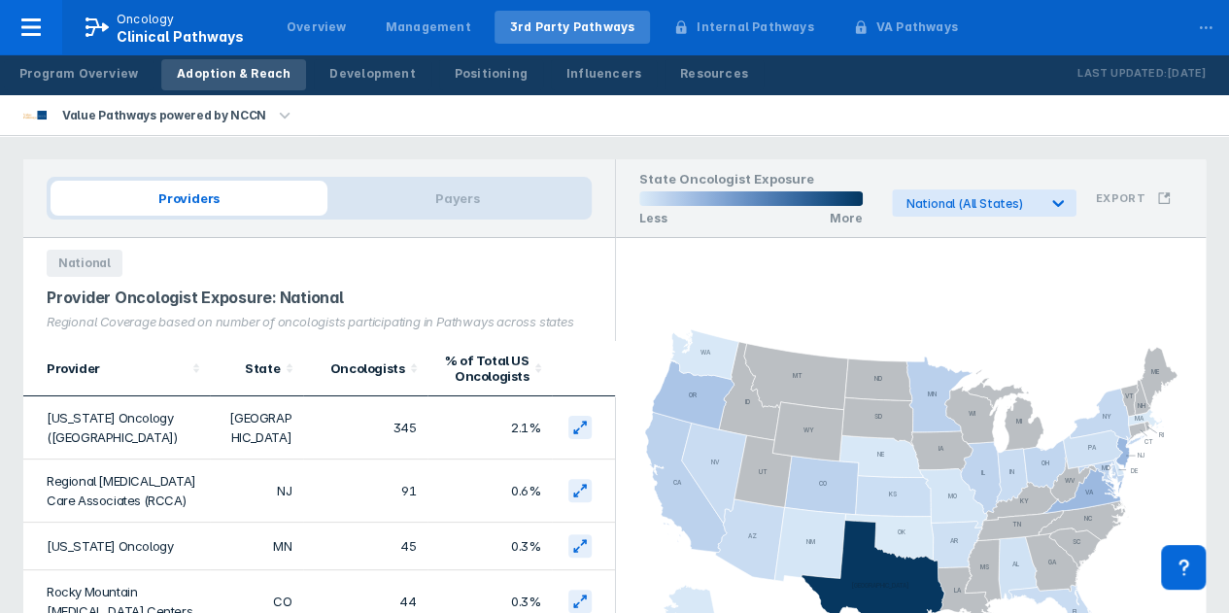
click at [280, 114] on icon "button" at bounding box center [285, 115] width 11 height 6
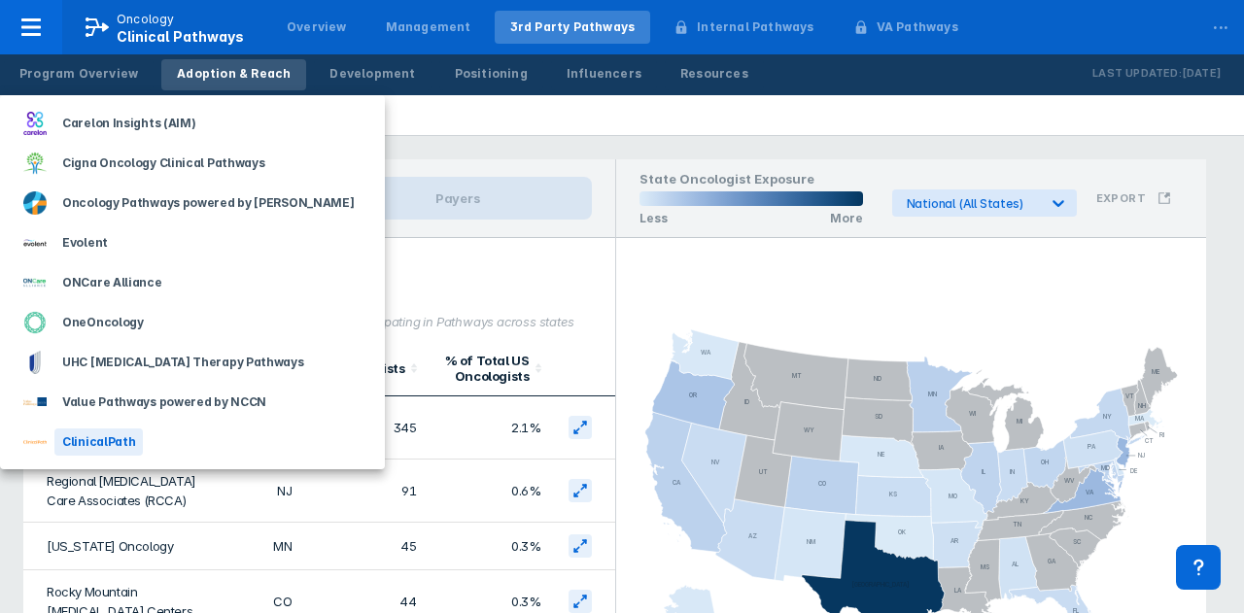
click at [103, 435] on div "ClinicalPath" at bounding box center [98, 441] width 88 height 27
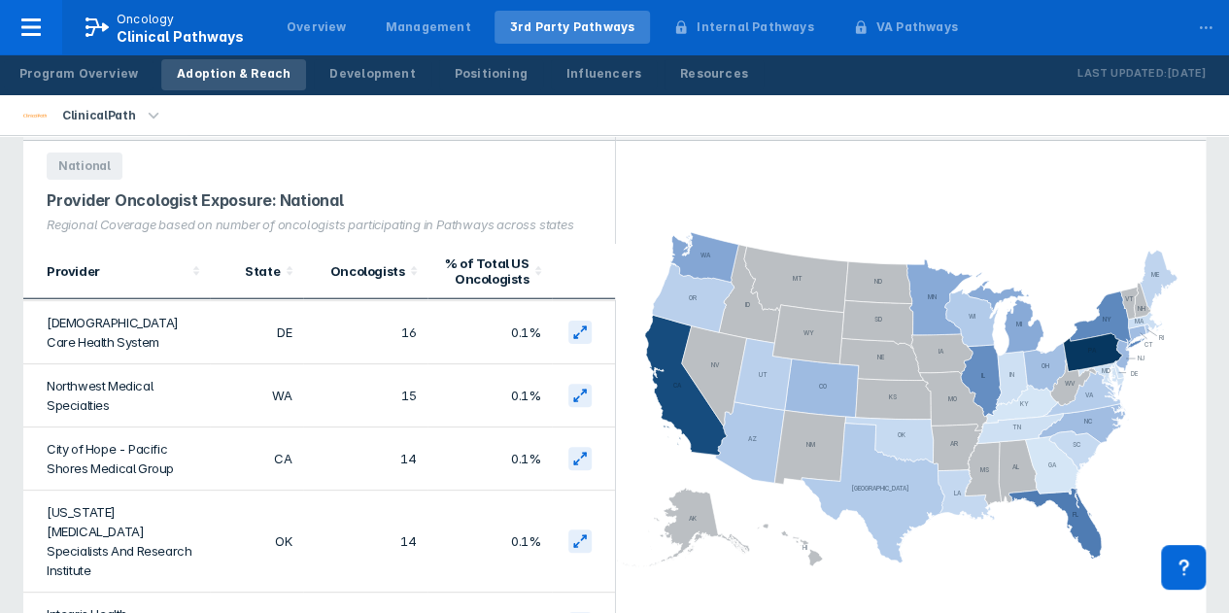
scroll to position [2720, 0]
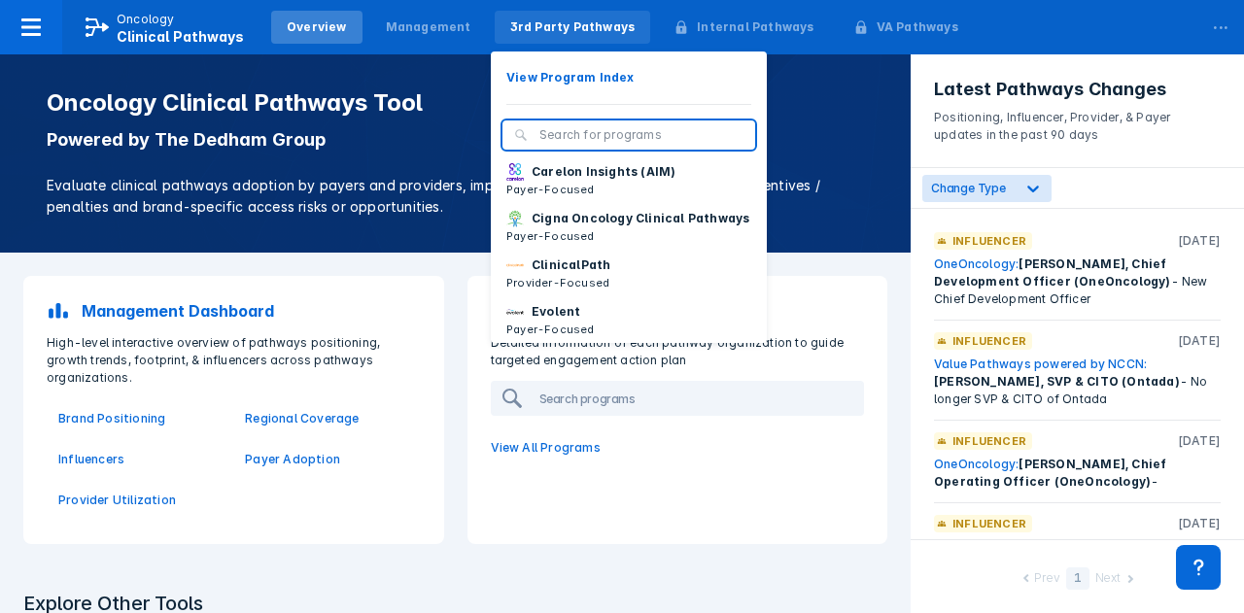
click at [554, 23] on div "3rd Party Pathways" at bounding box center [572, 26] width 125 height 17
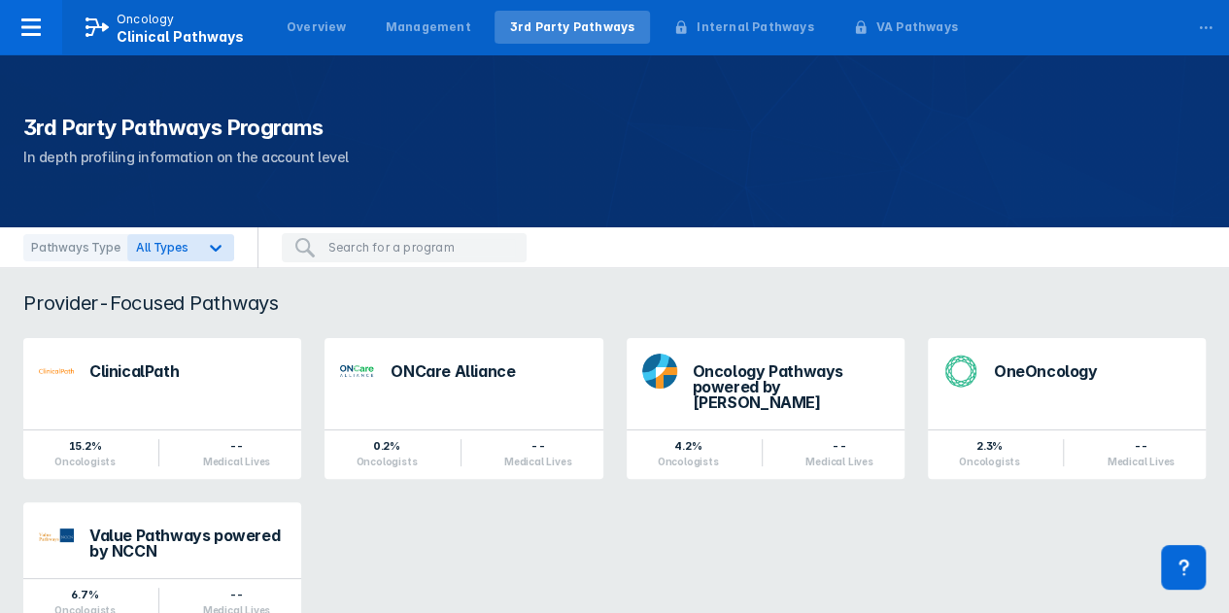
click at [110, 372] on div "ClinicalPath" at bounding box center [187, 371] width 196 height 16
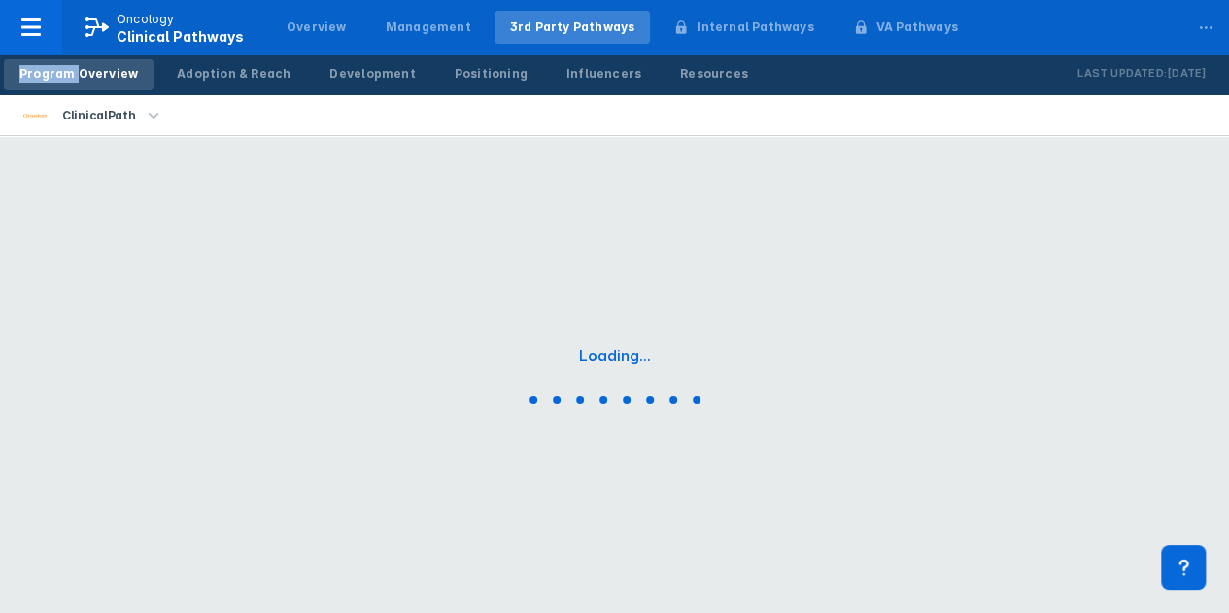
click at [110, 372] on html "Oncology Clinical Pathways Overview Management 3rd Party Pathways Internal Path…" at bounding box center [614, 311] width 1229 height 622
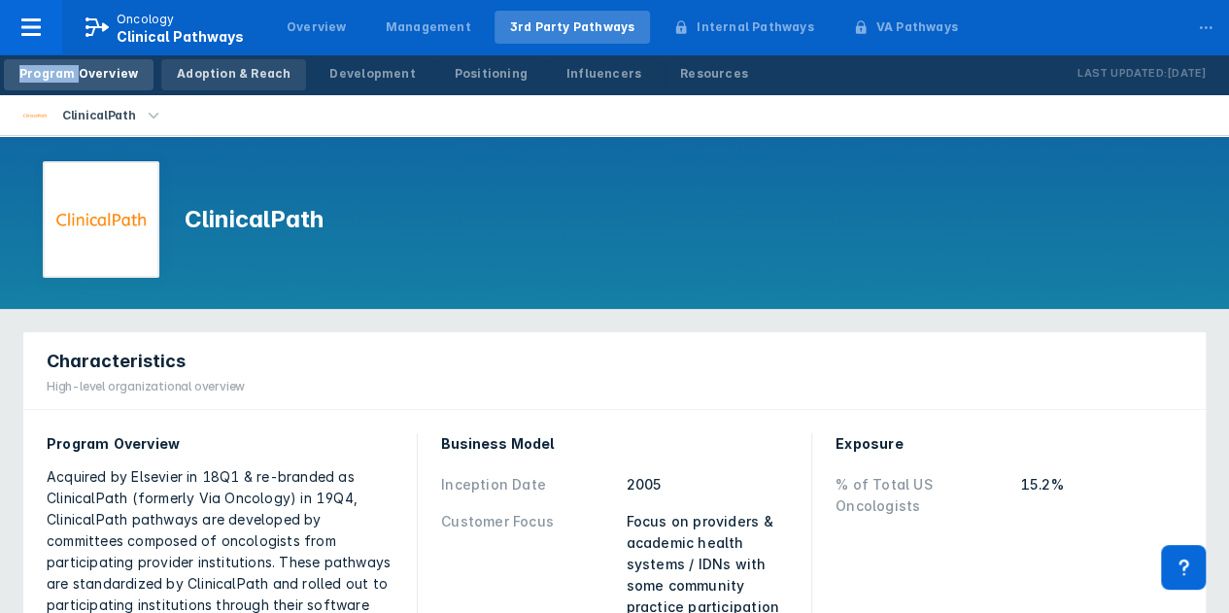
click at [244, 71] on div "Adoption & Reach" at bounding box center [234, 73] width 114 height 17
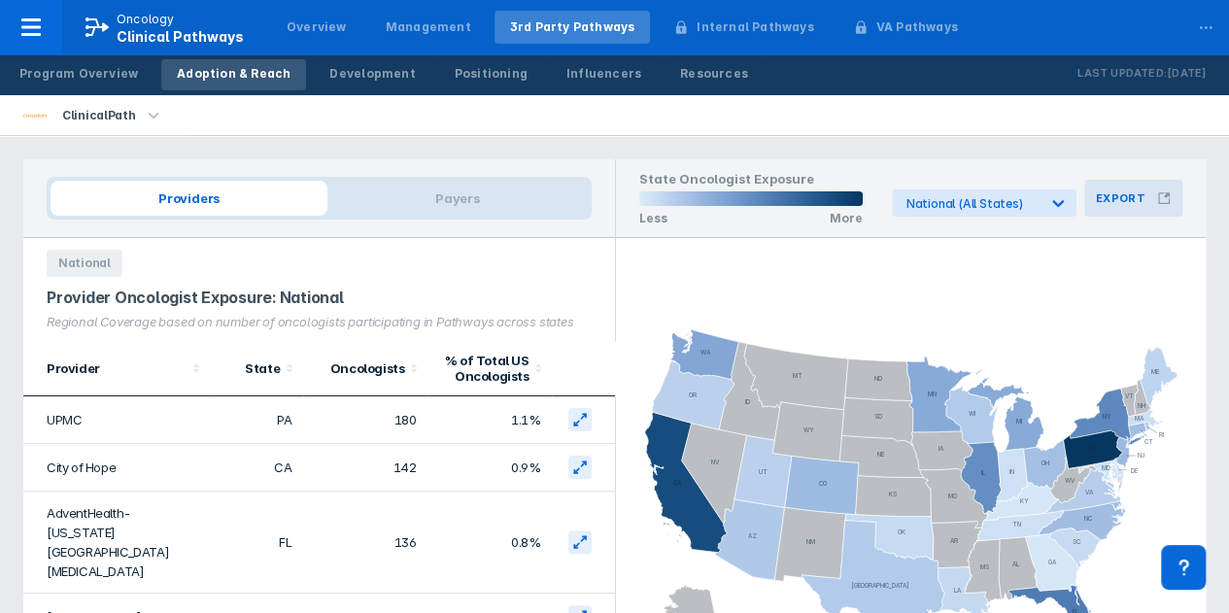
click at [1164, 195] on icon at bounding box center [1164, 198] width 12 height 12
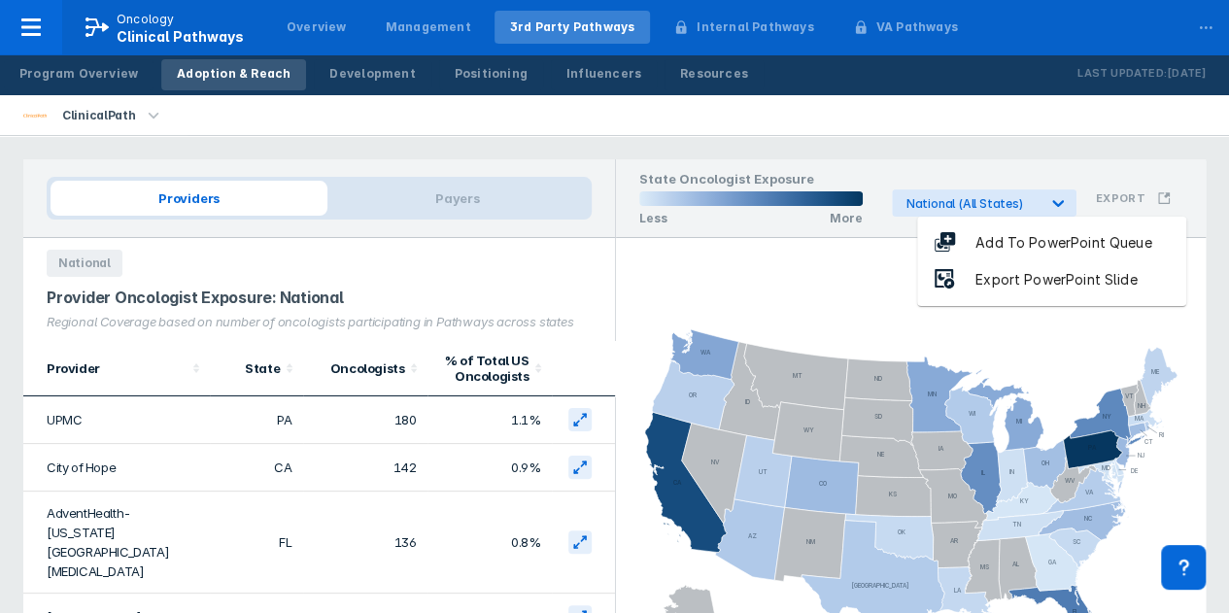
click at [1040, 242] on div "Add To PowerPoint Queue" at bounding box center [1063, 243] width 215 height 22
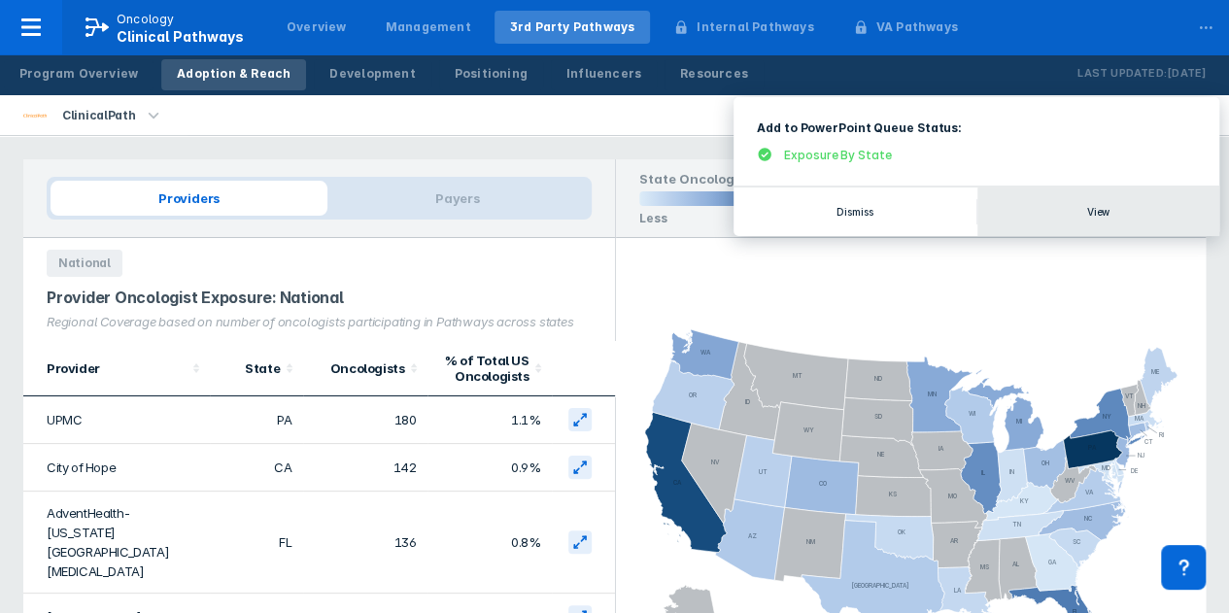
click at [1108, 211] on button "View" at bounding box center [1098, 212] width 243 height 49
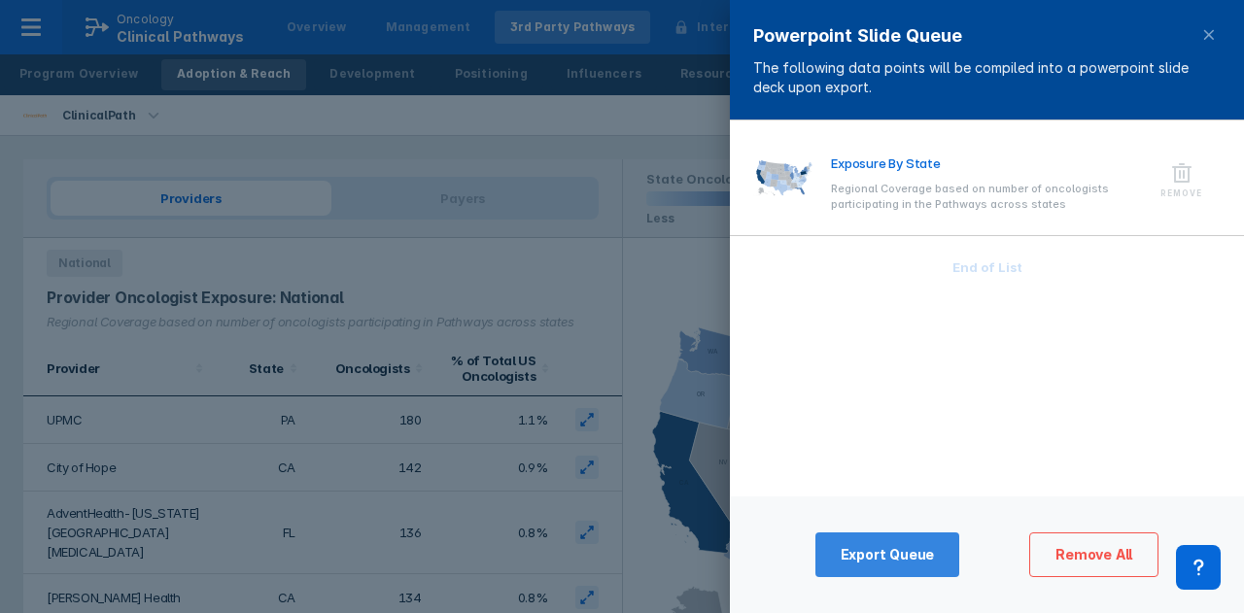
click at [874, 554] on span "Export Queue" at bounding box center [887, 554] width 94 height 17
